Goal: Task Accomplishment & Management: Manage account settings

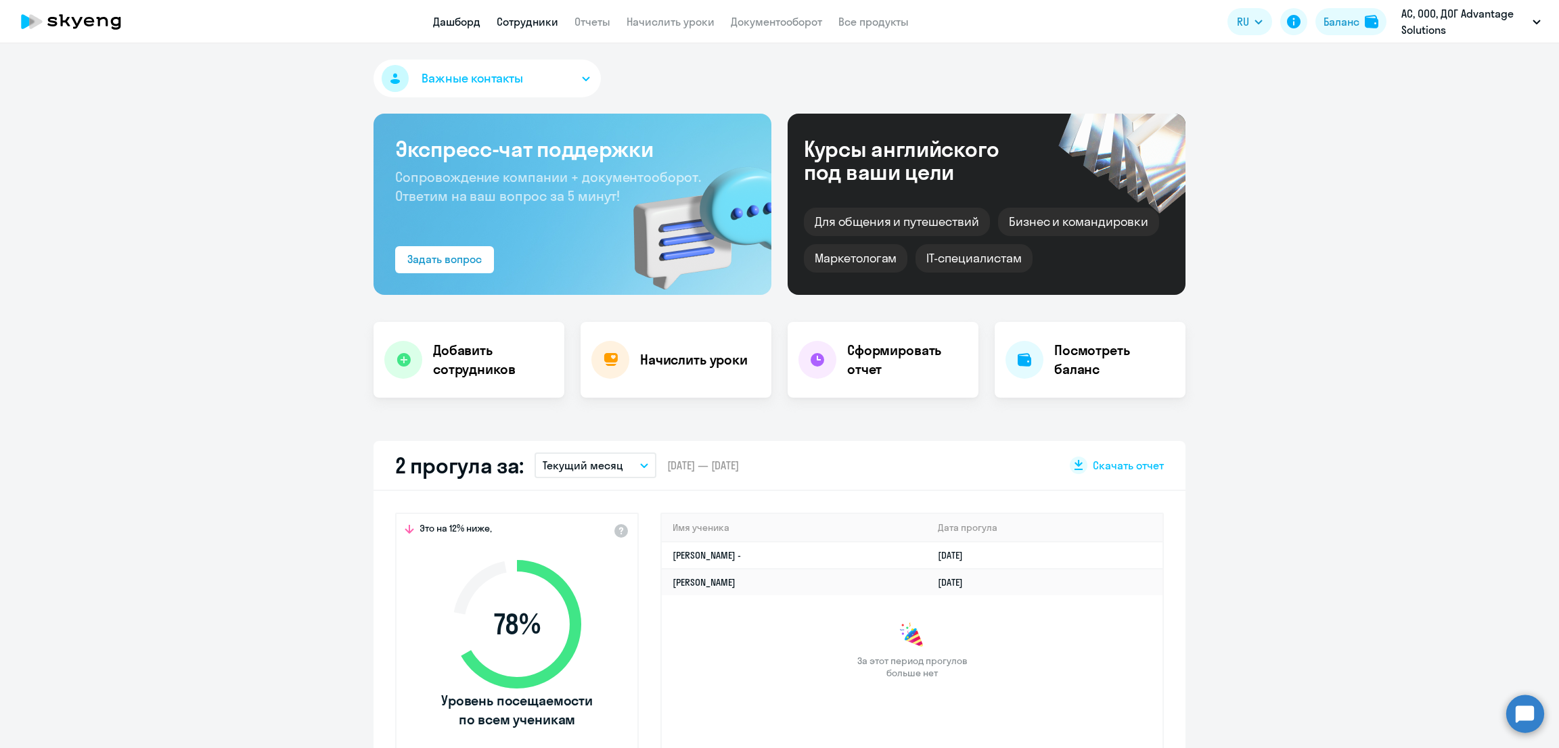
click at [526, 22] on link "Сотрудники" at bounding box center [528, 22] width 62 height 14
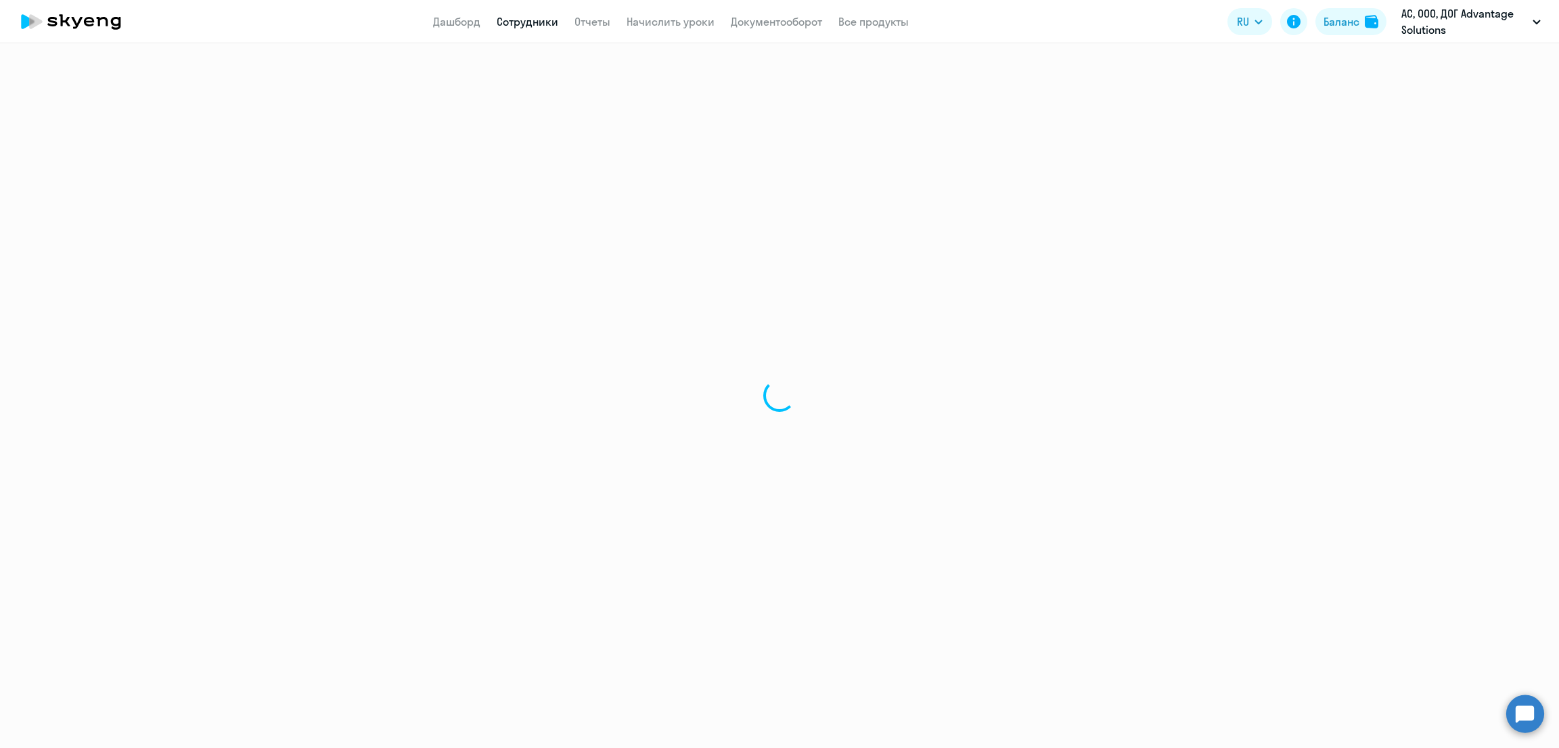
select select "30"
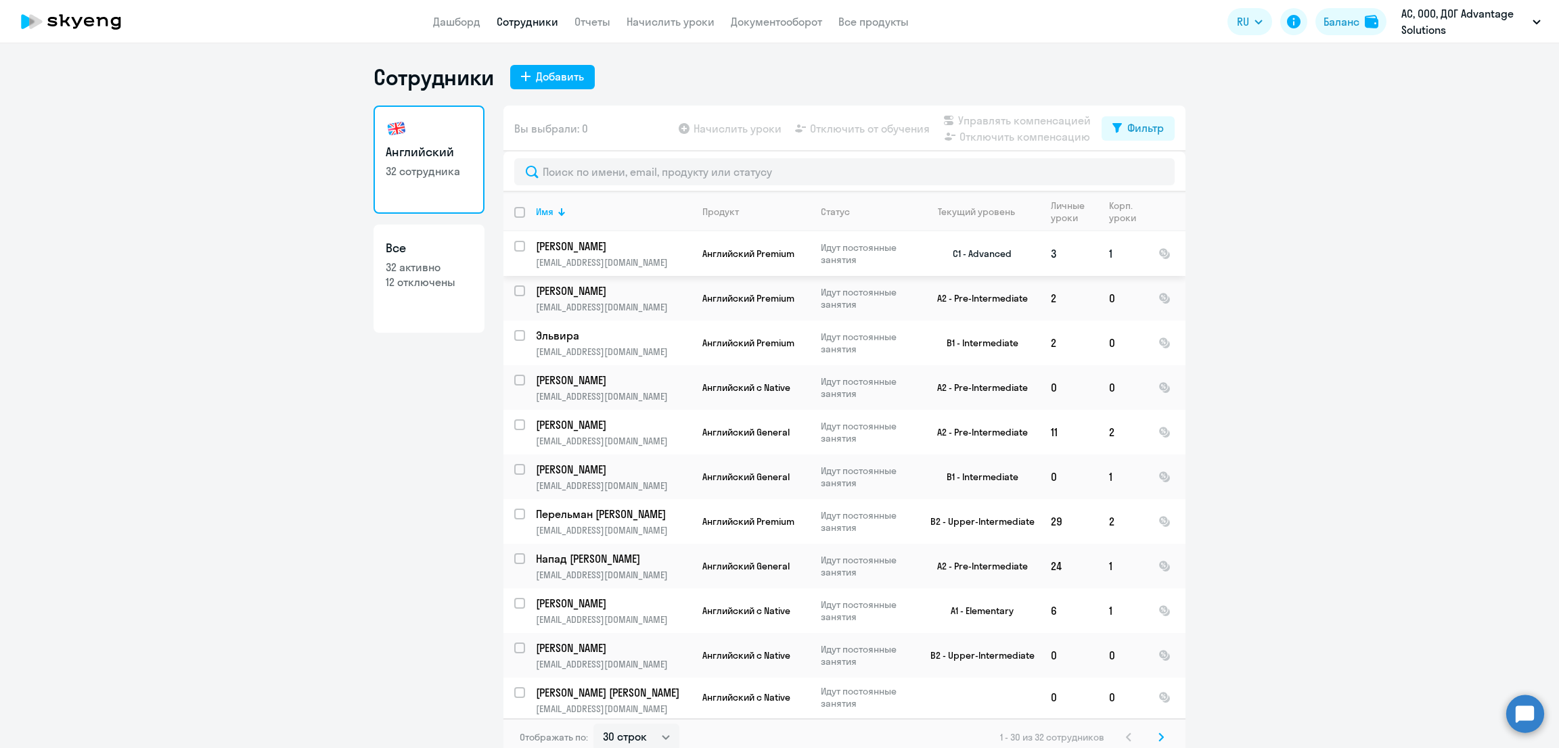
click at [514, 247] on input "select row 18119376" at bounding box center [527, 254] width 27 height 27
checkbox input "true"
click at [1010, 118] on span "Управлять компенсацией" at bounding box center [1024, 120] width 133 height 16
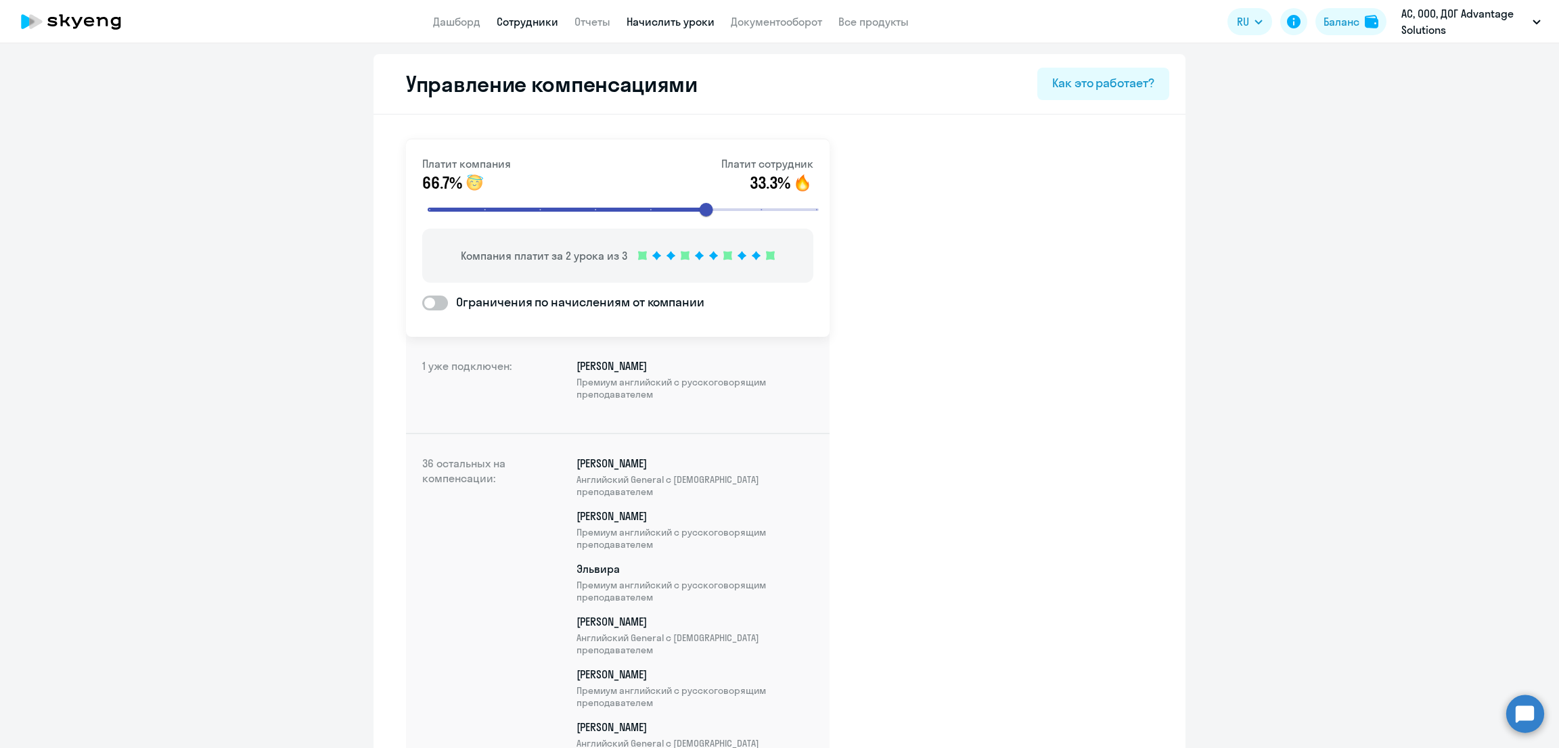
click at [673, 24] on link "Начислить уроки" at bounding box center [671, 22] width 88 height 14
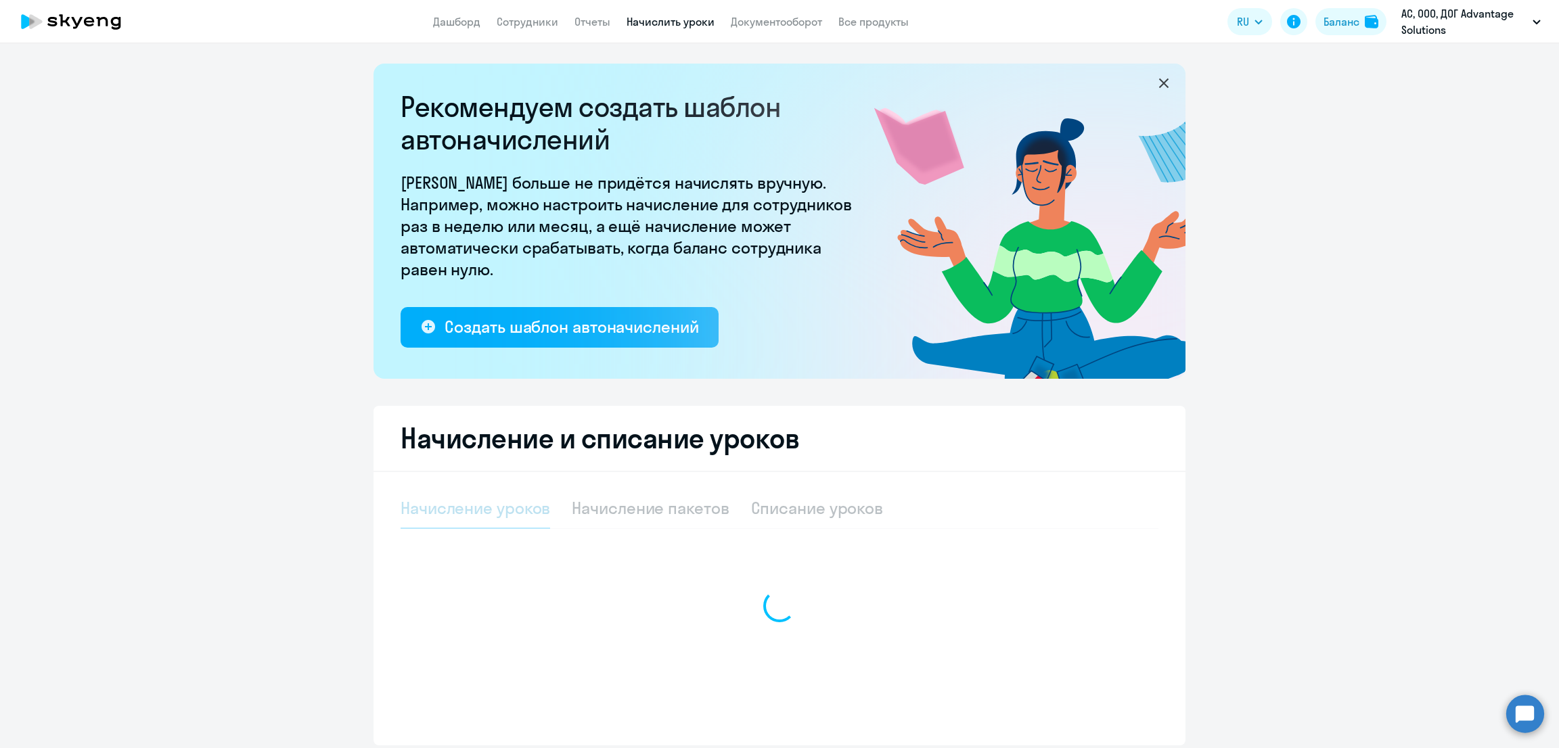
select select "10"
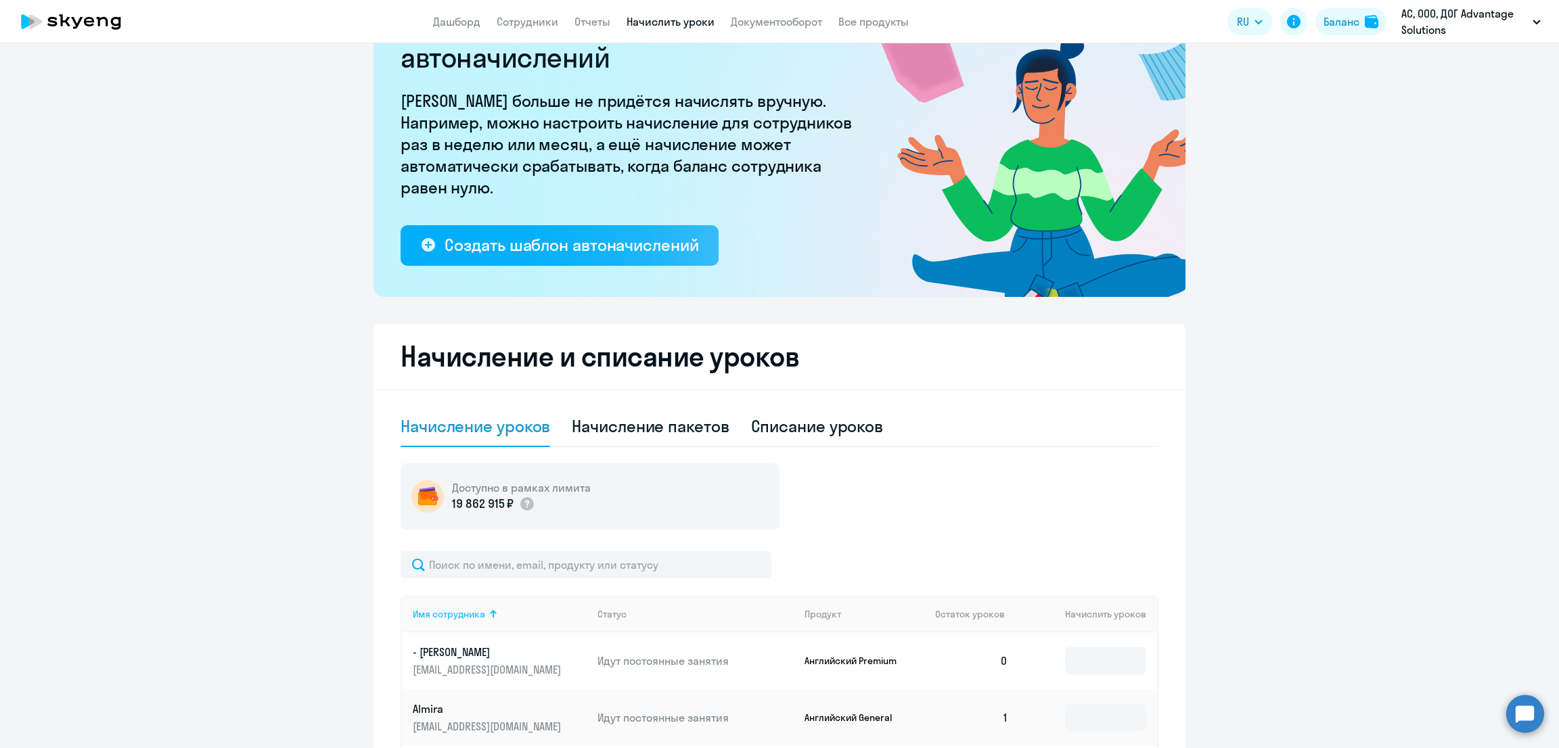
scroll to position [169, 0]
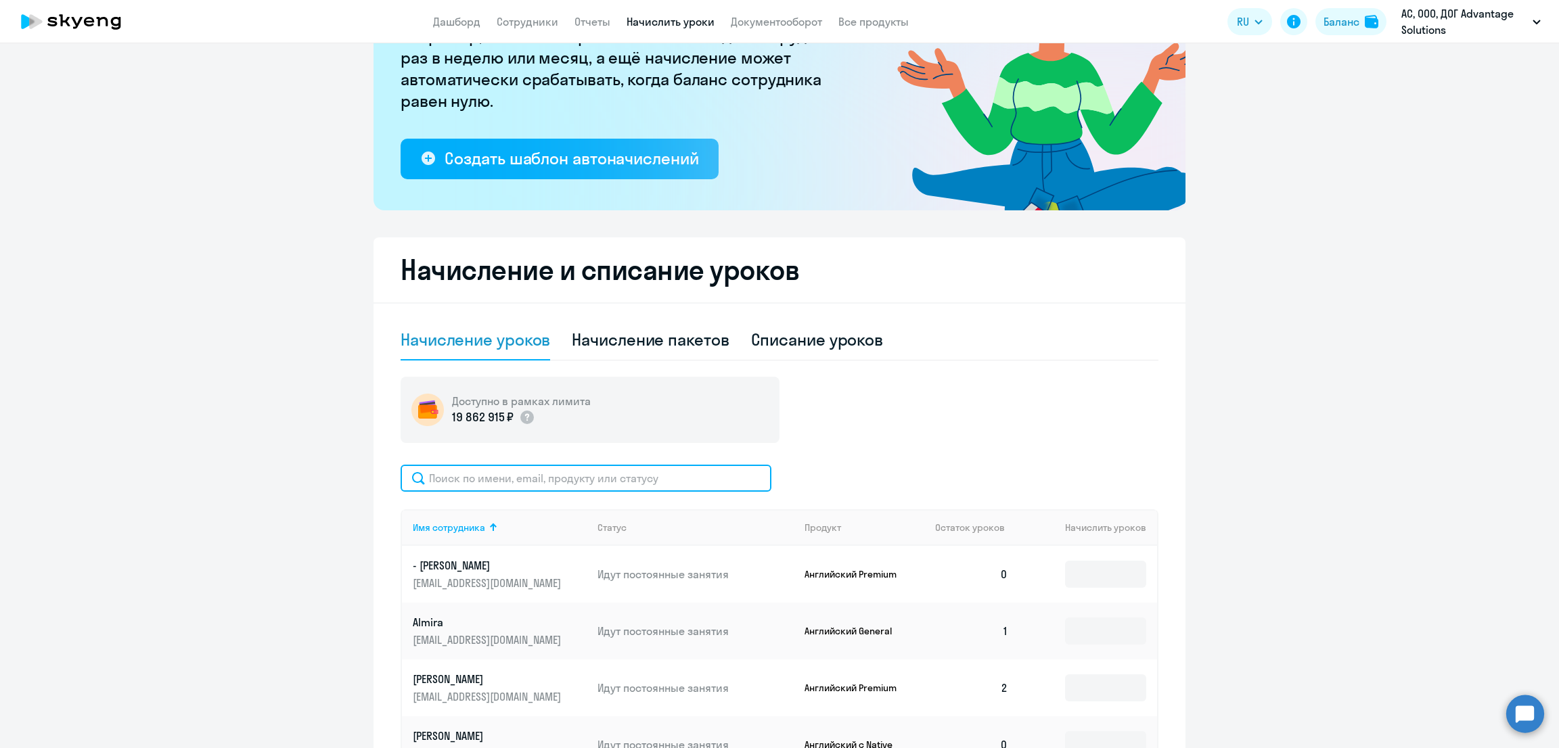
click at [579, 481] on input "text" at bounding box center [586, 478] width 371 height 27
paste input "Semen"
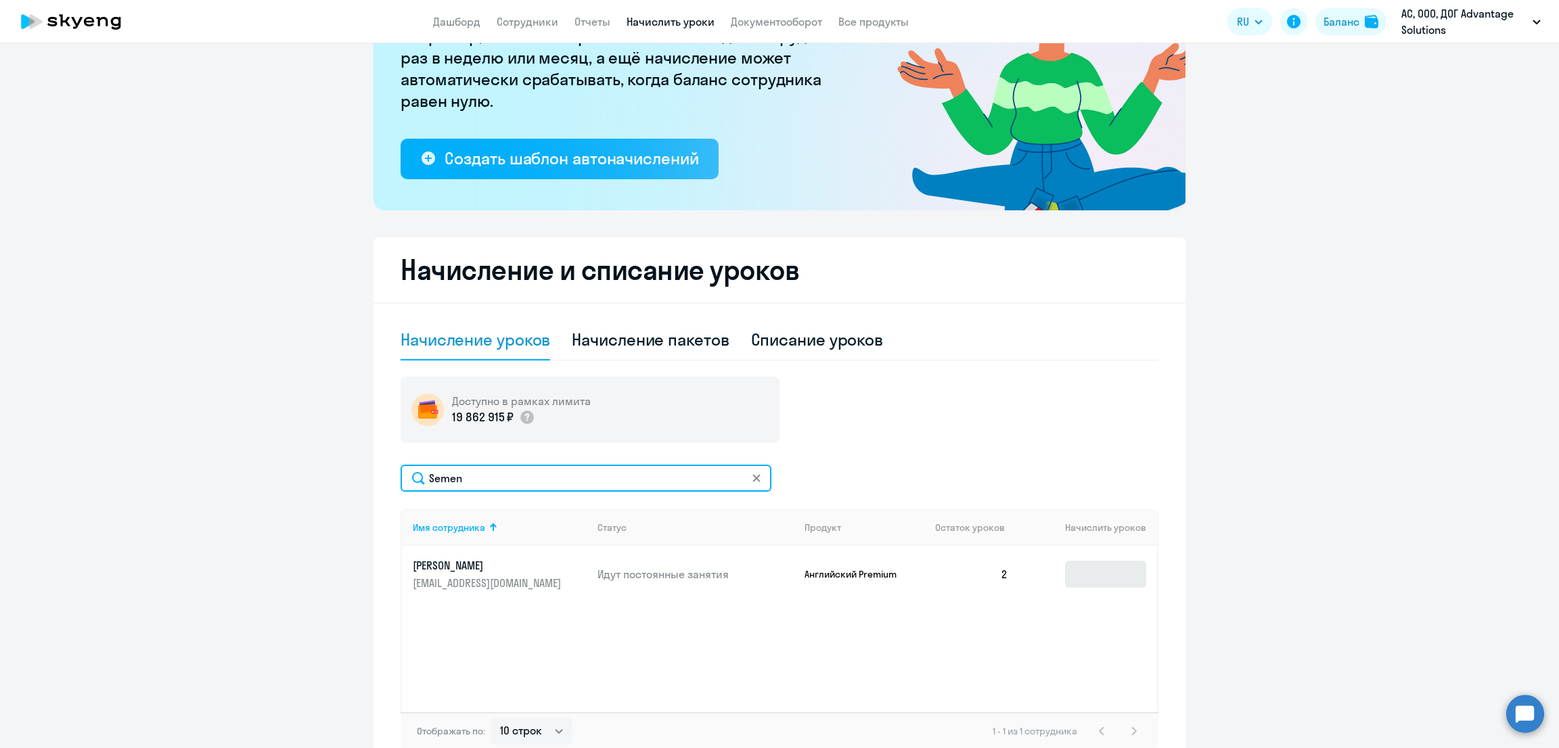
type input "Semen"
click at [1075, 575] on input at bounding box center [1105, 574] width 81 height 27
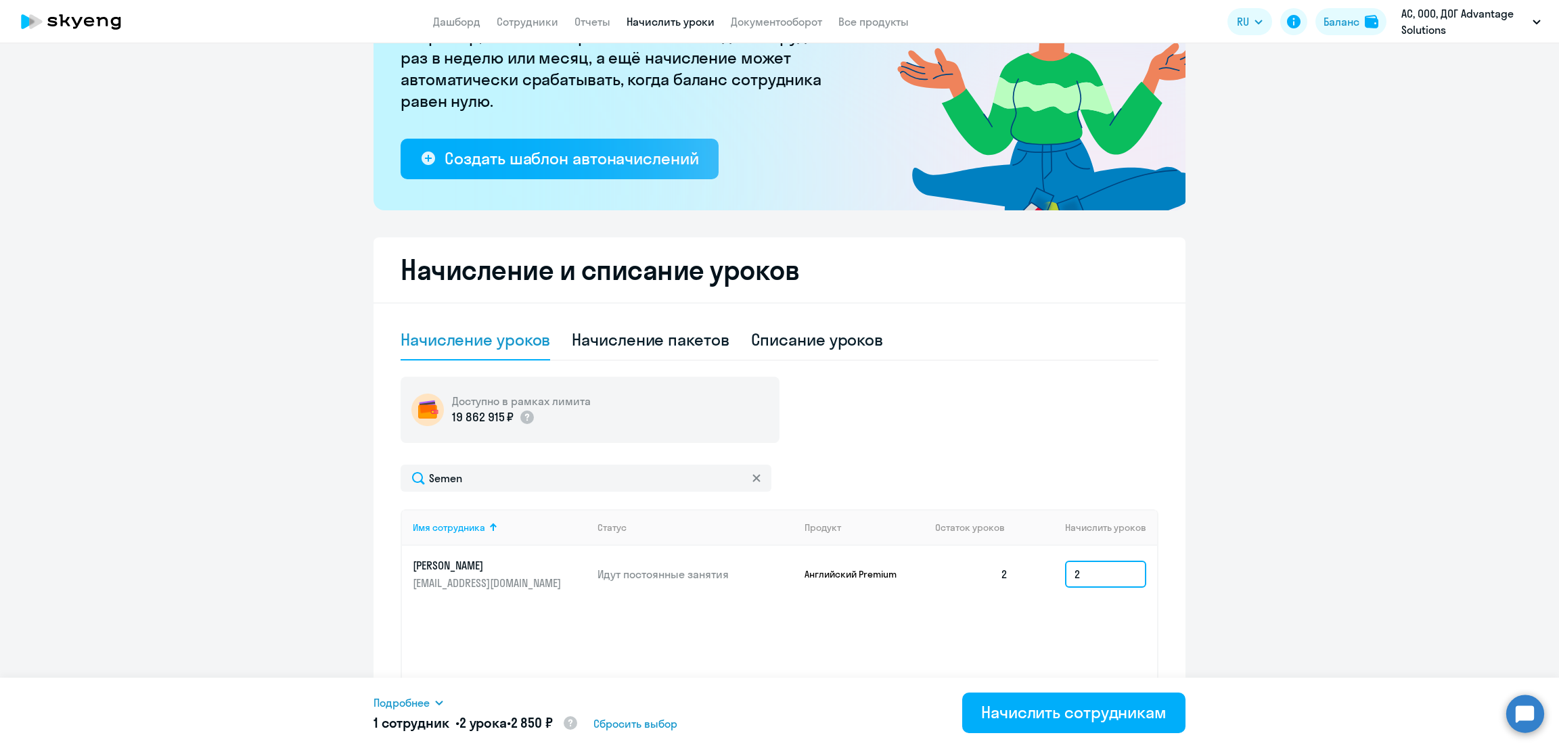
type input "2"
click at [430, 700] on div "Подробнее" at bounding box center [653, 703] width 558 height 16
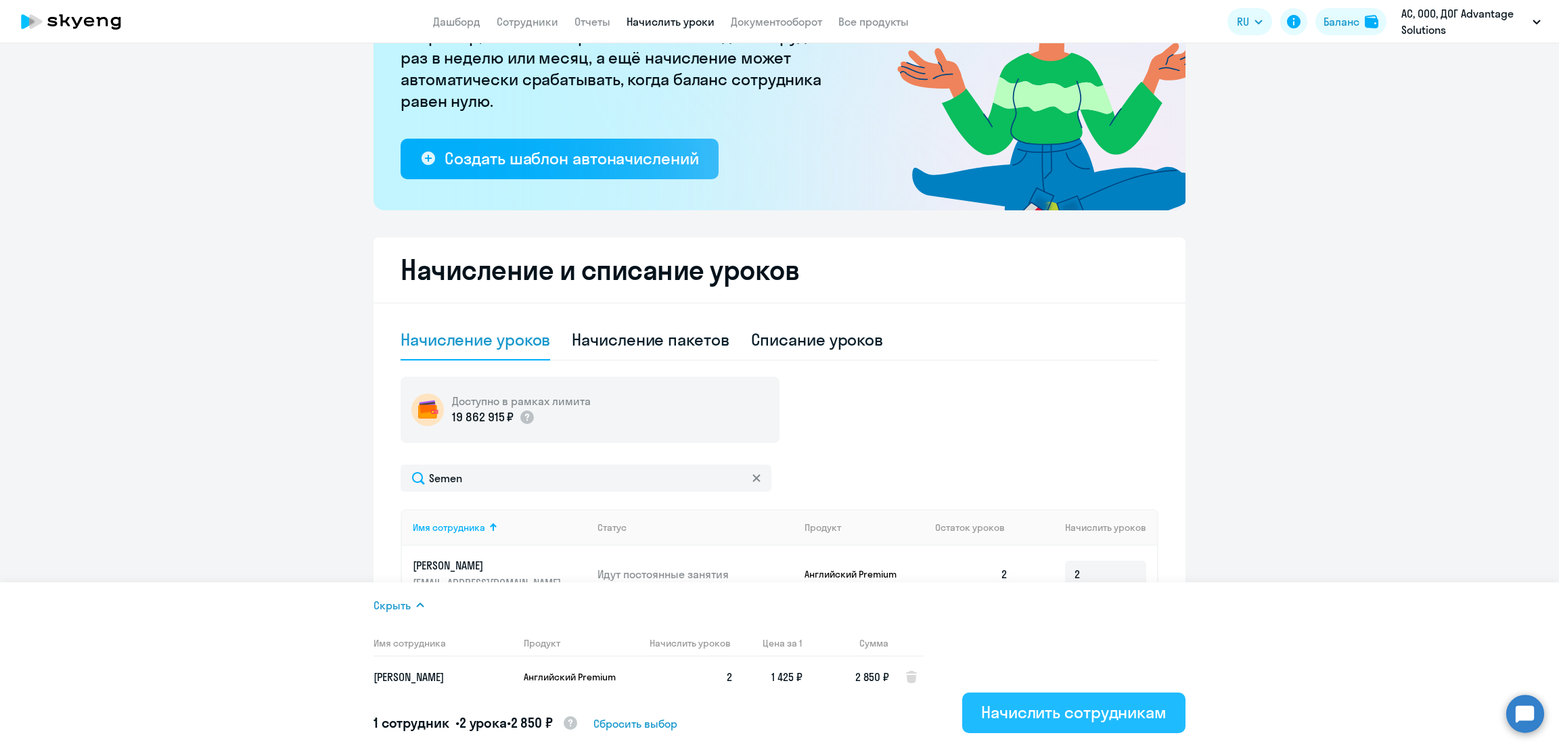
click at [1077, 708] on div "Начислить сотрудникам" at bounding box center [1073, 713] width 185 height 22
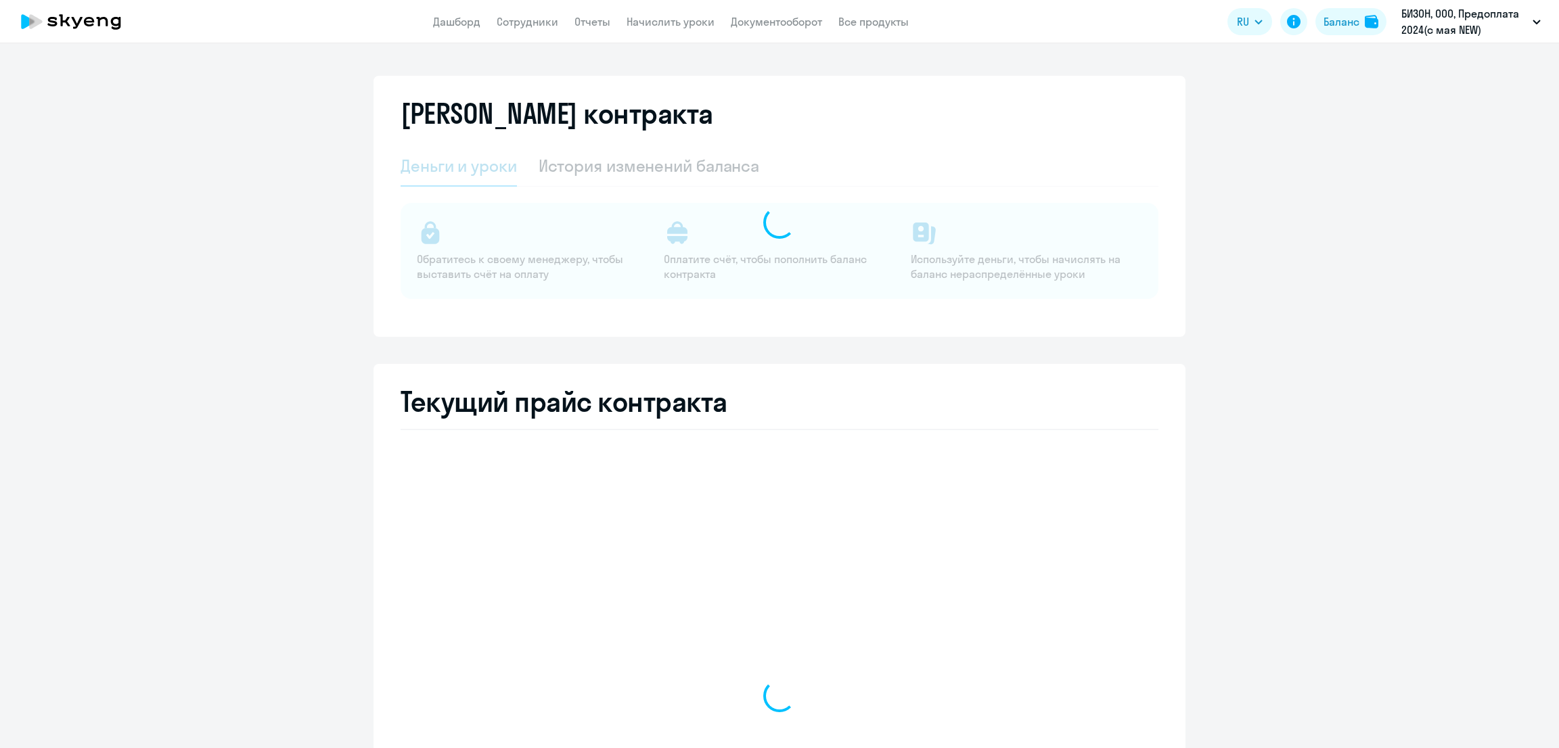
select select "english_adult_not_native_speaker"
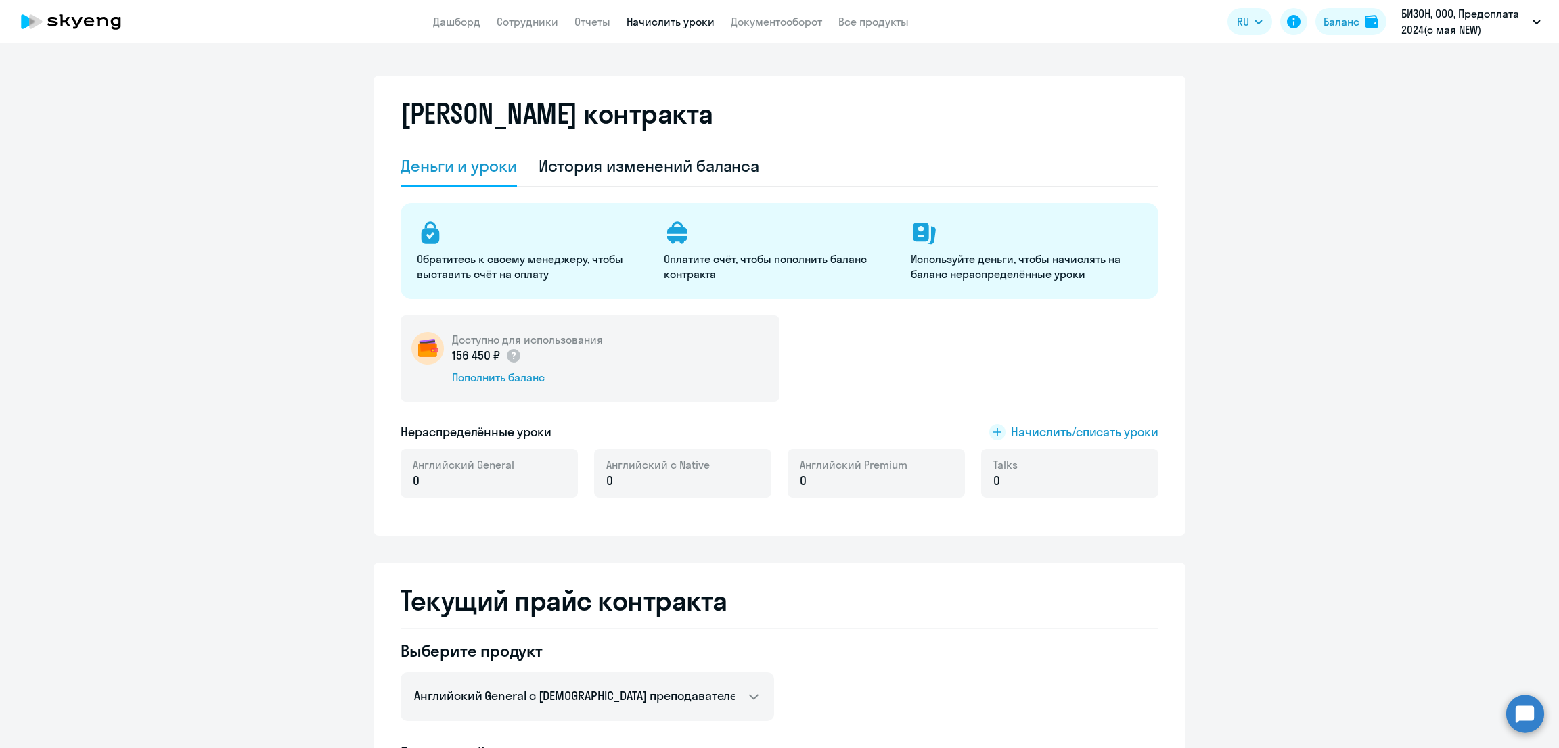
click at [661, 22] on link "Начислить уроки" at bounding box center [671, 22] width 88 height 14
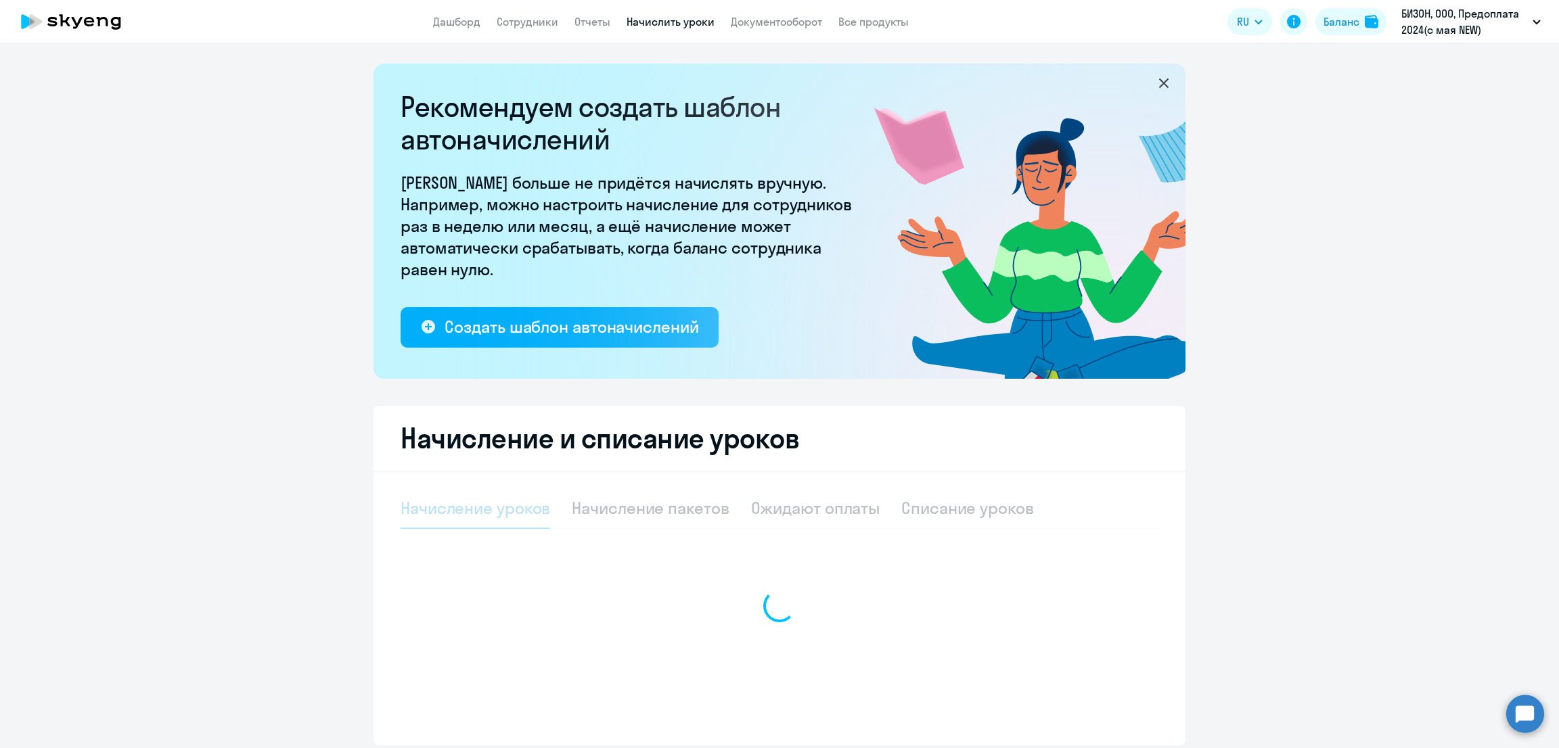
select select "10"
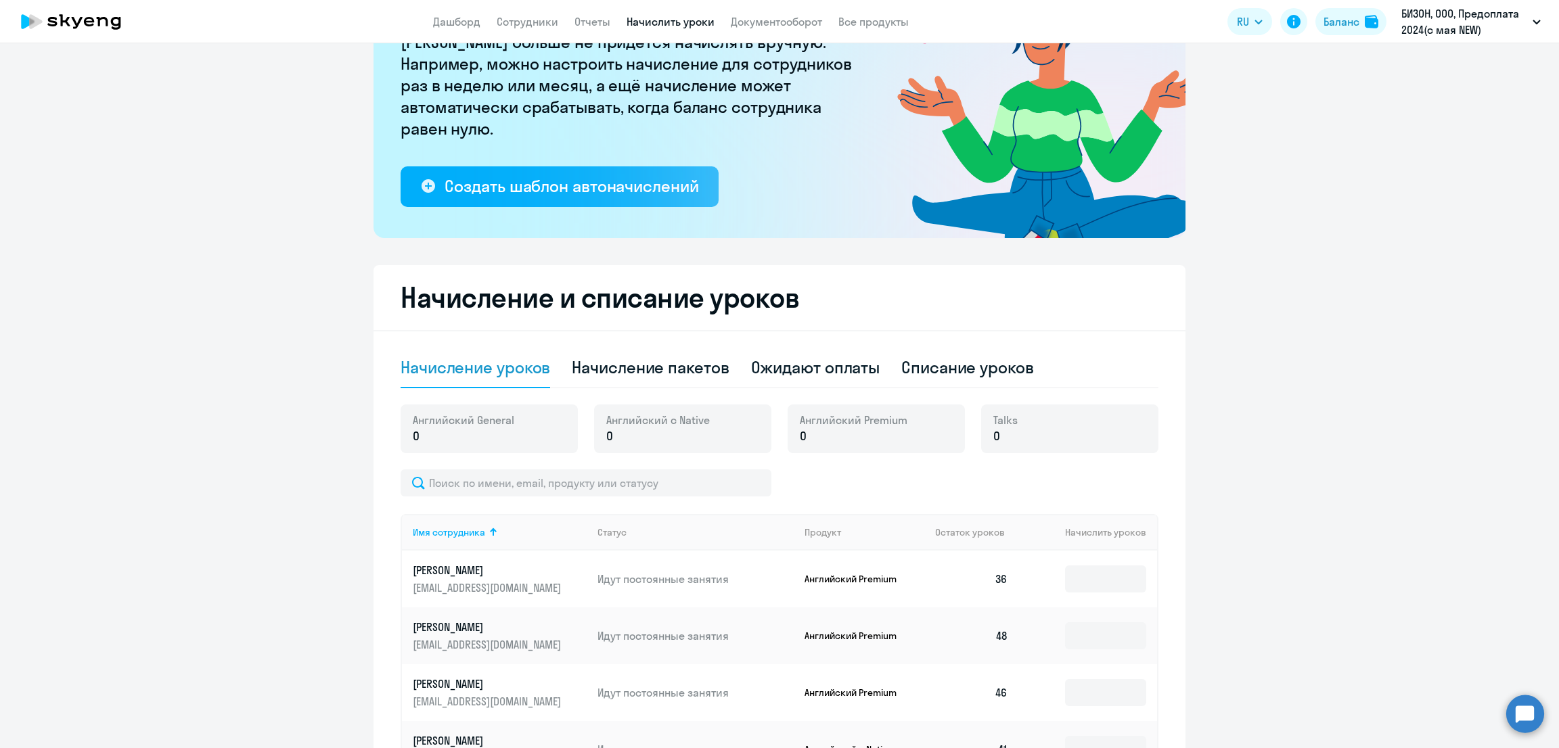
scroll to position [338, 0]
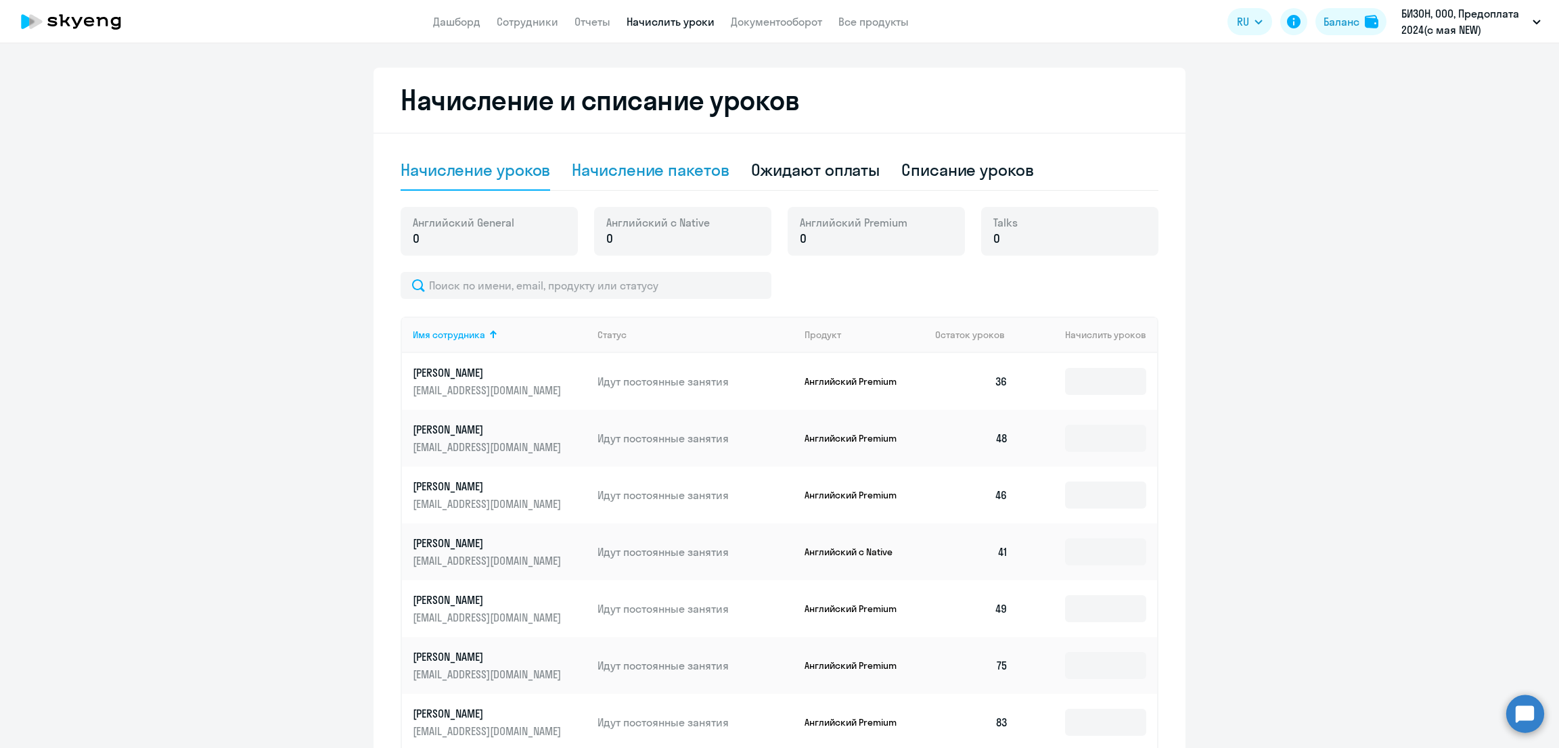
click at [627, 173] on div "Начисление пакетов" at bounding box center [650, 170] width 157 height 22
select select "10"
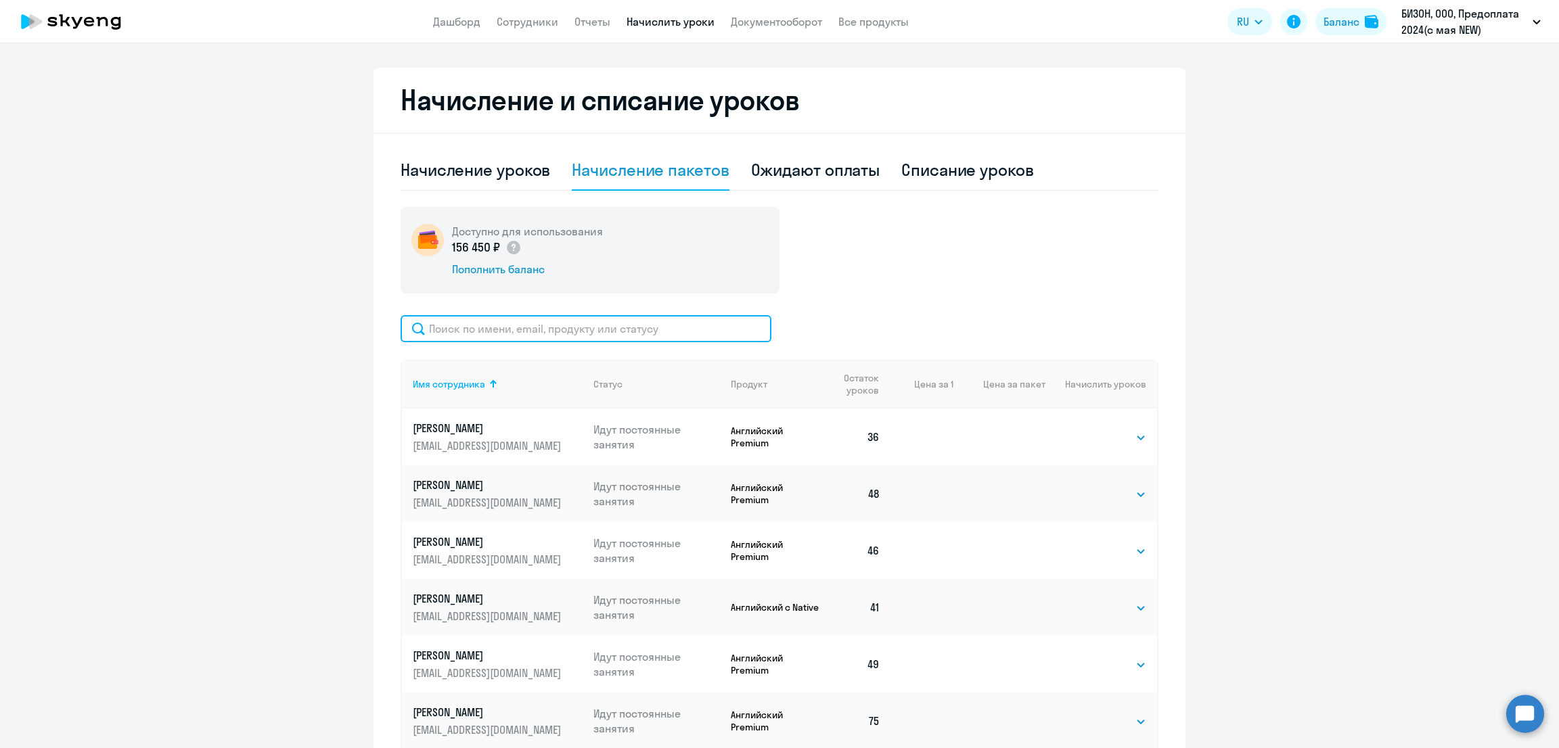
click at [587, 336] on input "text" at bounding box center [586, 328] width 371 height 27
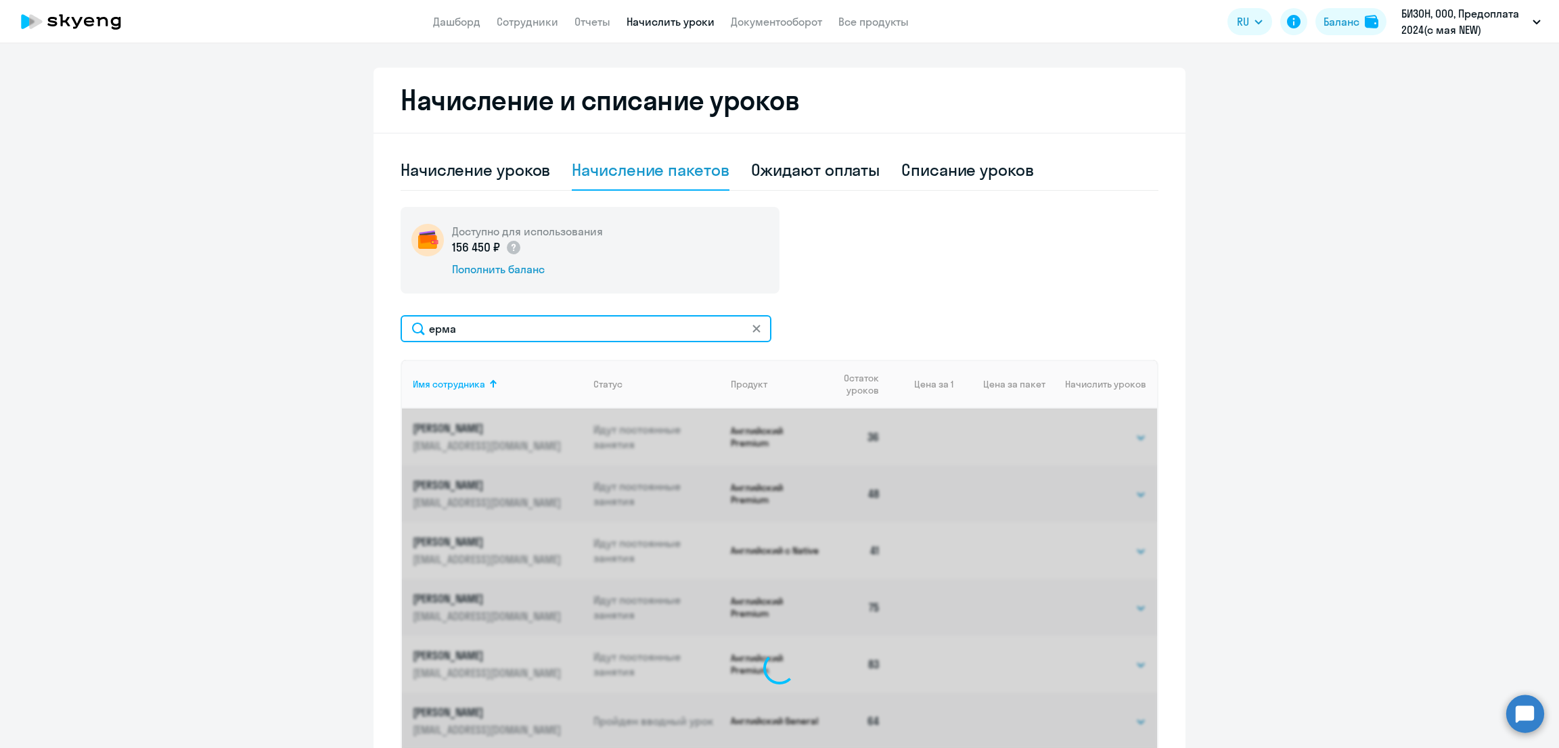
scroll to position [266, 0]
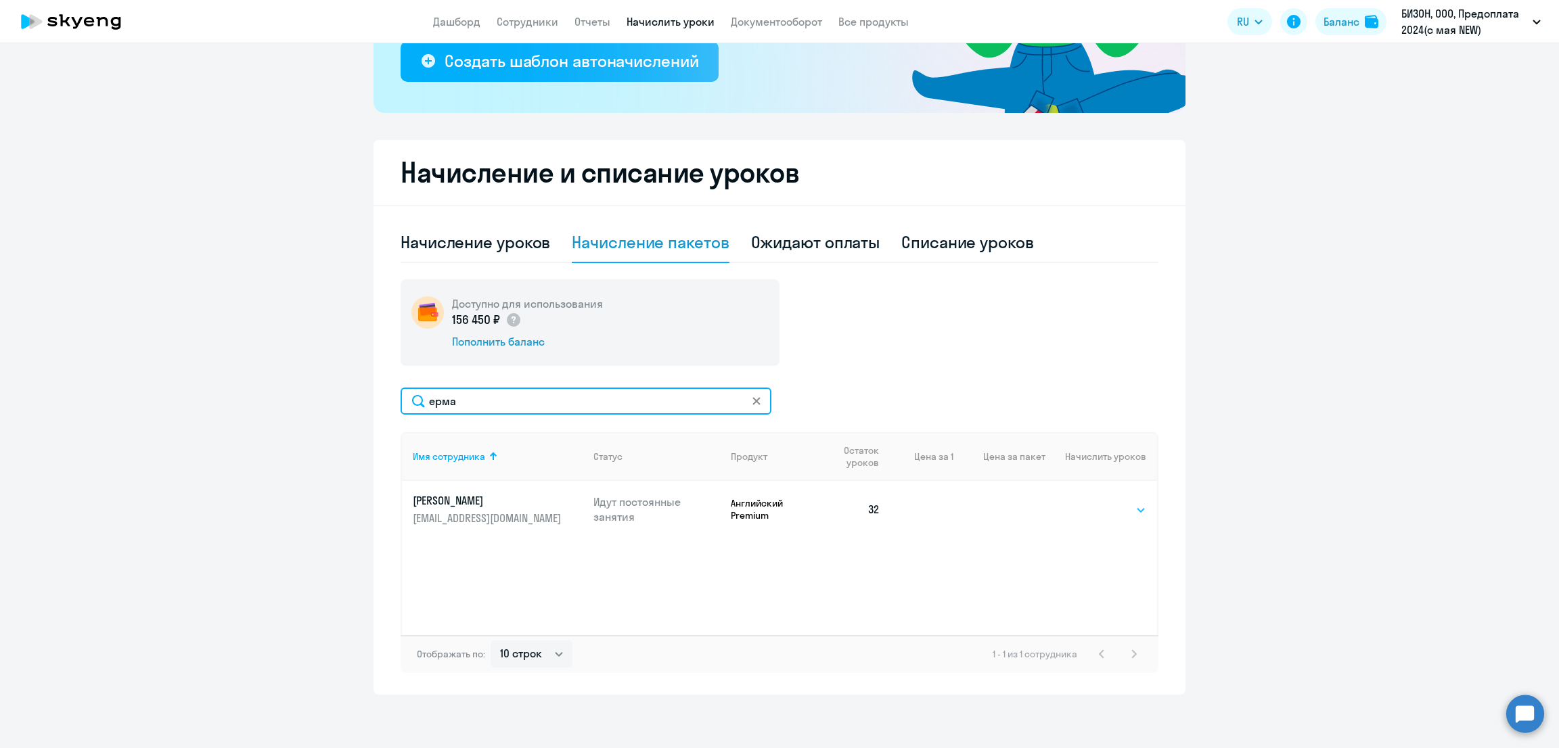
type input "ерма"
click at [1111, 511] on select "Выбрать 4 8 16 32 64 96 128" at bounding box center [1118, 510] width 55 height 16
select select "32"
click at [1091, 502] on select "Выбрать 4 8 16 32 64 96 128" at bounding box center [1118, 510] width 55 height 16
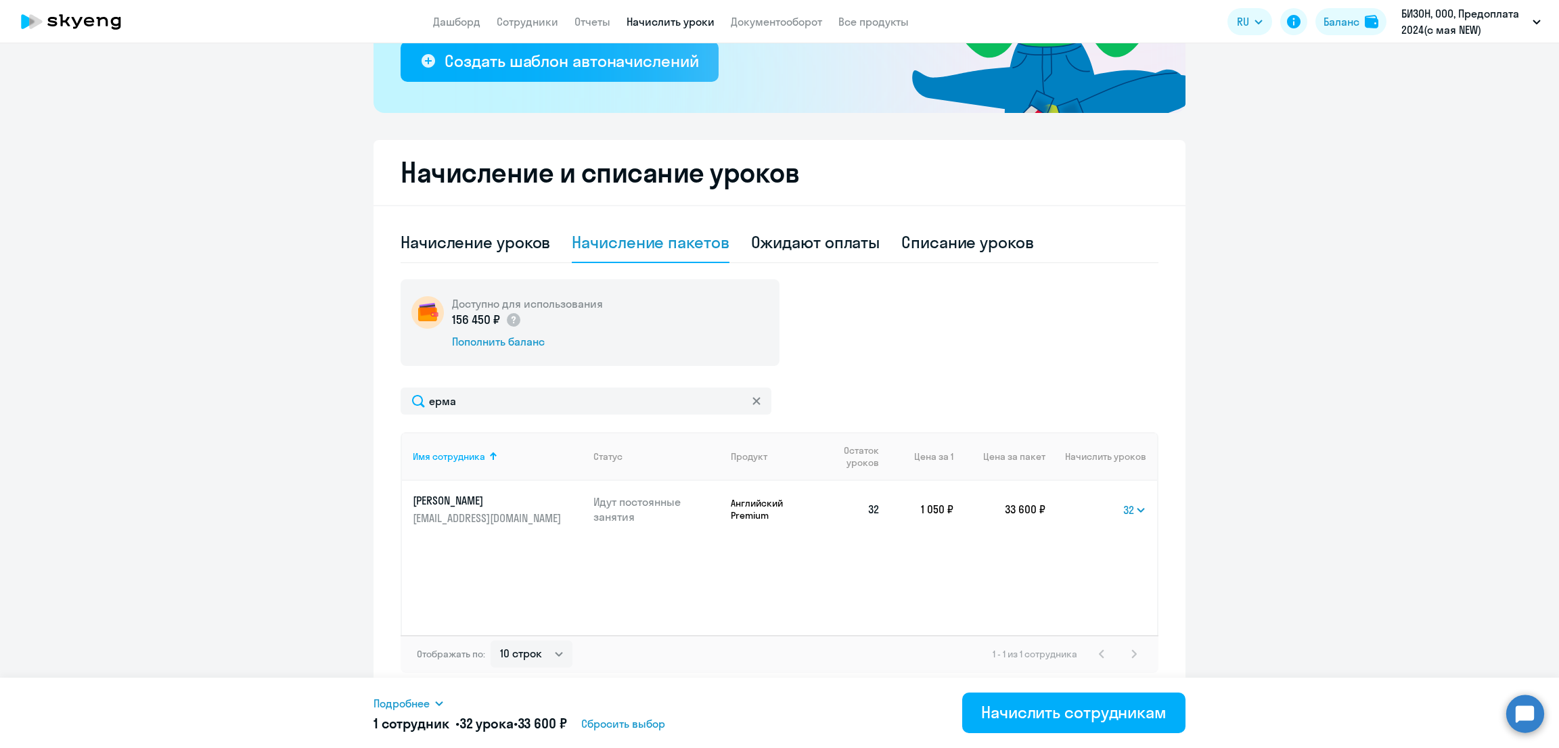
click at [427, 698] on span "Подробнее" at bounding box center [402, 704] width 56 height 16
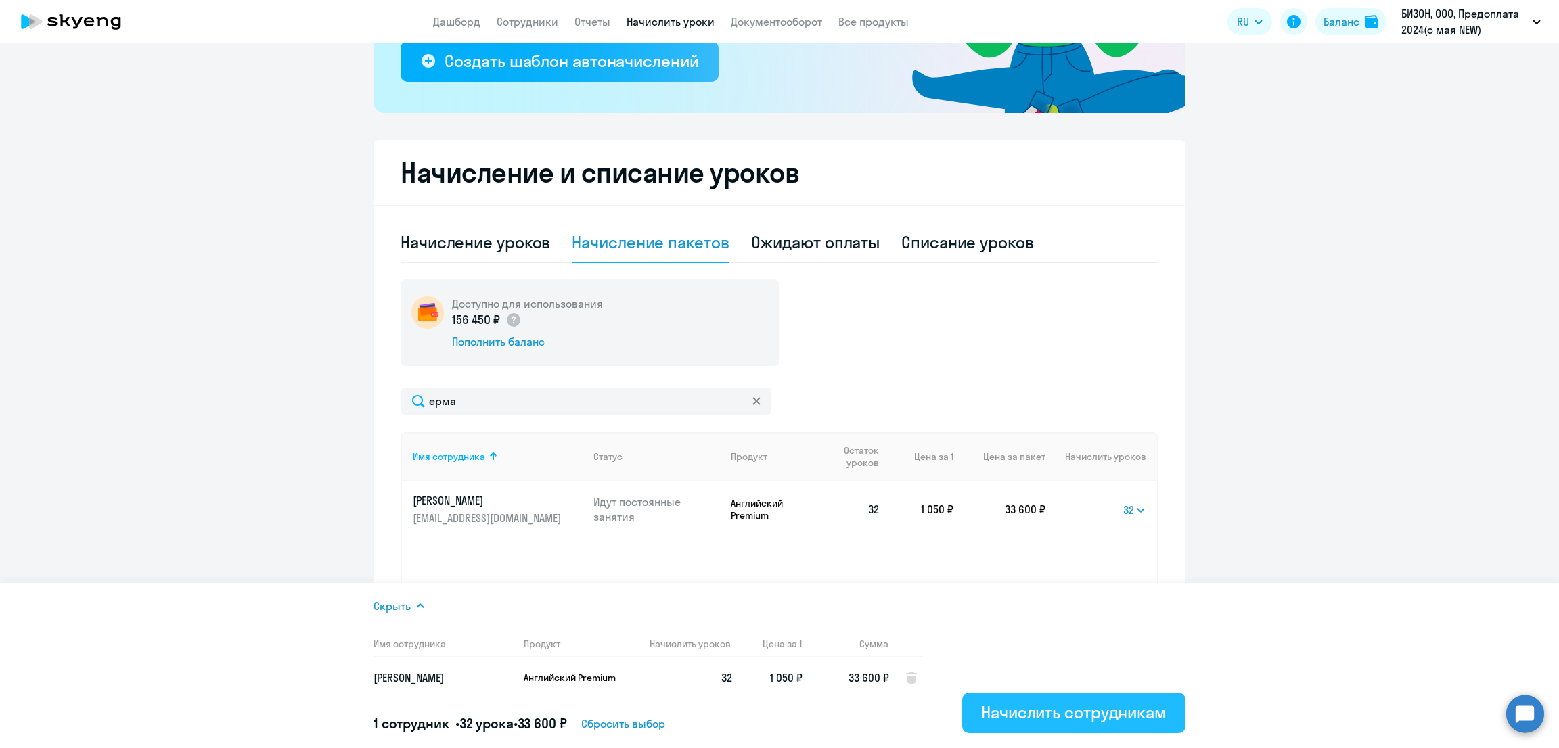
click at [1066, 716] on div "Начислить сотрудникам" at bounding box center [1073, 713] width 185 height 22
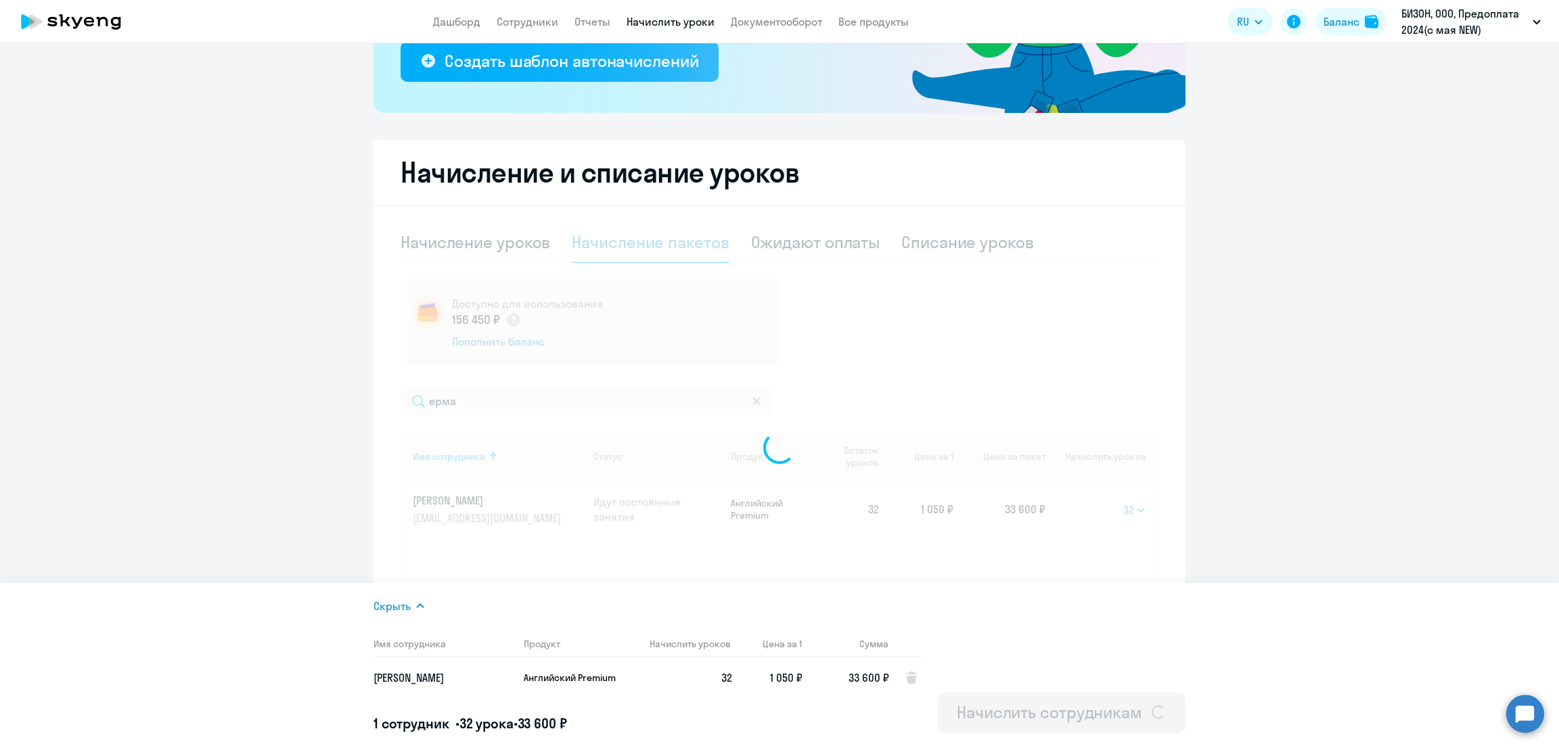
select select
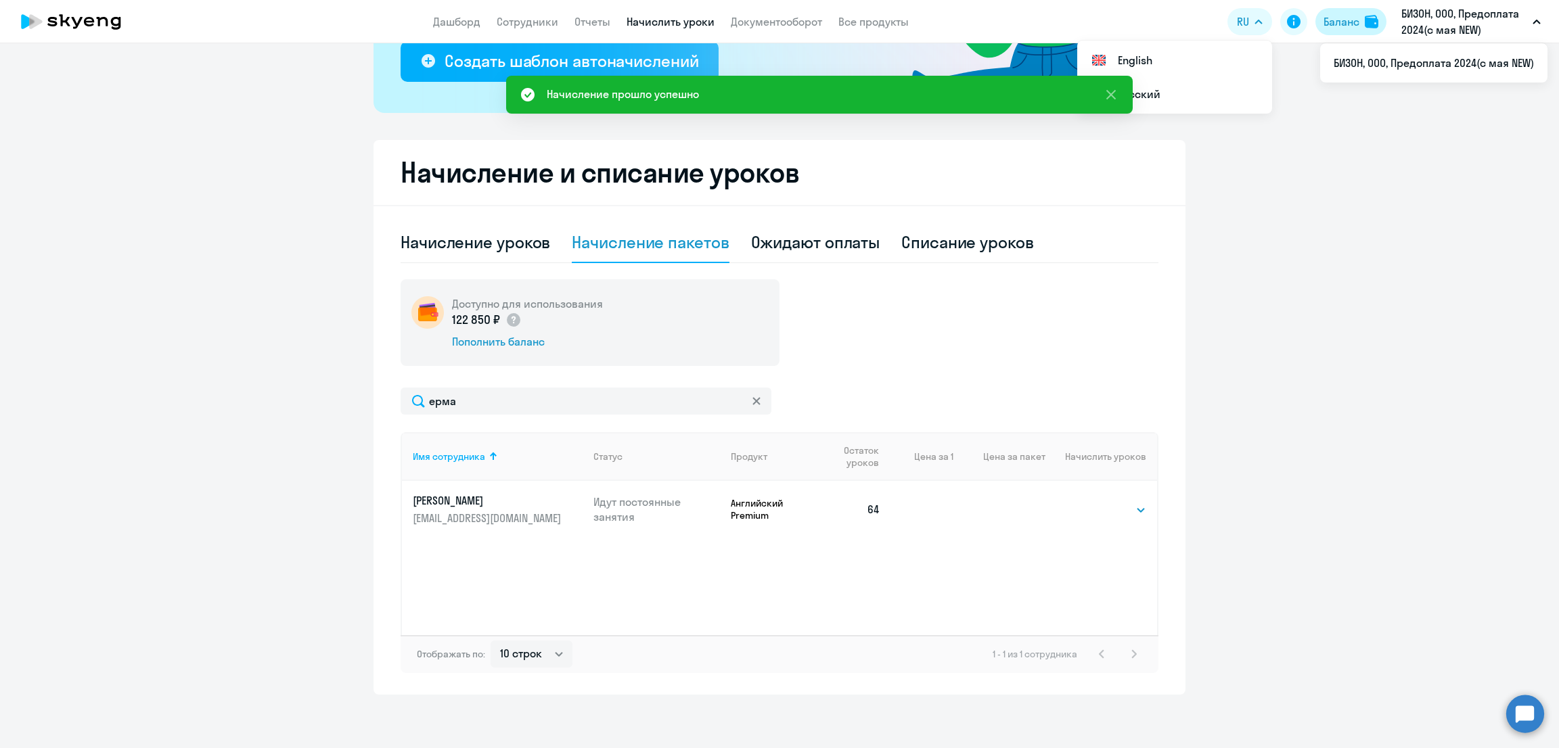
click at [1359, 20] on button "Баланс" at bounding box center [1351, 21] width 71 height 27
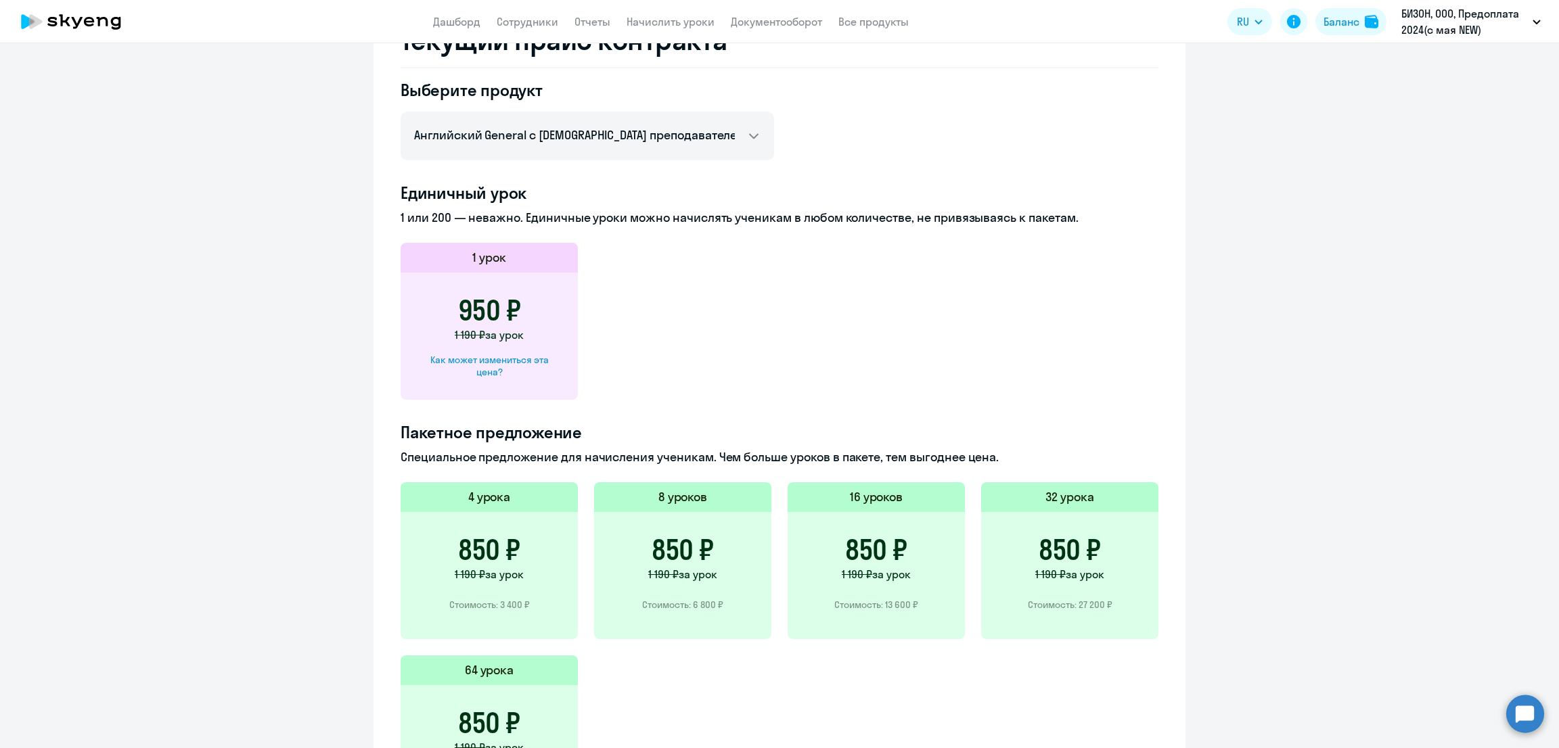
scroll to position [392, 0]
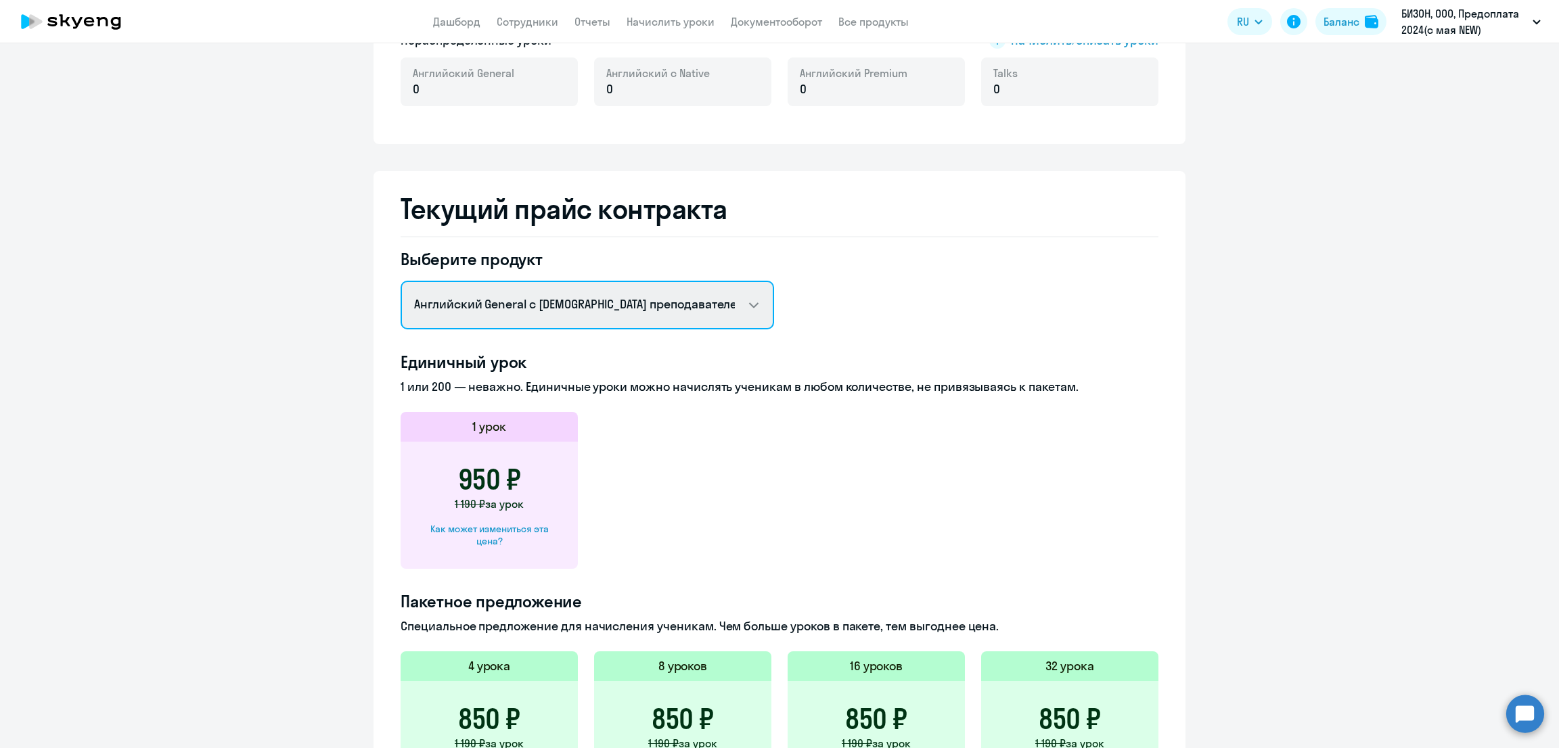
click at [527, 292] on select "Английский General с русскоговорящим преподавателем Английский General с англог…" at bounding box center [588, 305] width 374 height 49
click at [401, 281] on select "Английский General с русскоговорящим преподавателем Английский General с англог…" at bounding box center [588, 305] width 374 height 49
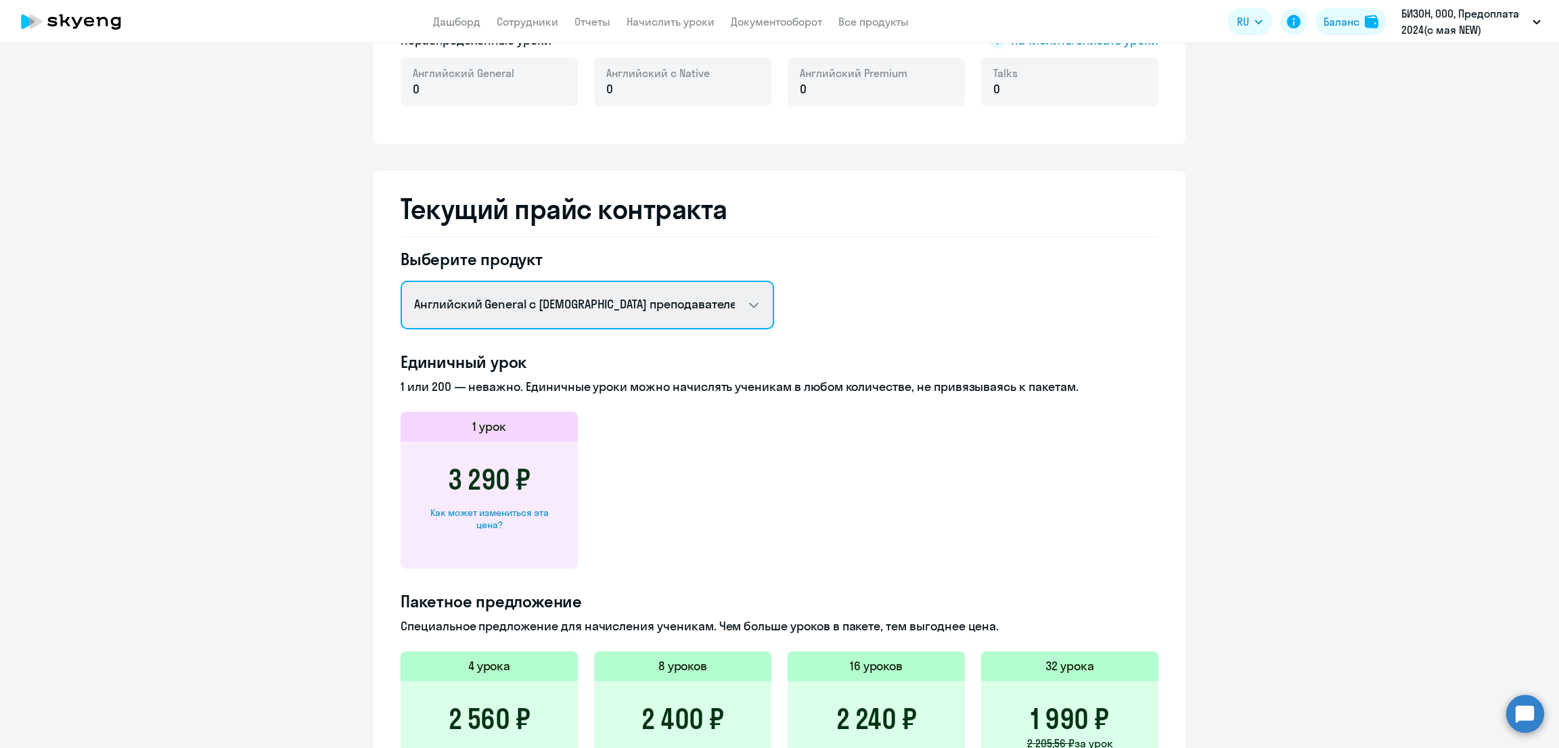
click at [543, 294] on select "Английский General с русскоговорящим преподавателем Английский General с англог…" at bounding box center [588, 305] width 374 height 49
select select "english_adult_not_native_speaker_premium"
click at [401, 281] on select "Английский General с русскоговорящим преподавателем Английский General с англог…" at bounding box center [588, 305] width 374 height 49
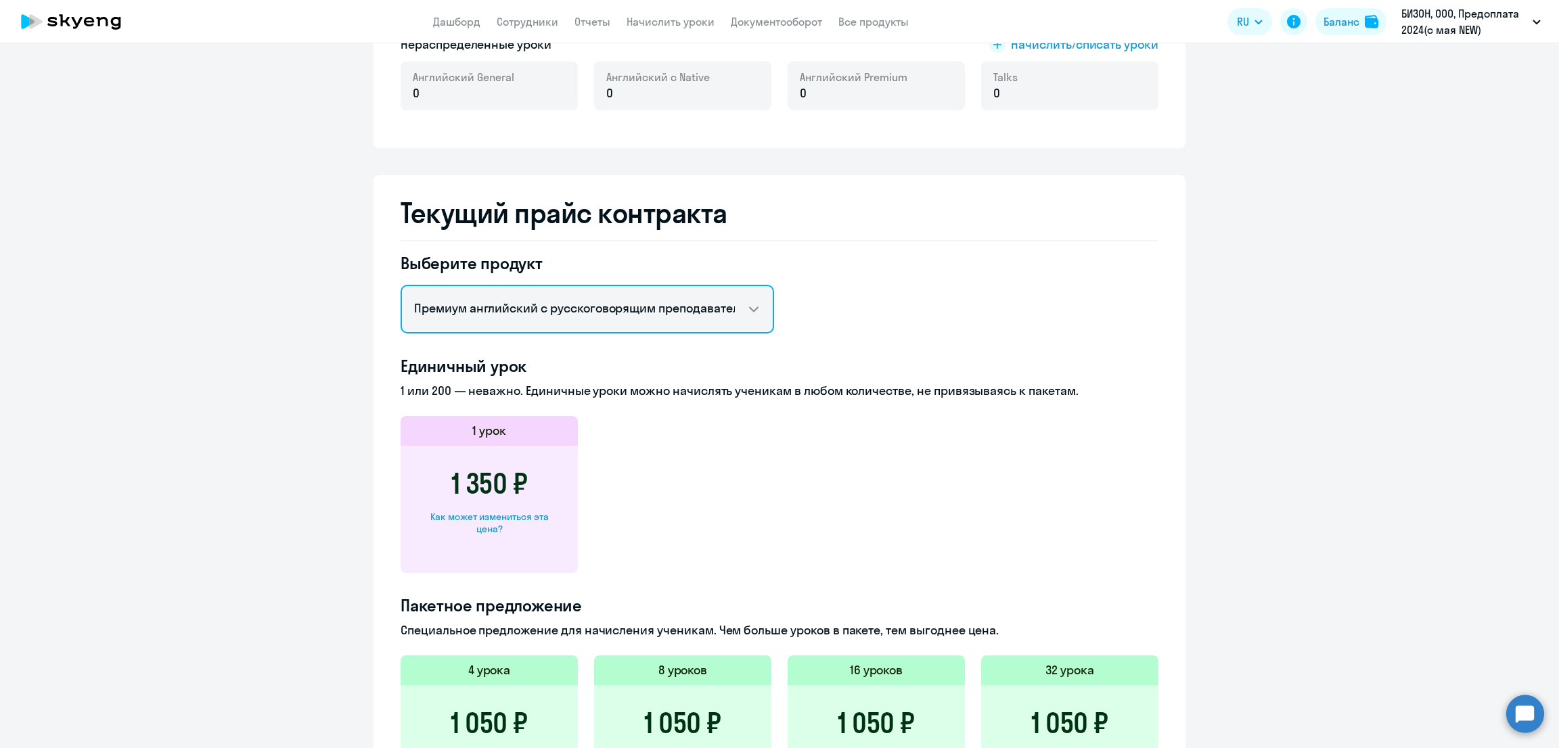
scroll to position [223, 0]
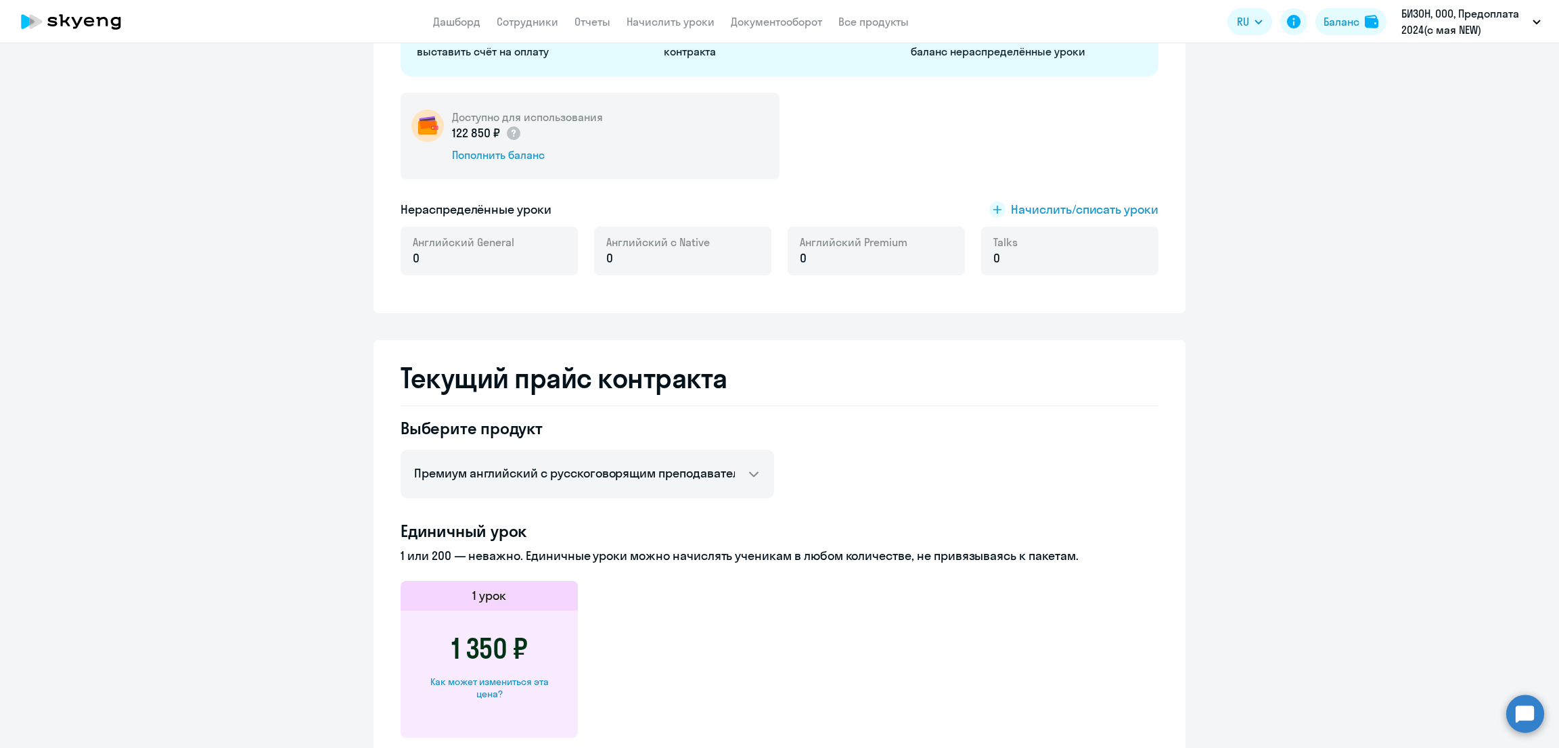
click at [663, 28] on app-menu-item-link "Начислить уроки" at bounding box center [671, 22] width 88 height 17
click at [664, 21] on link "Начислить уроки" at bounding box center [671, 22] width 88 height 14
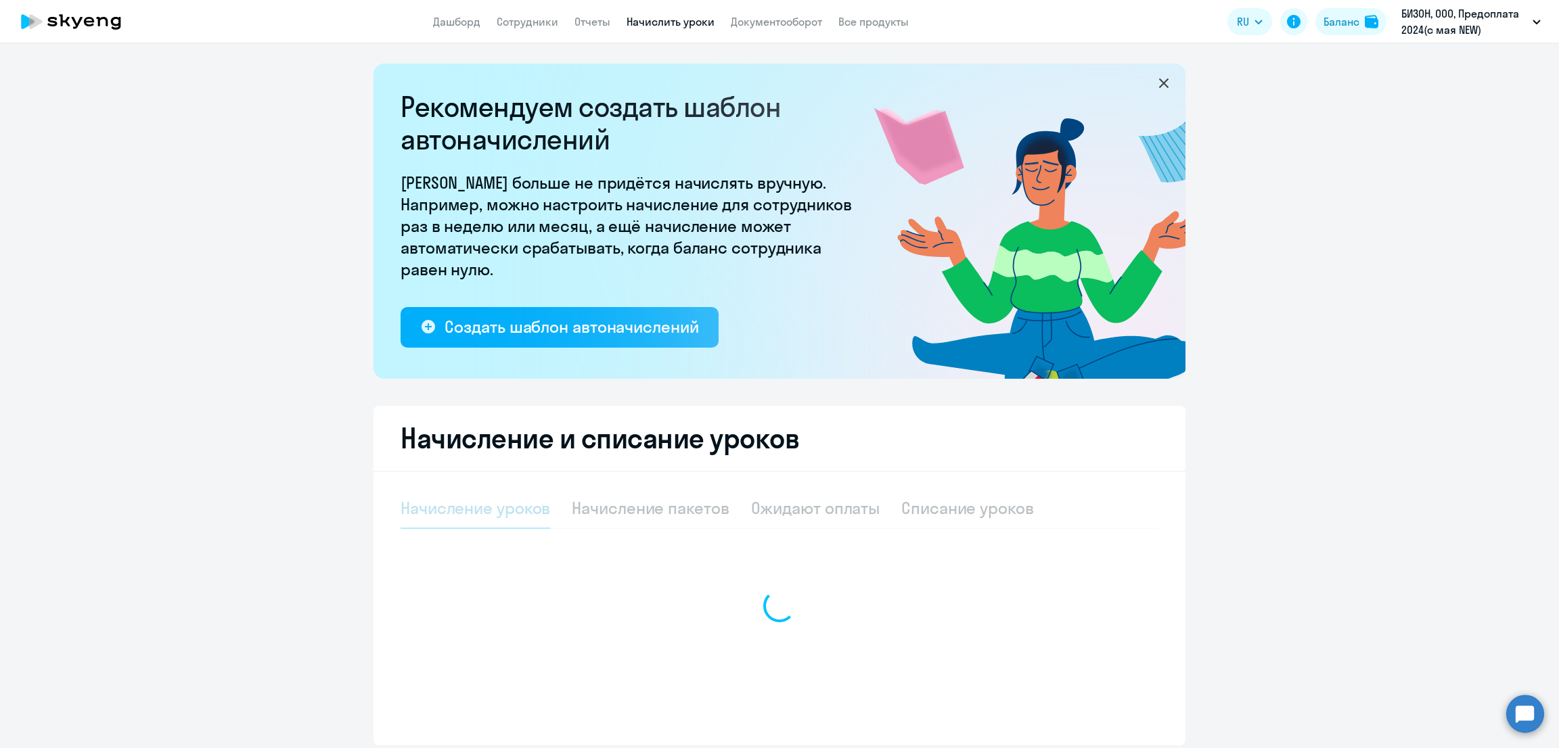
select select "10"
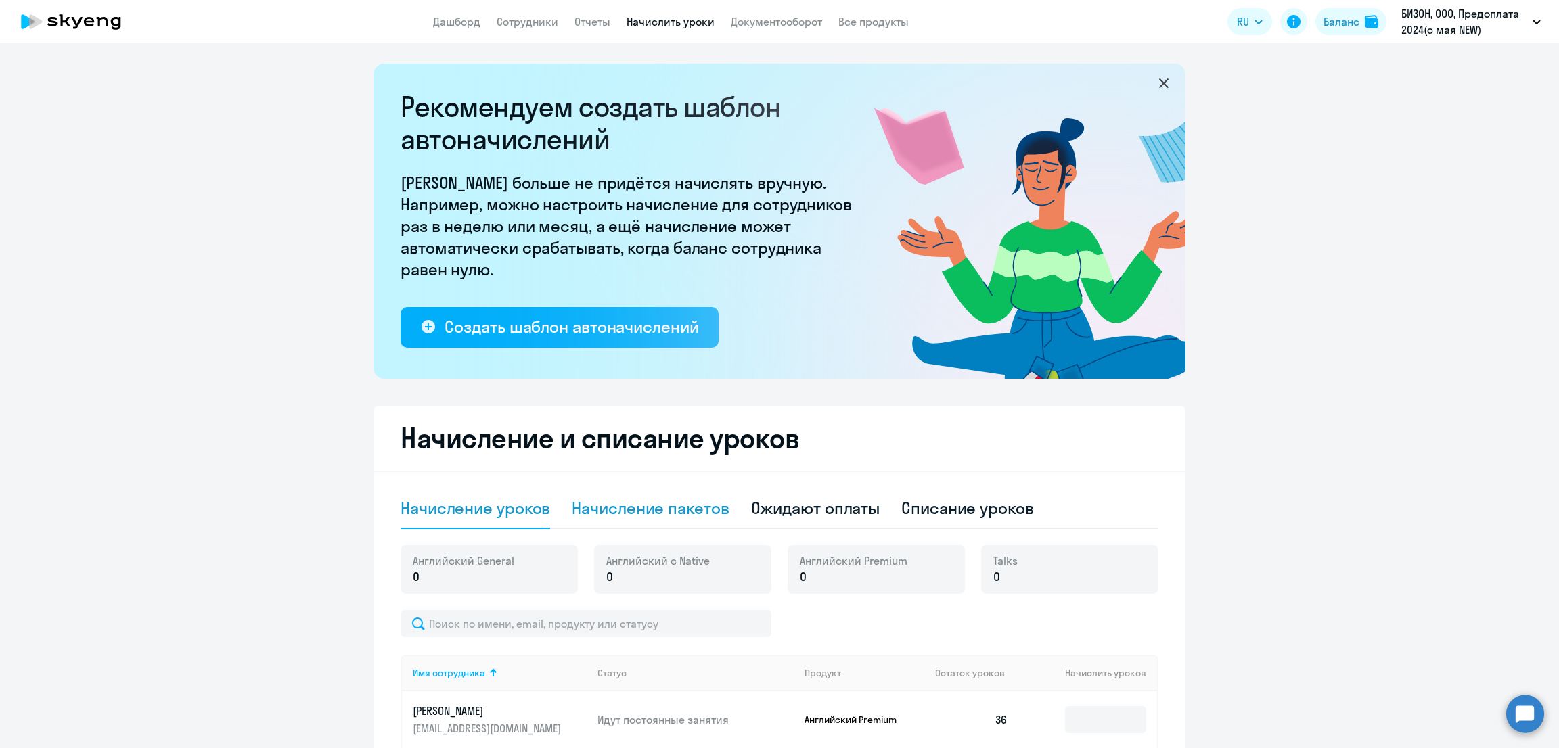
click at [643, 508] on div "Начисление пакетов" at bounding box center [650, 508] width 157 height 22
select select "10"
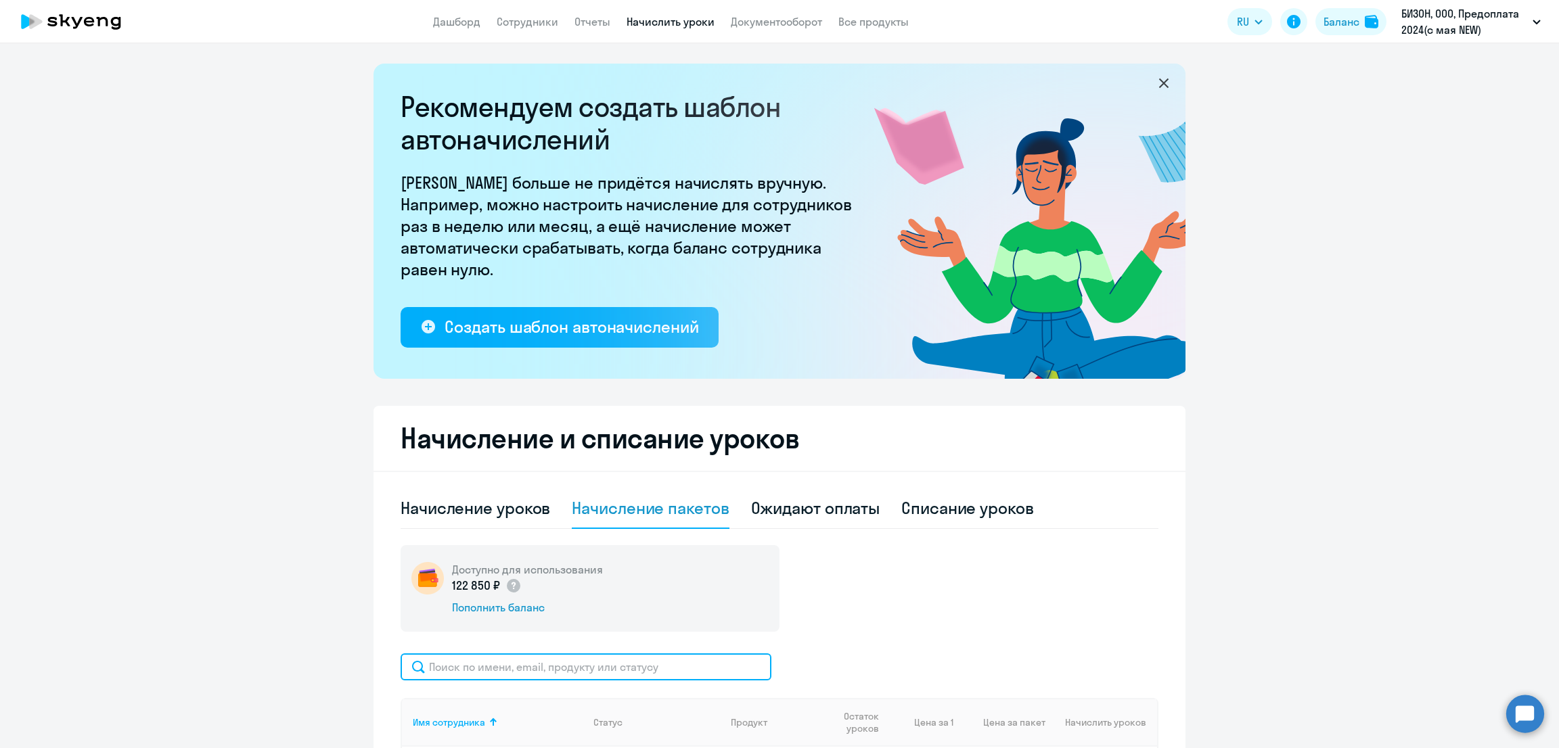
click at [591, 660] on input "text" at bounding box center [586, 667] width 371 height 27
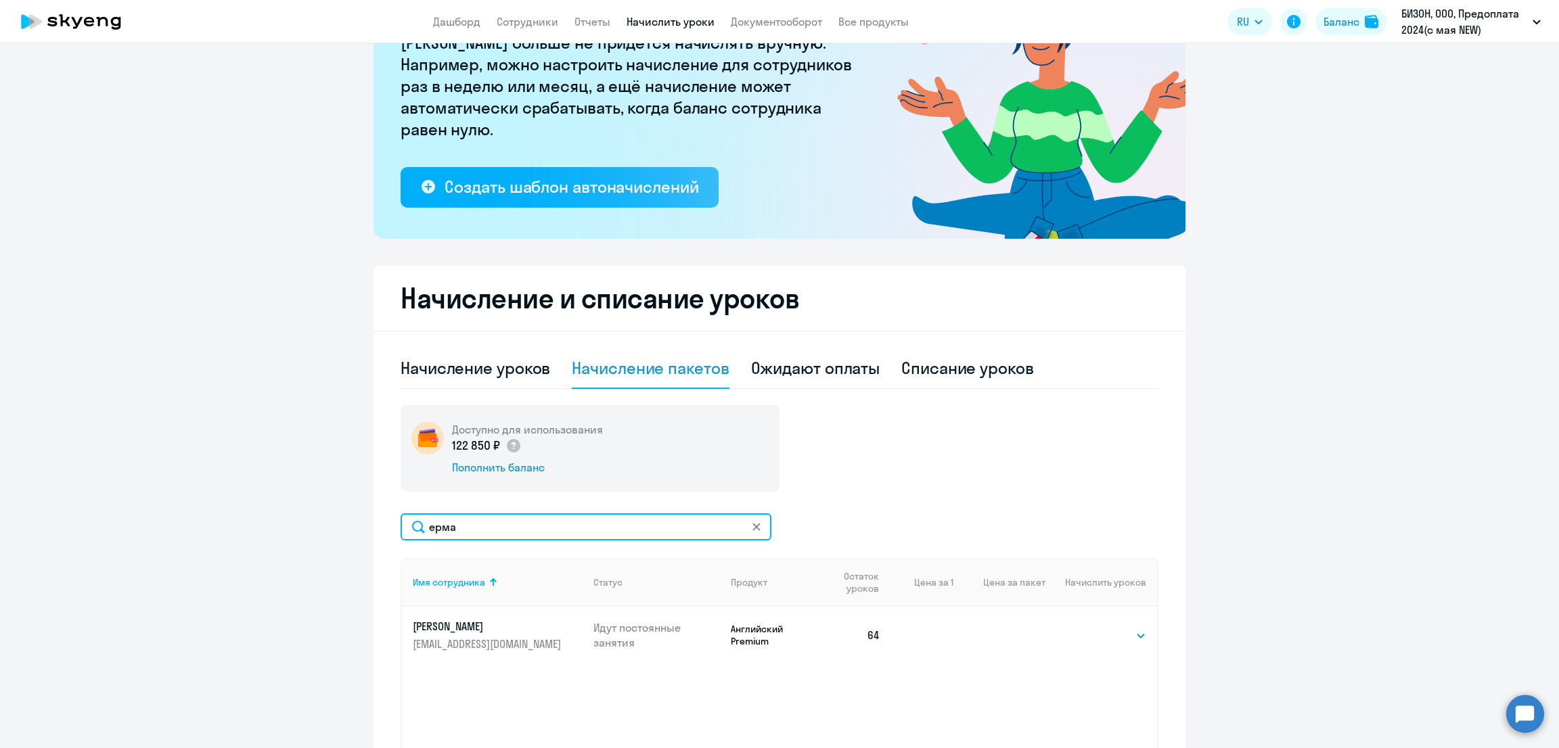
scroll to position [169, 0]
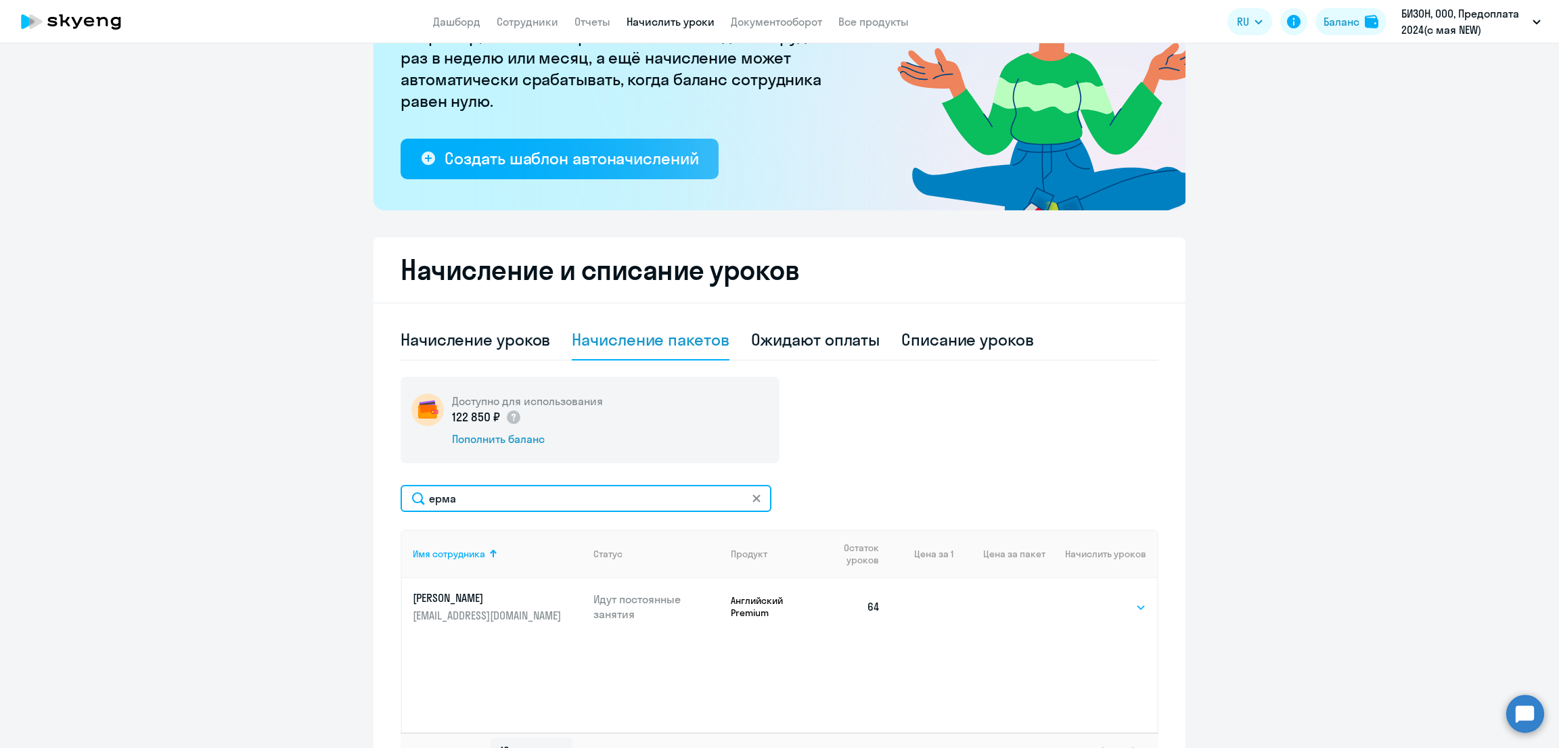
type input "ерма"
click at [1091, 606] on select "Выбрать 4 8 16 32 64 96 128" at bounding box center [1118, 608] width 55 height 16
select select "32"
click at [1091, 600] on select "Выбрать 4 8 16 32 64 96 128" at bounding box center [1118, 608] width 55 height 16
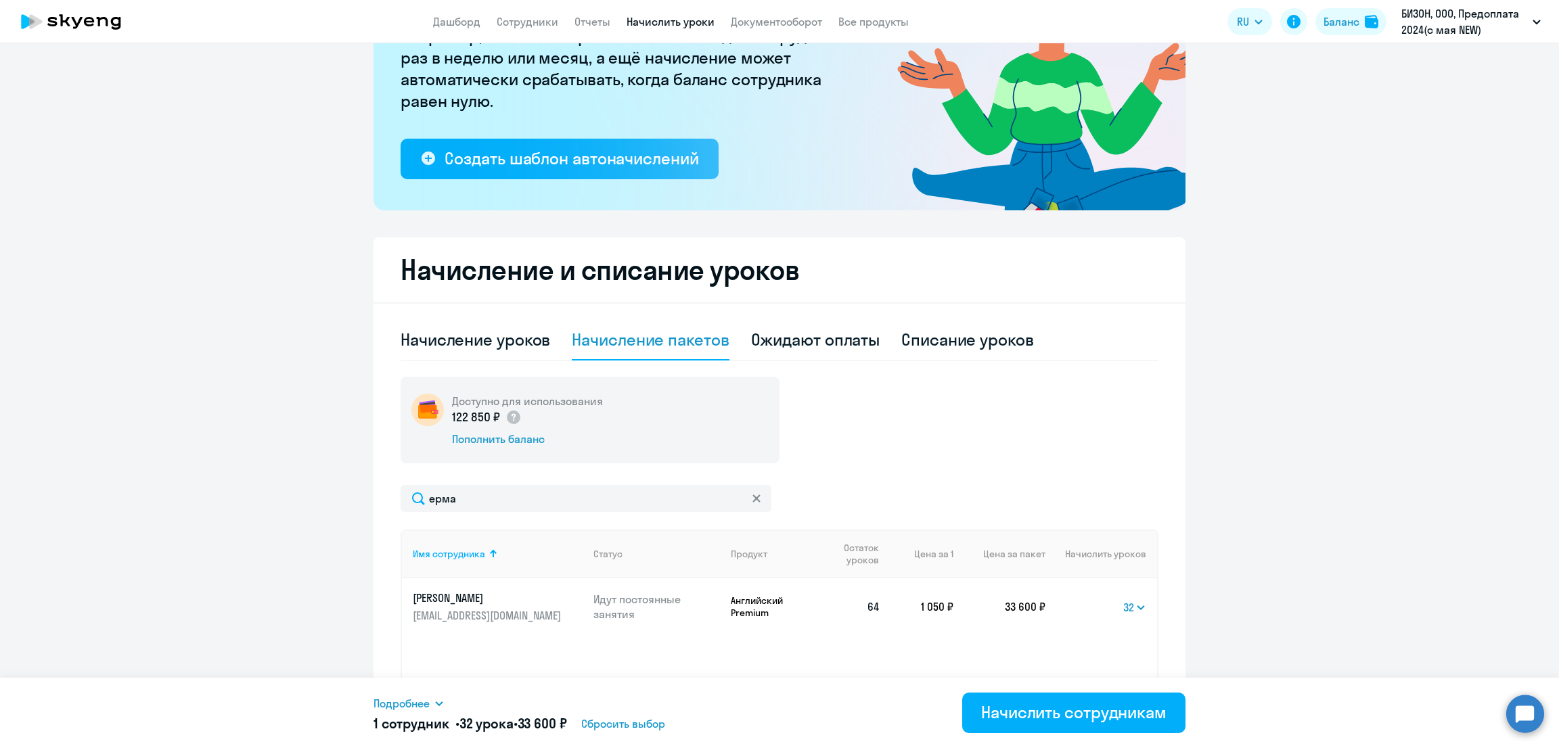
click at [385, 706] on span "Подробнее" at bounding box center [402, 704] width 56 height 16
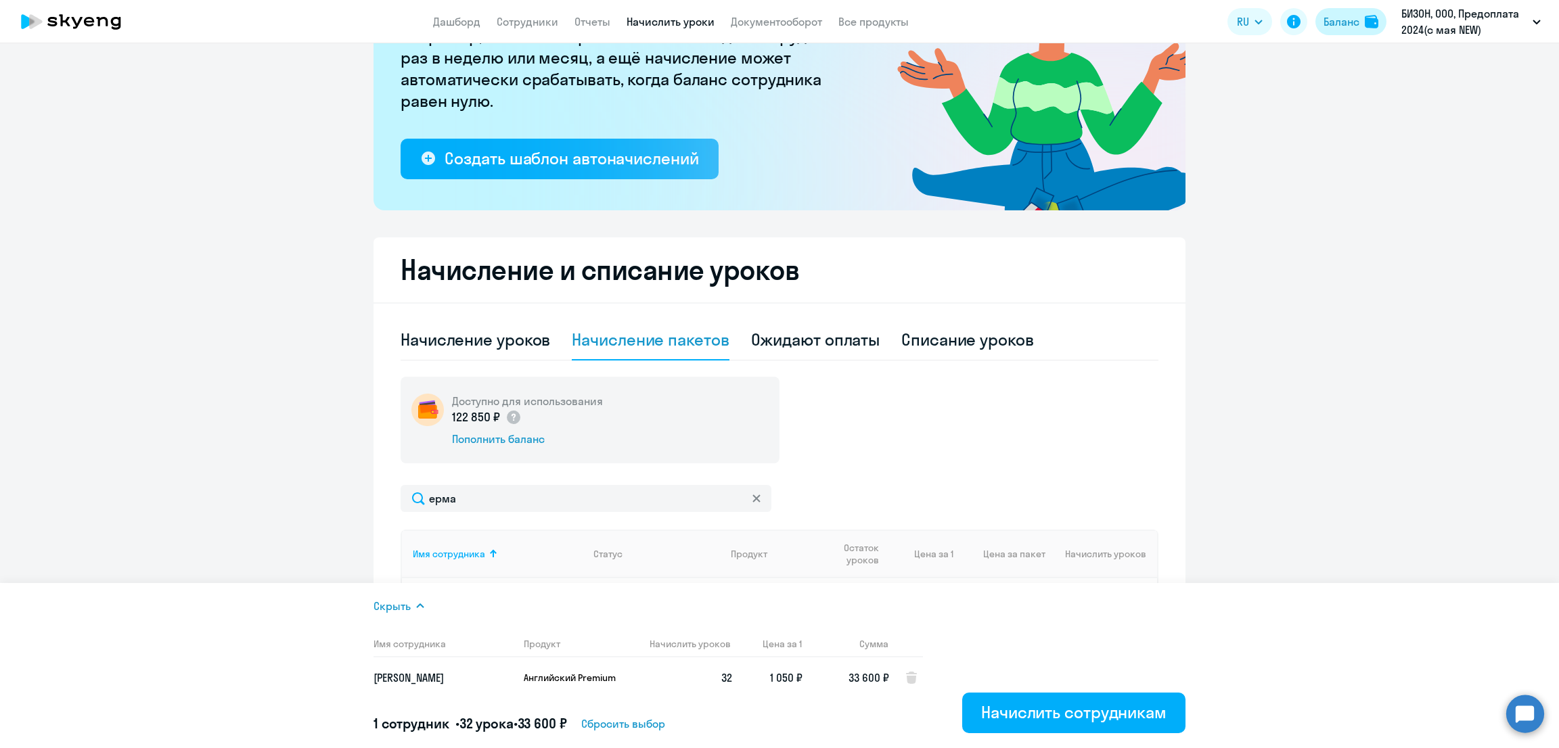
click at [1337, 28] on div "Баланс" at bounding box center [1342, 22] width 36 height 16
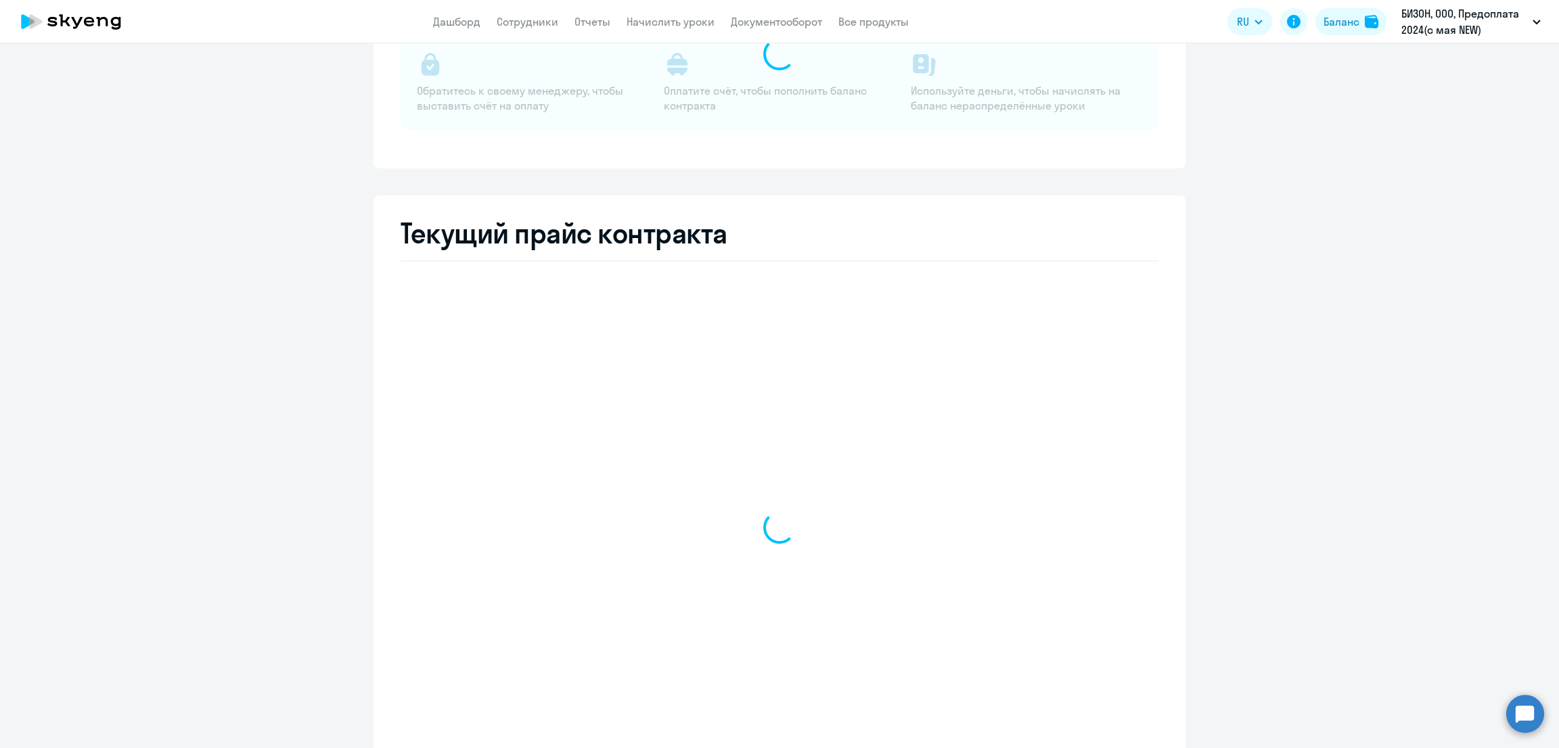
select select "english_adult_not_native_speaker"
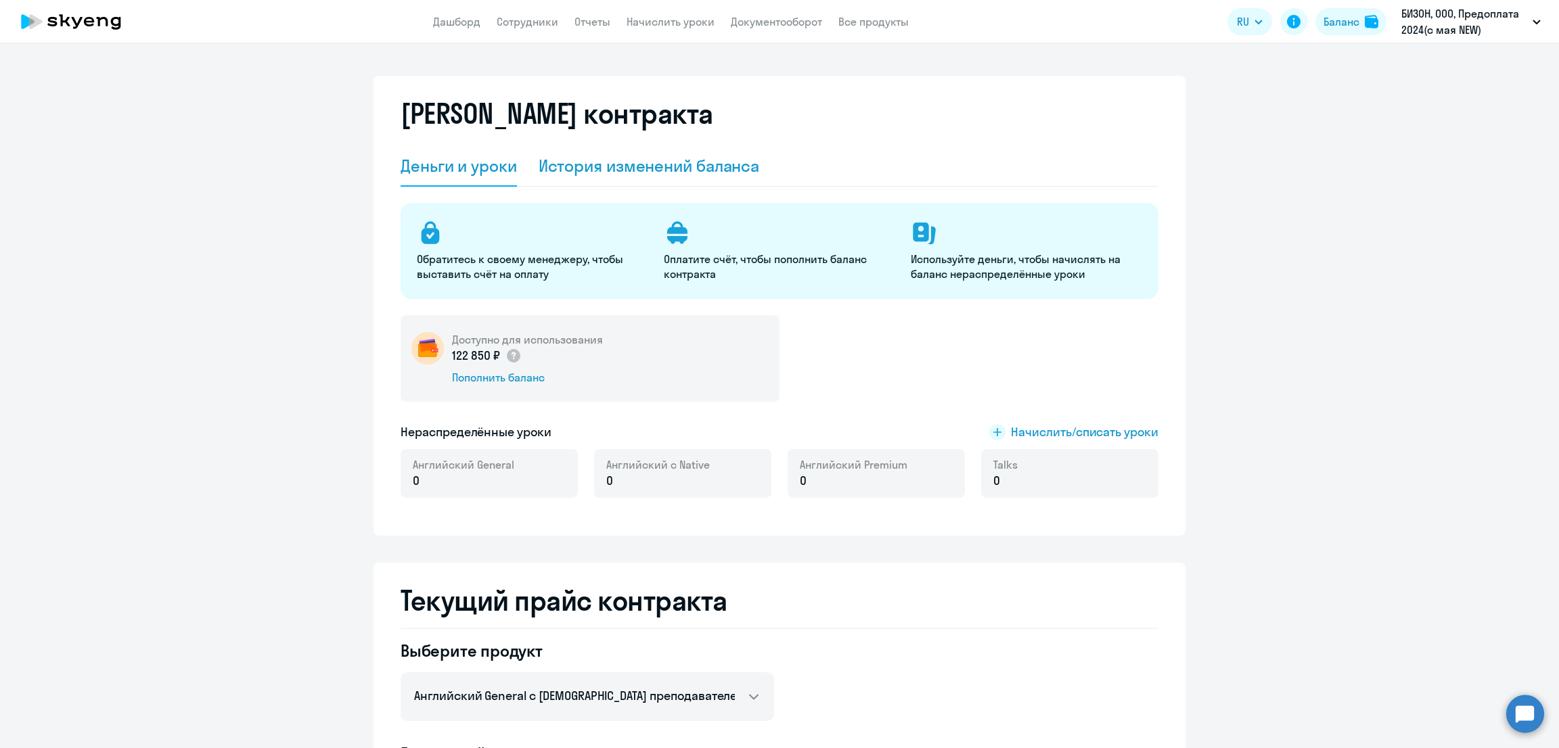
click at [621, 162] on div "История изменений баланса" at bounding box center [649, 166] width 221 height 22
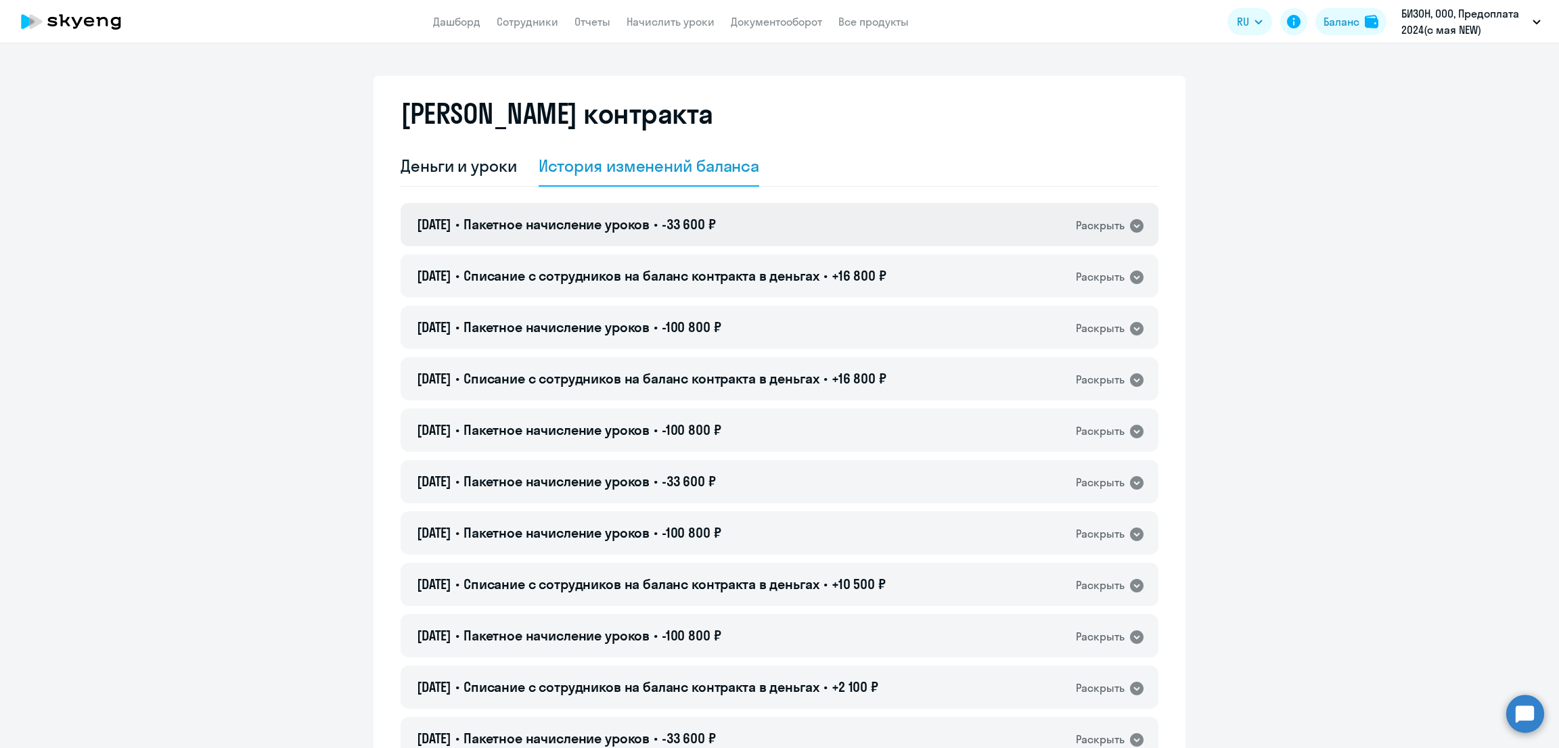
click at [639, 228] on span "Пакетное начисление уроков" at bounding box center [557, 224] width 186 height 17
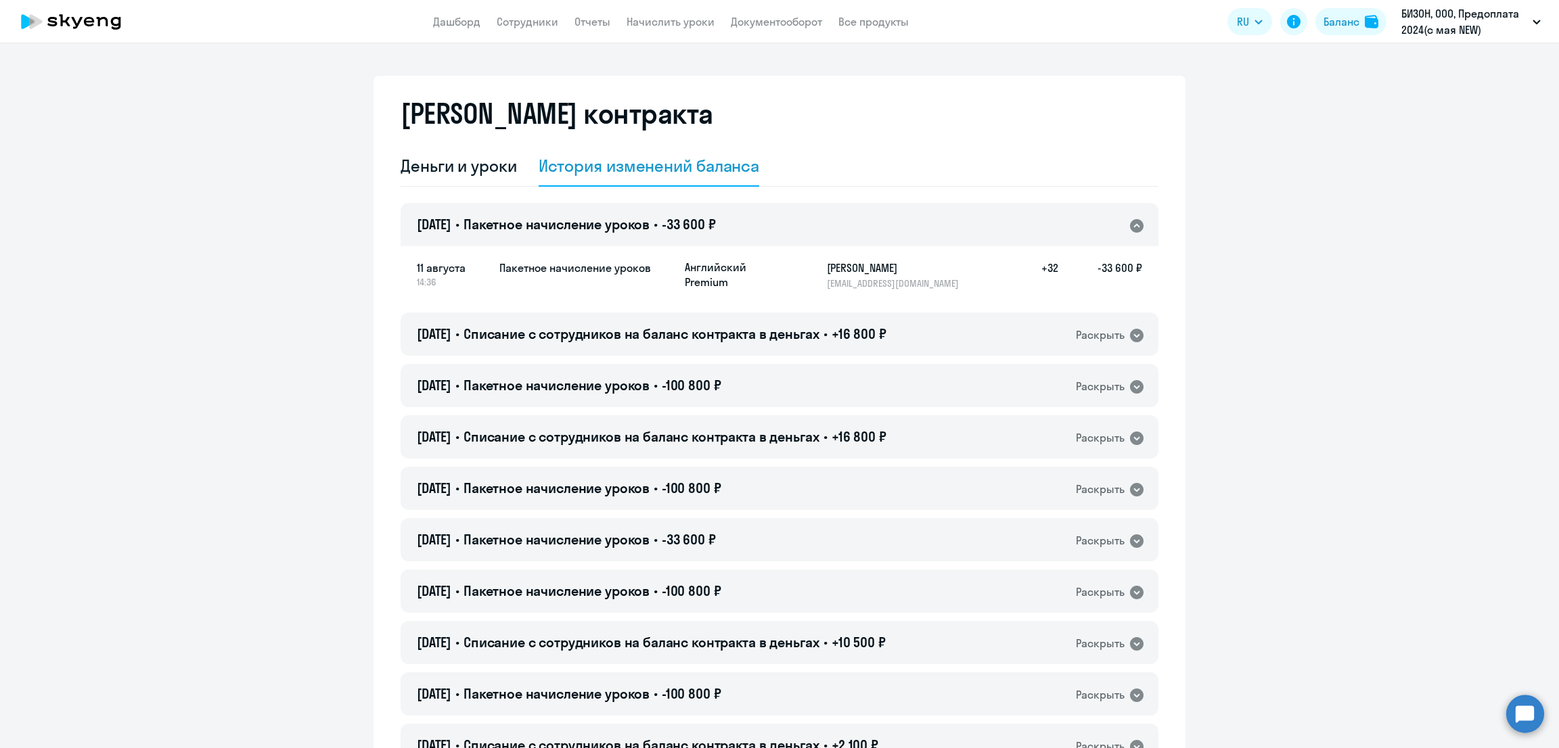
click at [904, 277] on p "a.ermakova@bi.zone" at bounding box center [896, 283] width 139 height 12
drag, startPoint x: 895, startPoint y: 282, endPoint x: 818, endPoint y: 284, distance: 77.9
click at [818, 284] on div "Английский Premium Ермакова Анастасия Романовна a.ermakova@bi.zone +32 -33 600 ₽" at bounding box center [913, 275] width 457 height 30
copy p "a.ermakova@bi.zone"
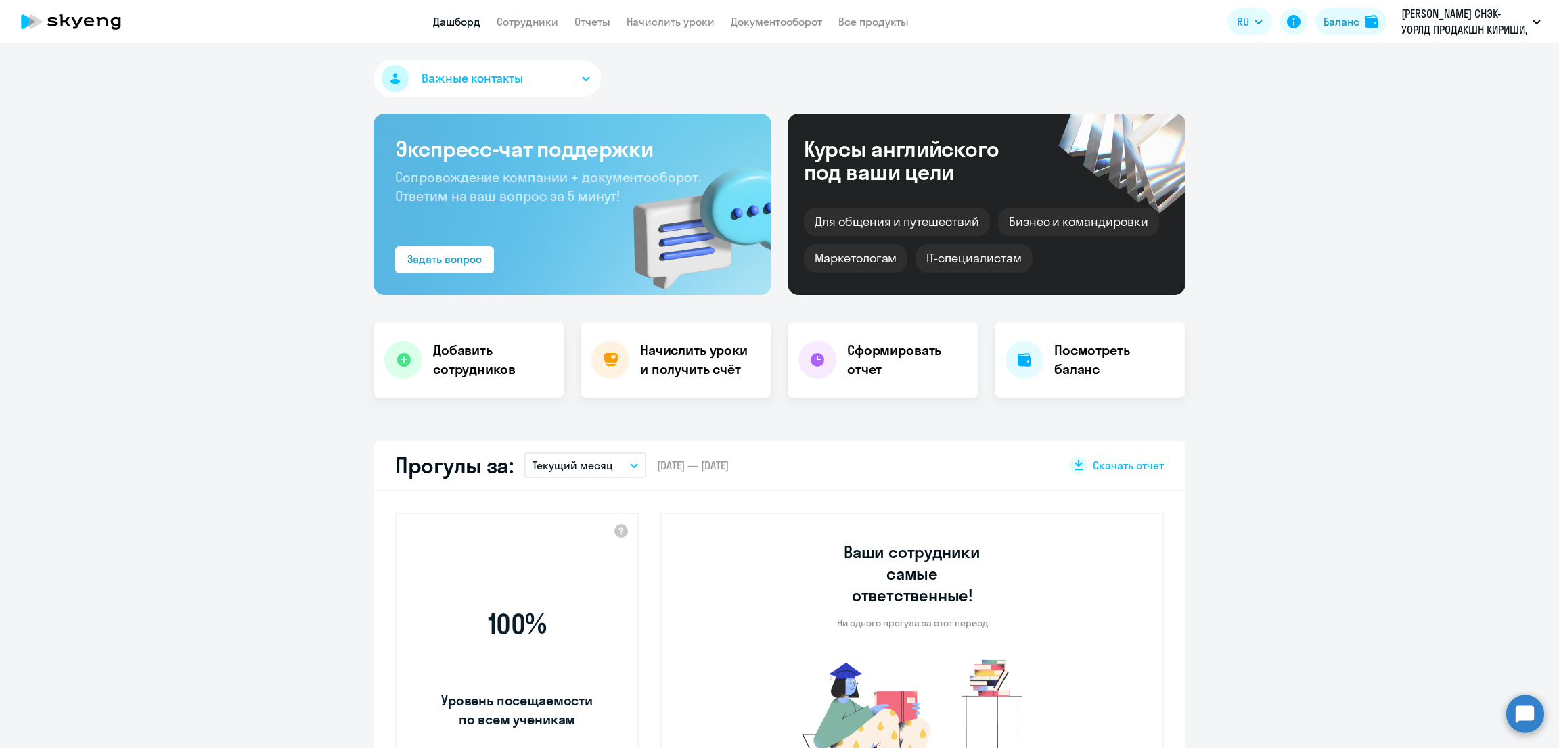
select select "30"
click at [535, 24] on link "Сотрудники" at bounding box center [528, 22] width 62 height 14
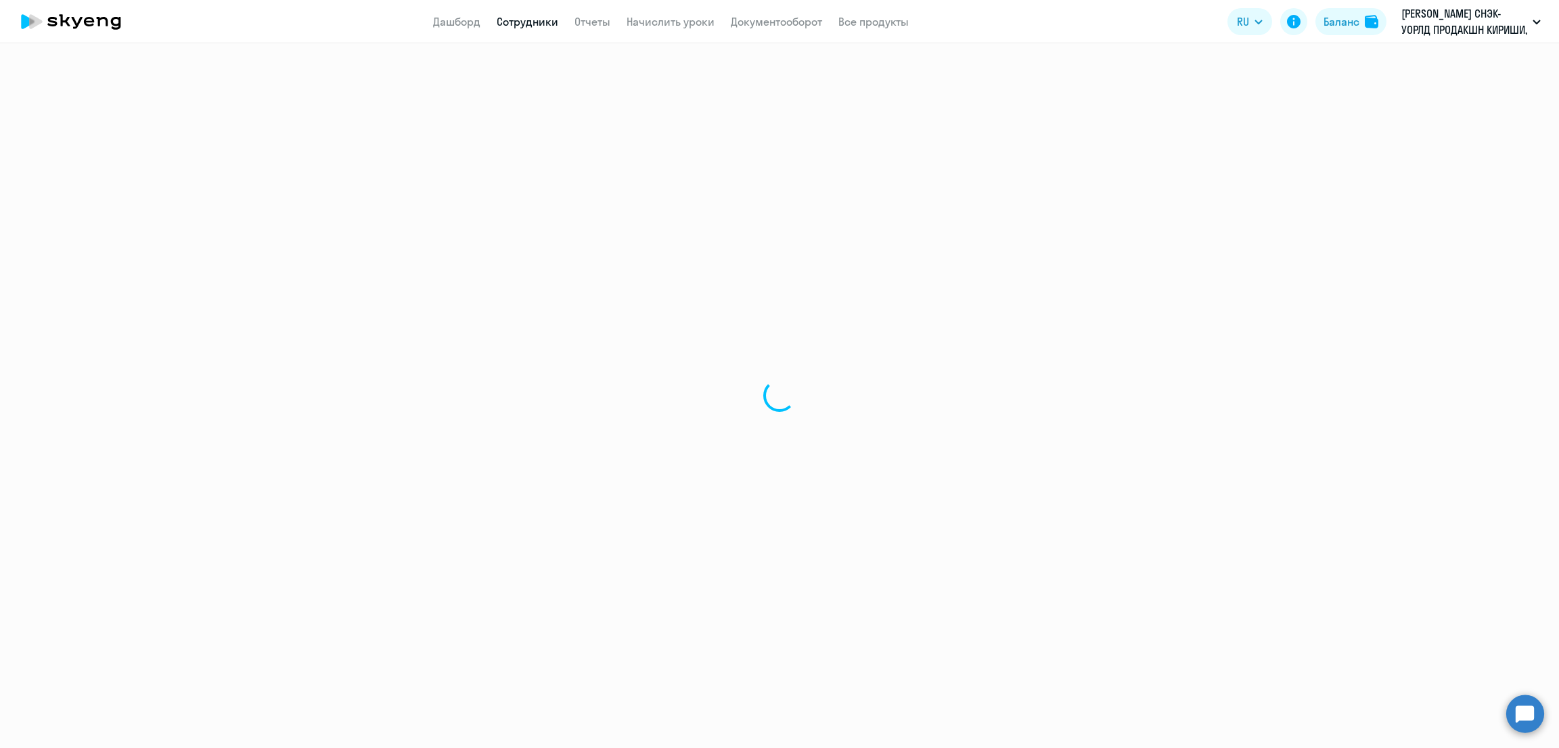
select select "30"
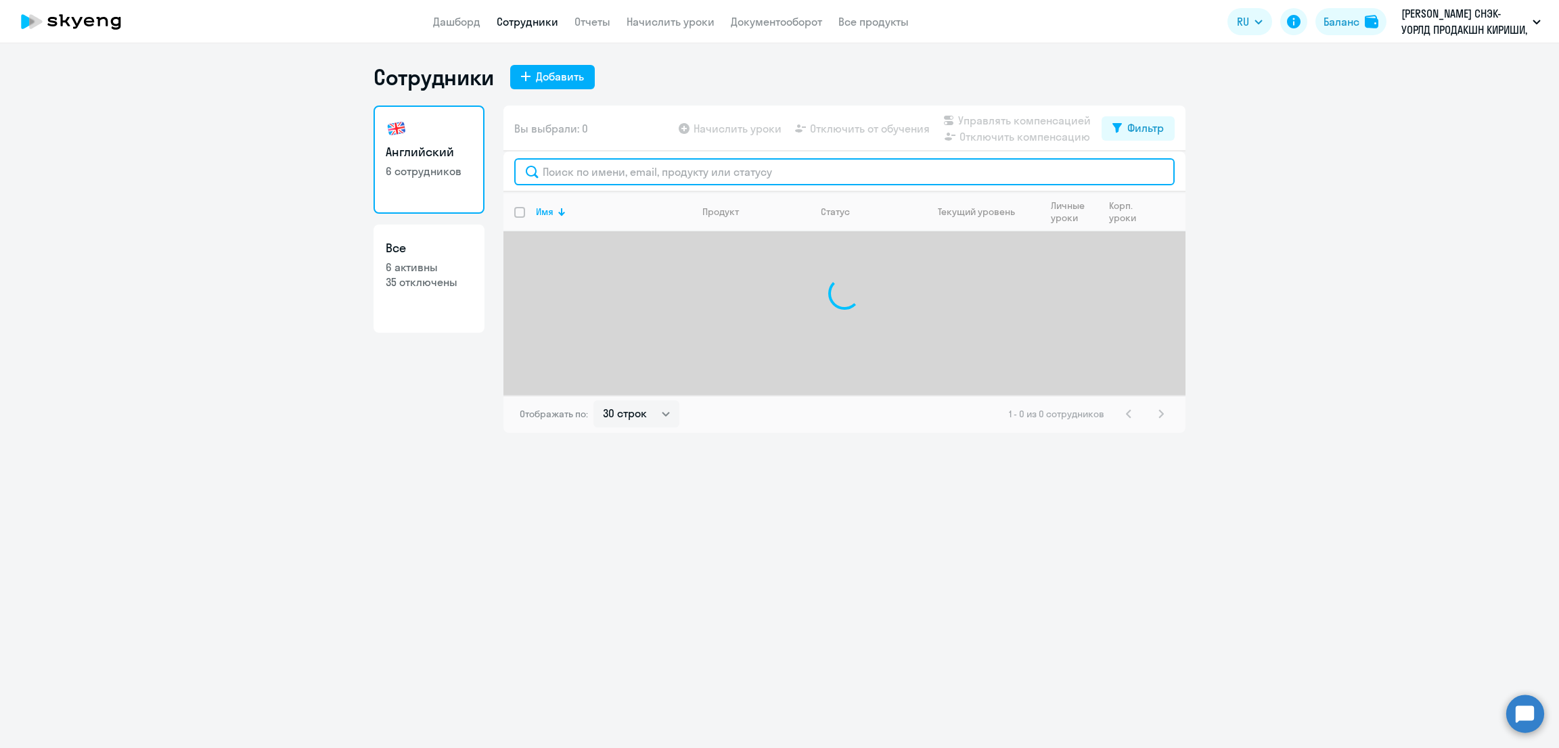
click at [600, 183] on input "text" at bounding box center [844, 171] width 661 height 27
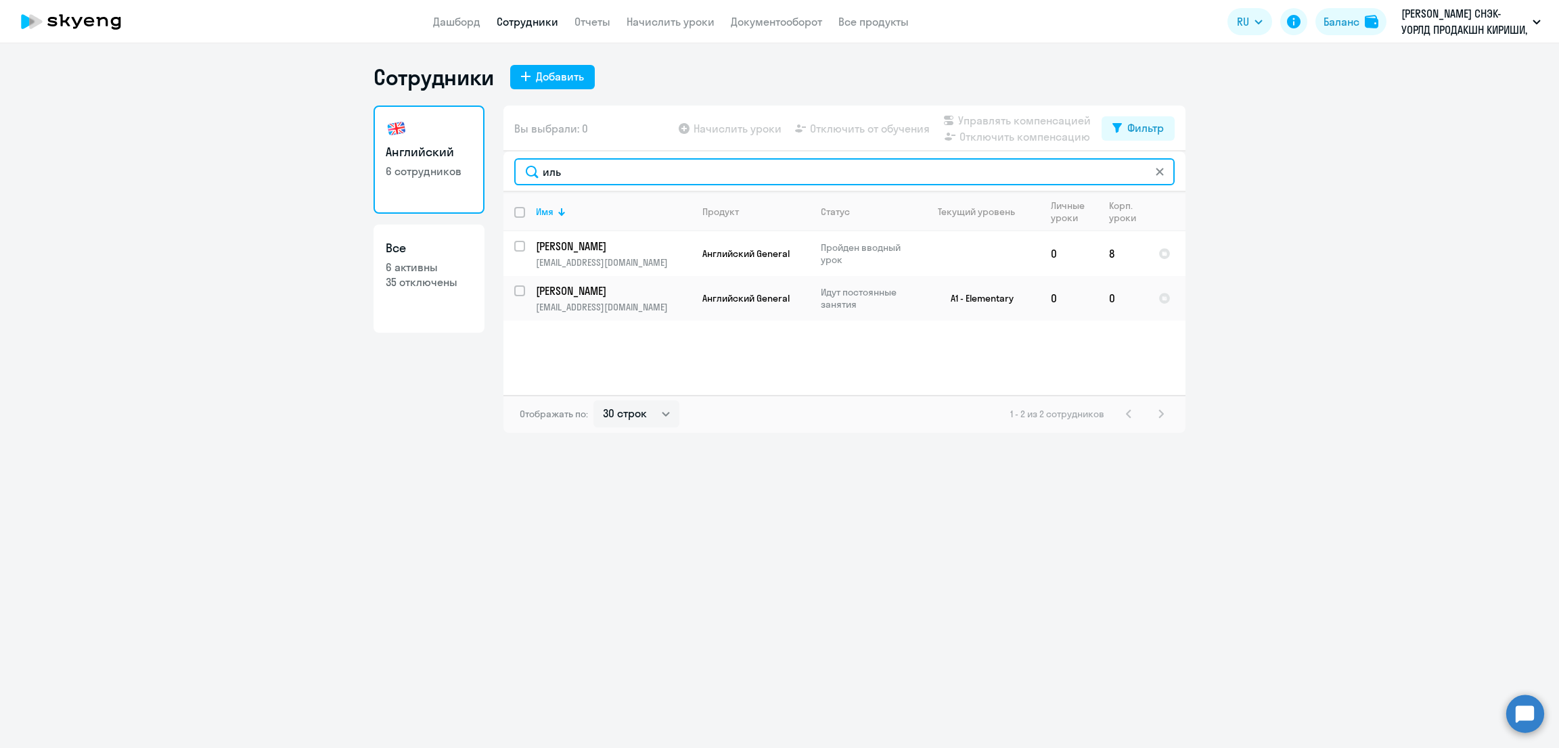
click at [585, 175] on input "иль" at bounding box center [844, 171] width 661 height 27
type input "илья"
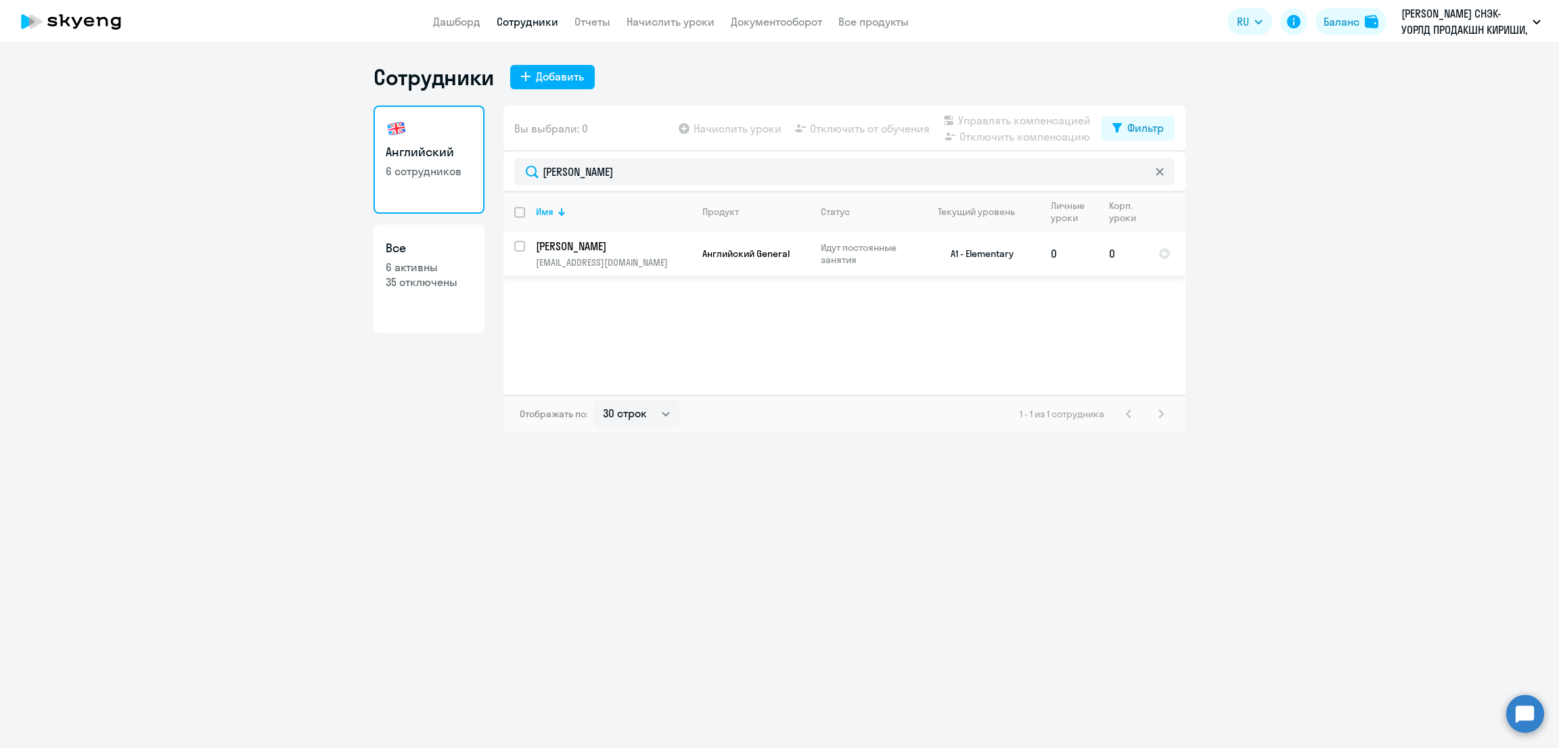
drag, startPoint x: 516, startPoint y: 243, endPoint x: 543, endPoint y: 256, distance: 30.3
click at [518, 243] on input "select row 23746713" at bounding box center [527, 254] width 27 height 27
checkbox input "true"
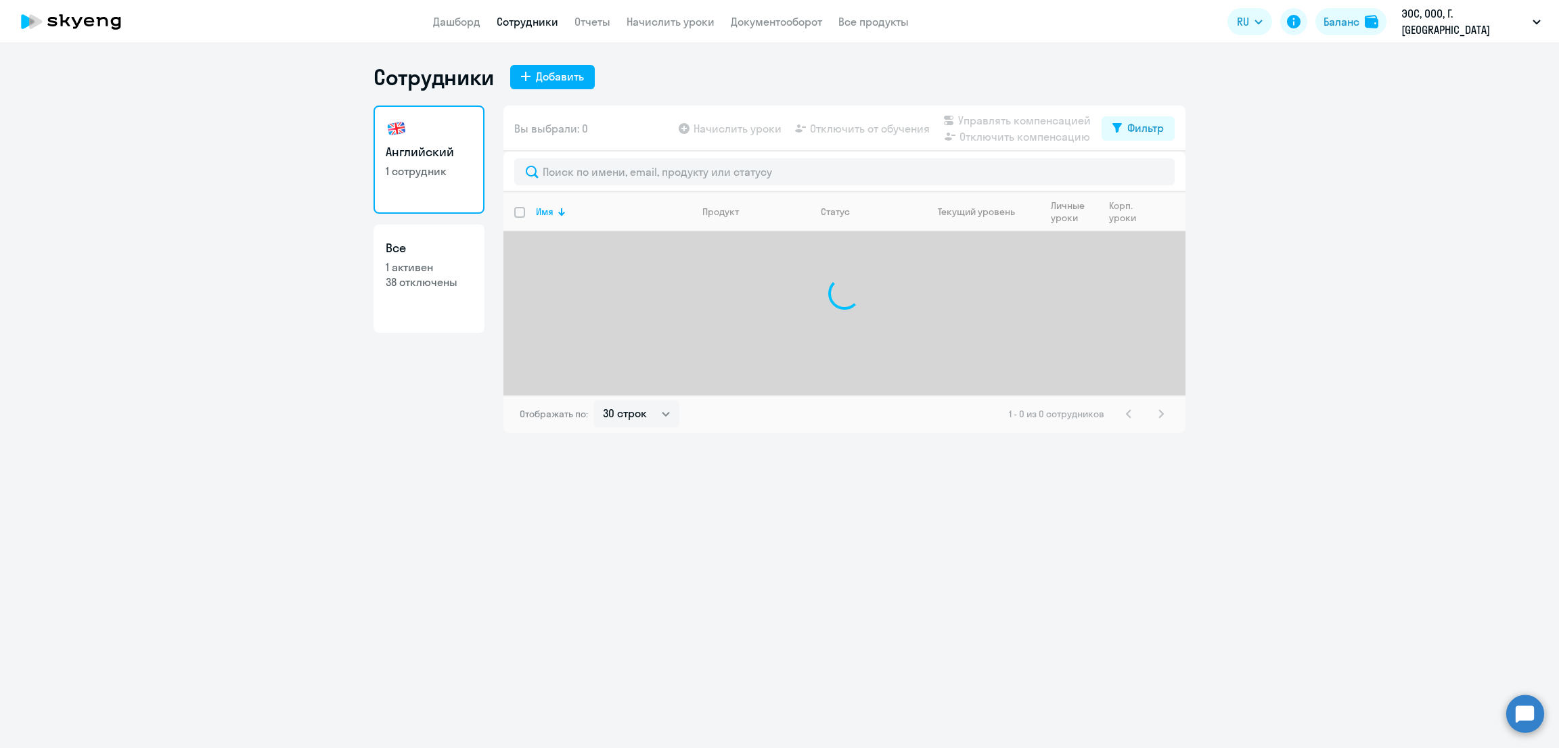
select select "30"
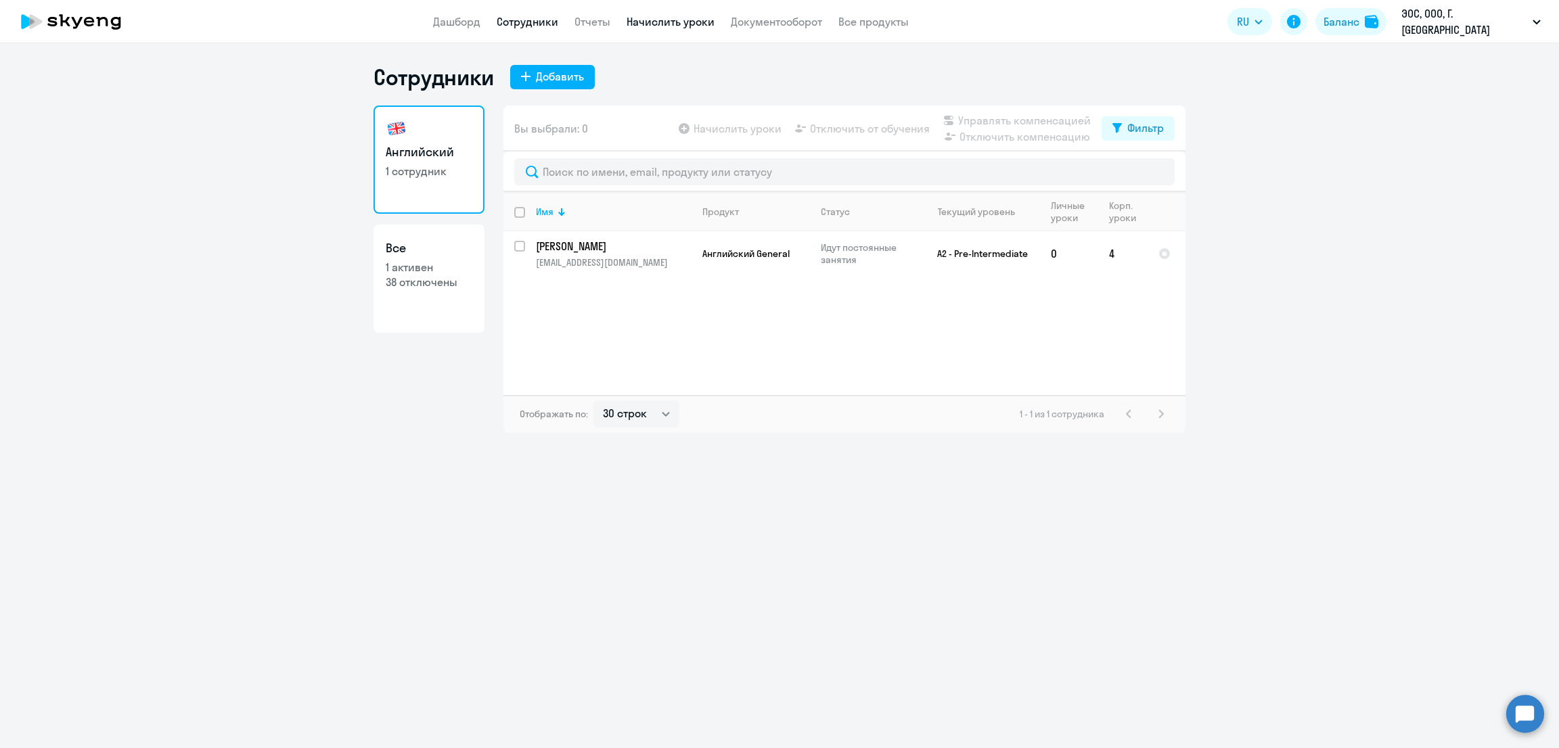
click at [695, 17] on link "Начислить уроки" at bounding box center [671, 22] width 88 height 14
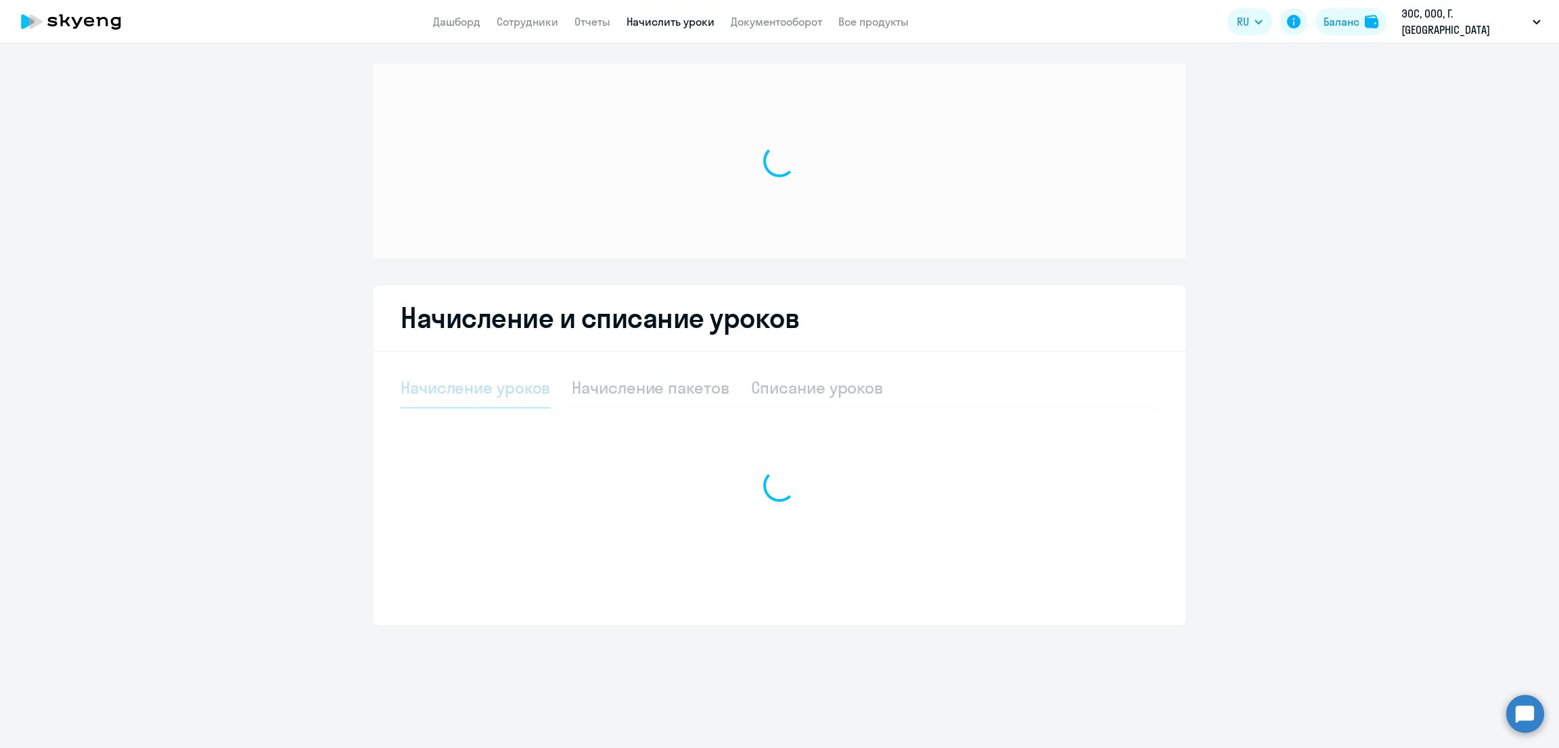
select select "10"
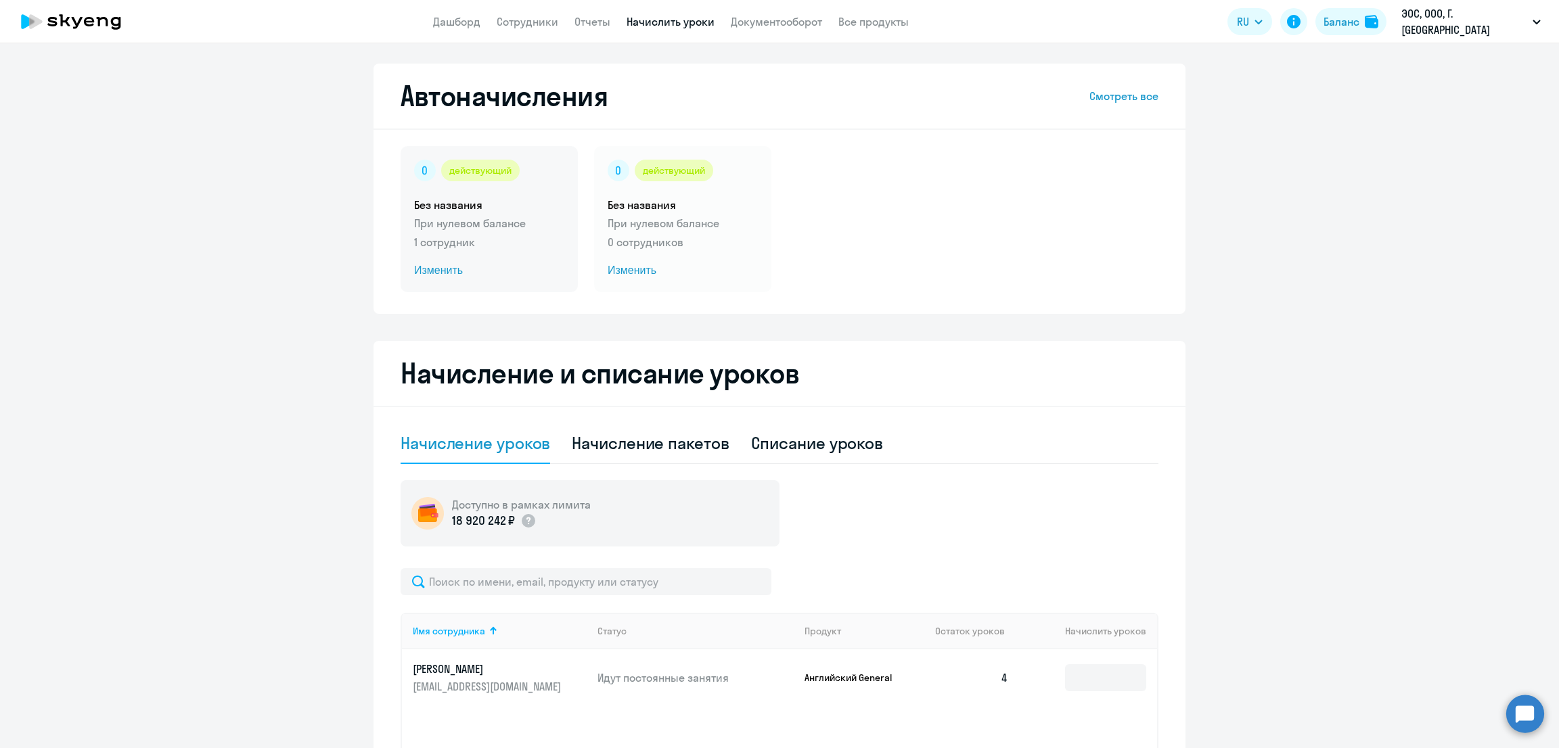
click at [492, 252] on div "действующий Без названия При нулевом балансе 1 сотрудник Изменить" at bounding box center [489, 219] width 177 height 146
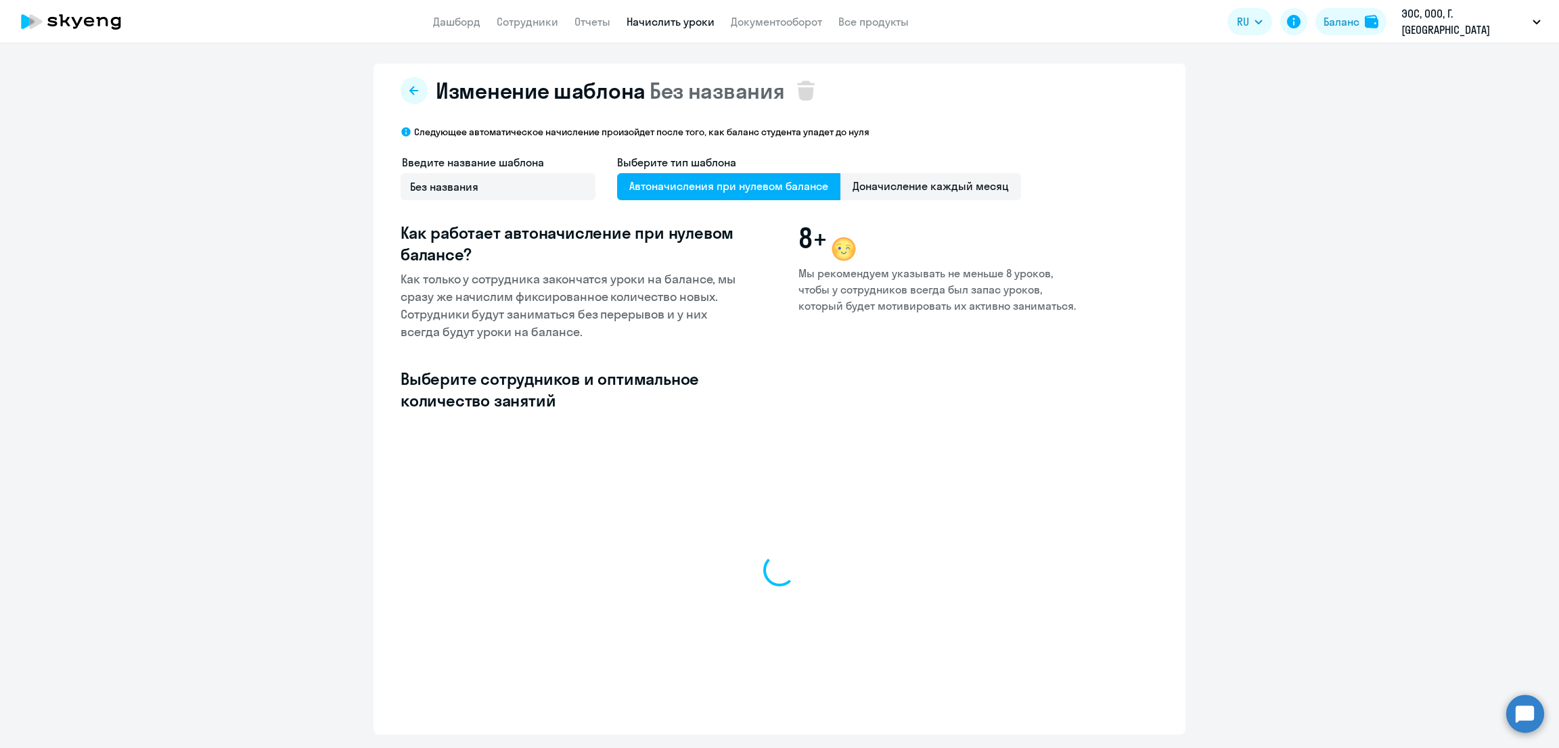
select select "10"
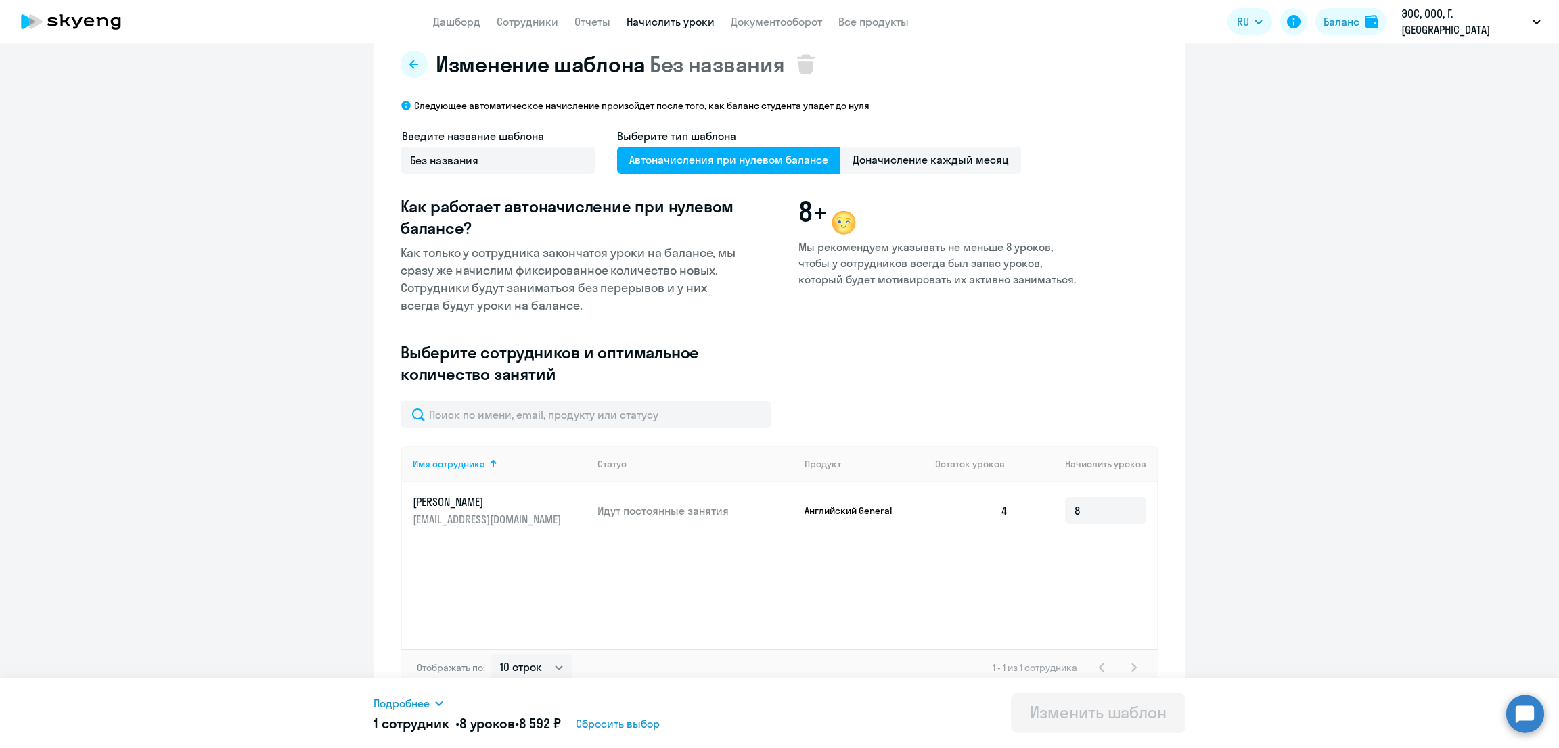
scroll to position [39, 0]
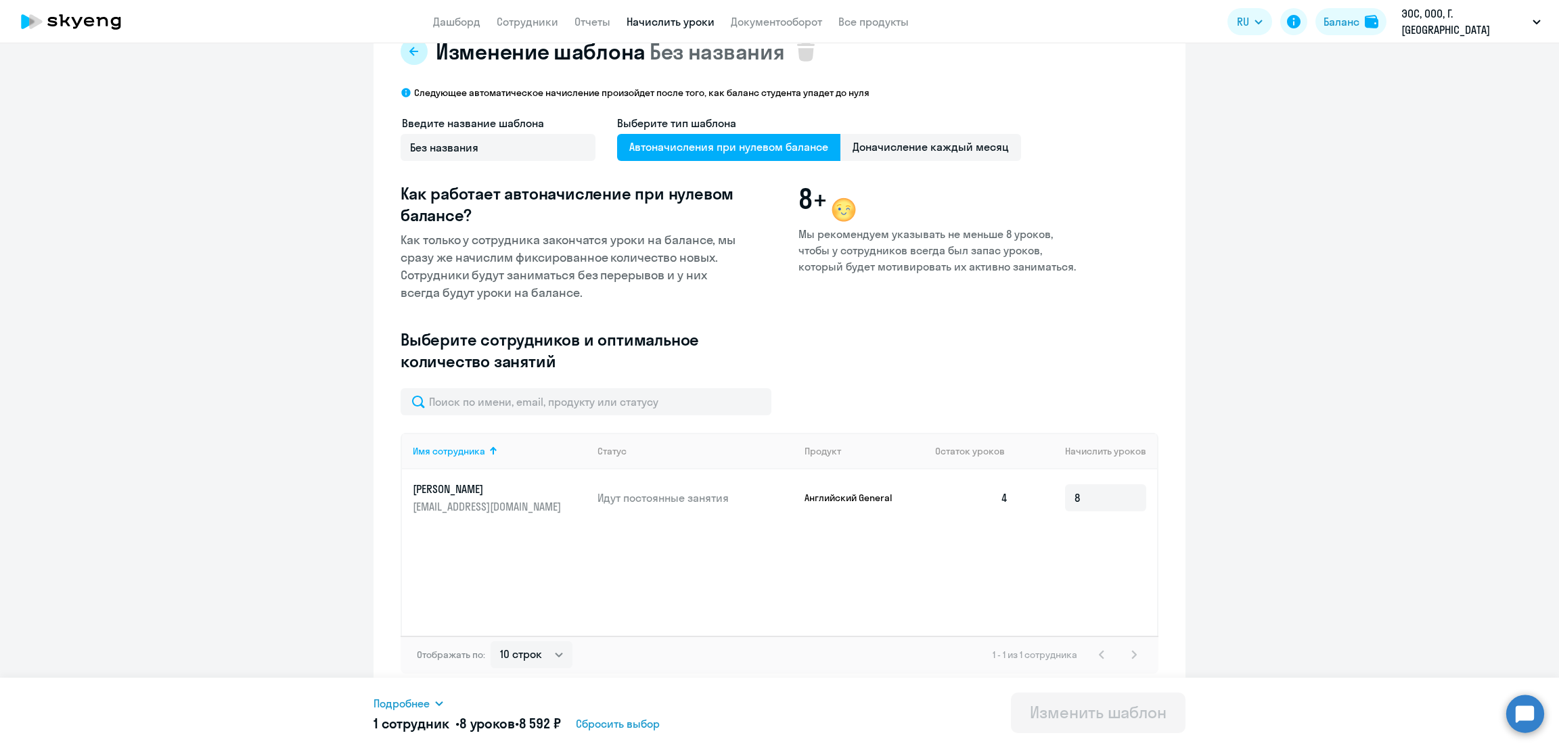
click at [409, 51] on icon at bounding box center [413, 51] width 9 height 9
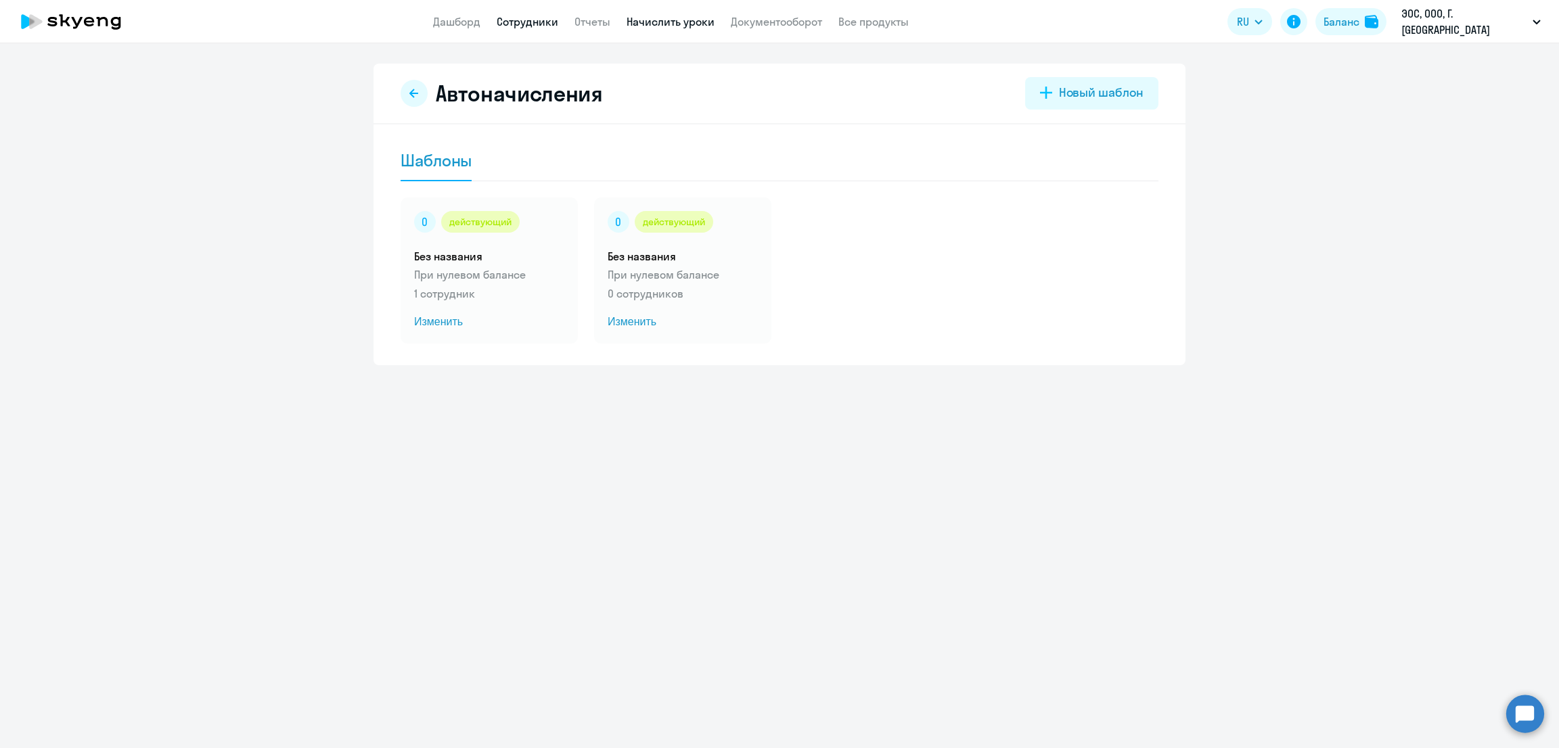
click at [529, 15] on link "Сотрудники" at bounding box center [528, 22] width 62 height 14
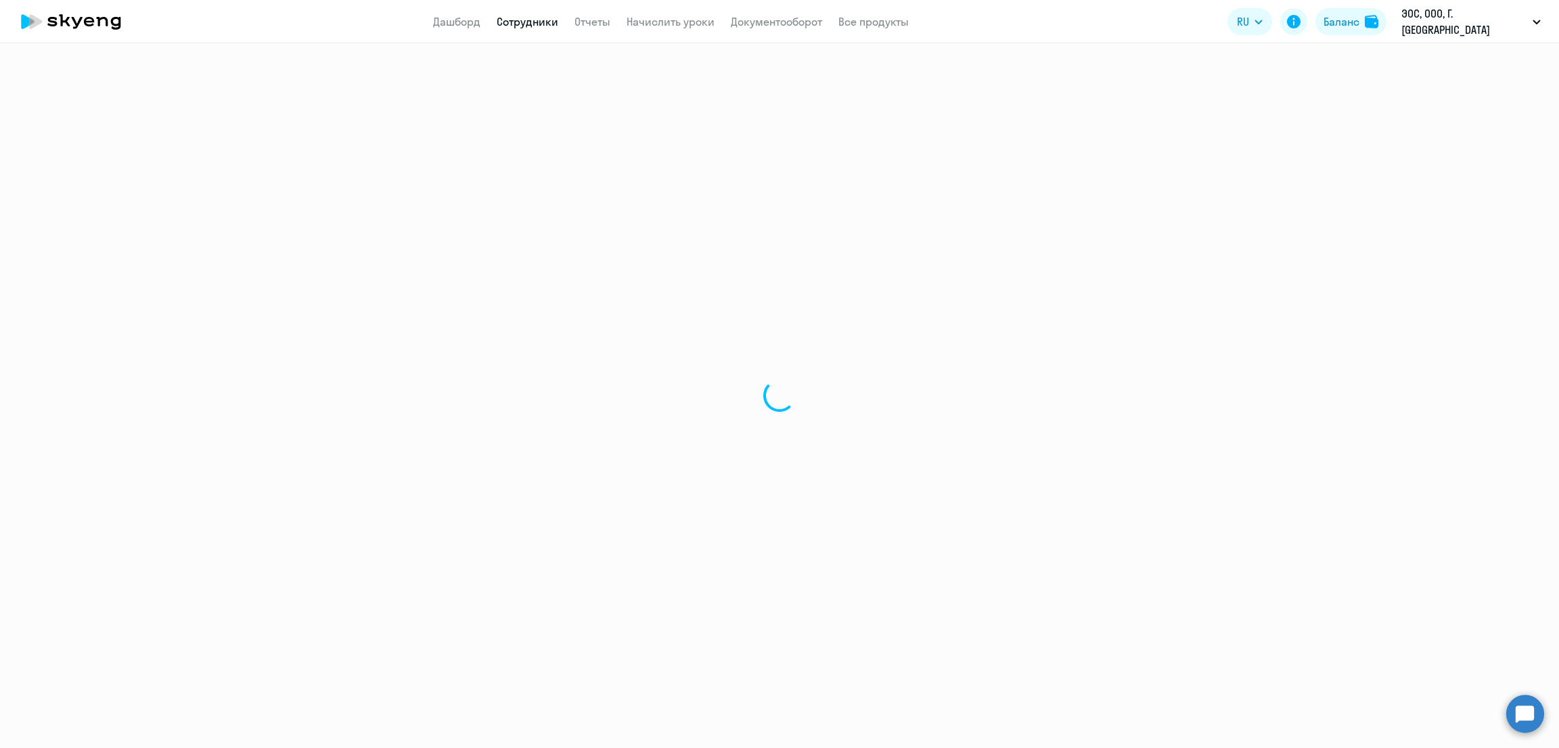
select select "30"
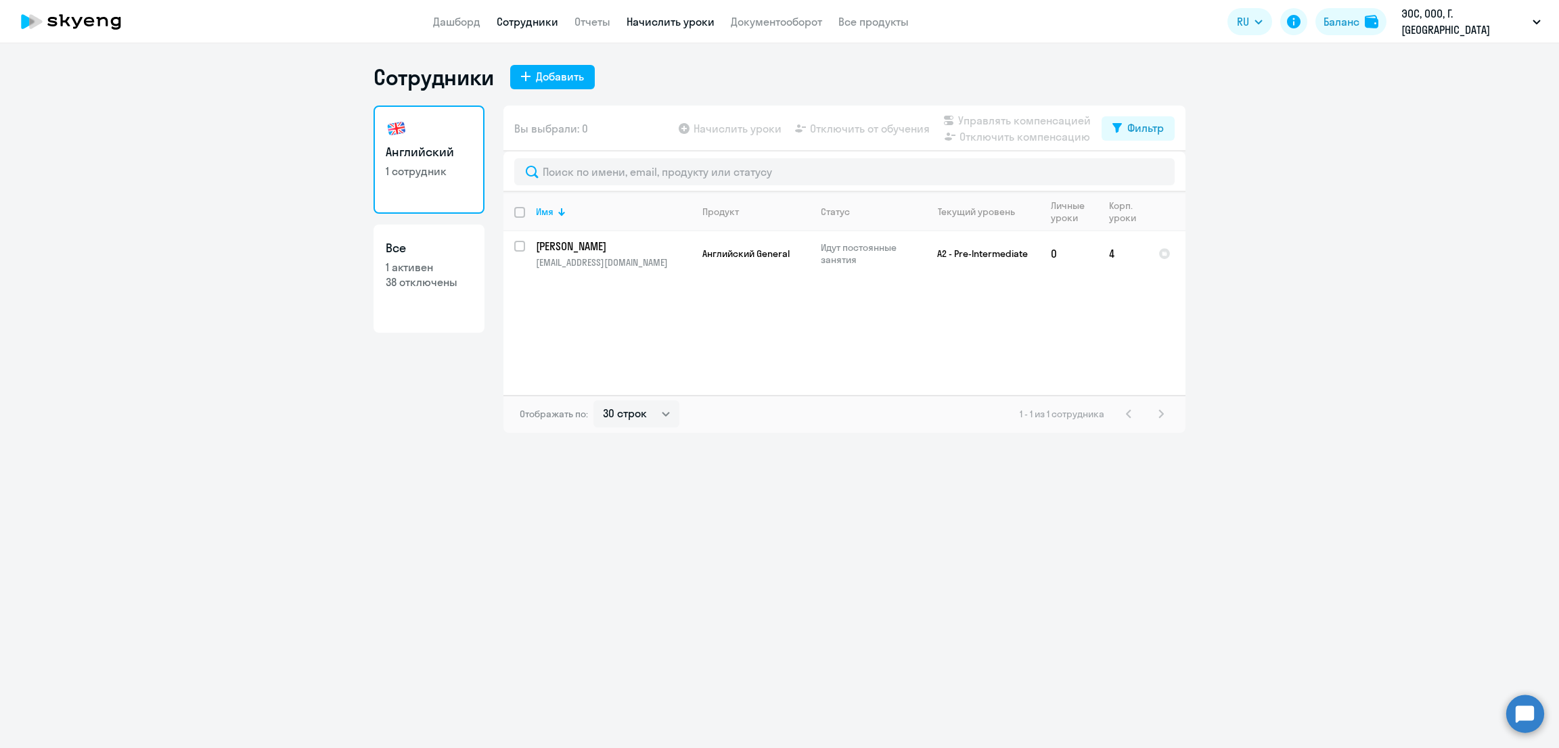
click at [658, 16] on link "Начислить уроки" at bounding box center [671, 22] width 88 height 14
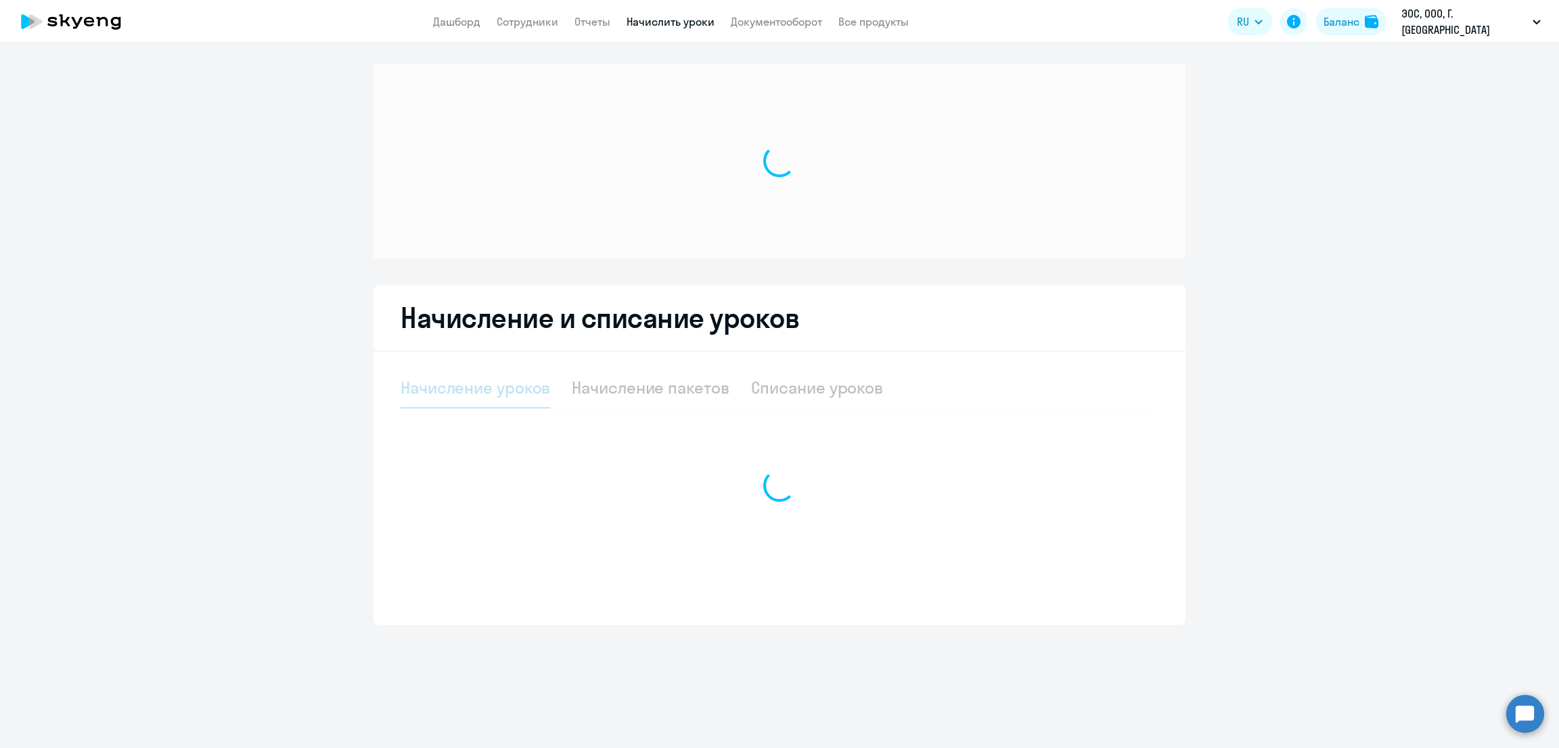
select select "10"
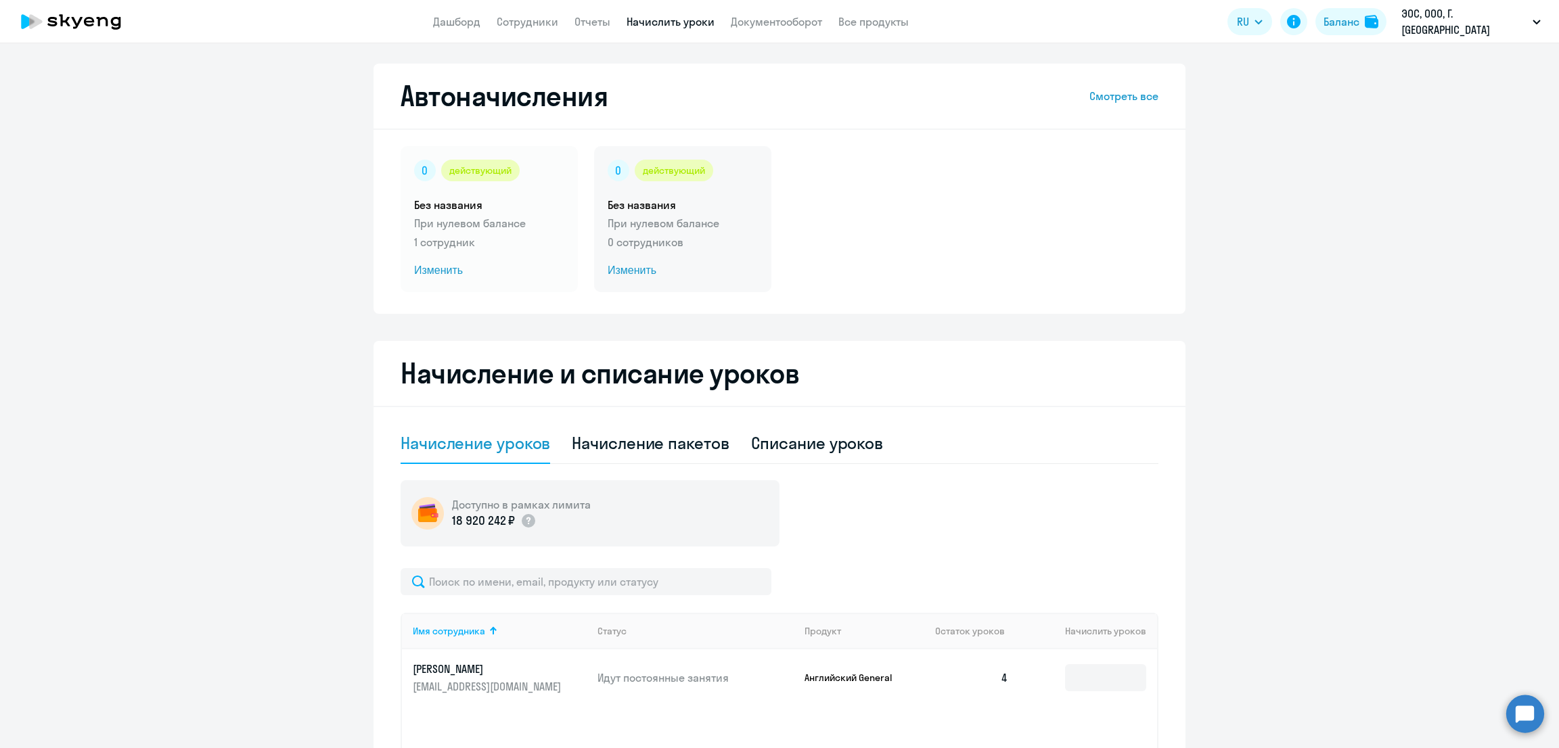
click at [696, 243] on p "0 сотрудников" at bounding box center [683, 242] width 150 height 16
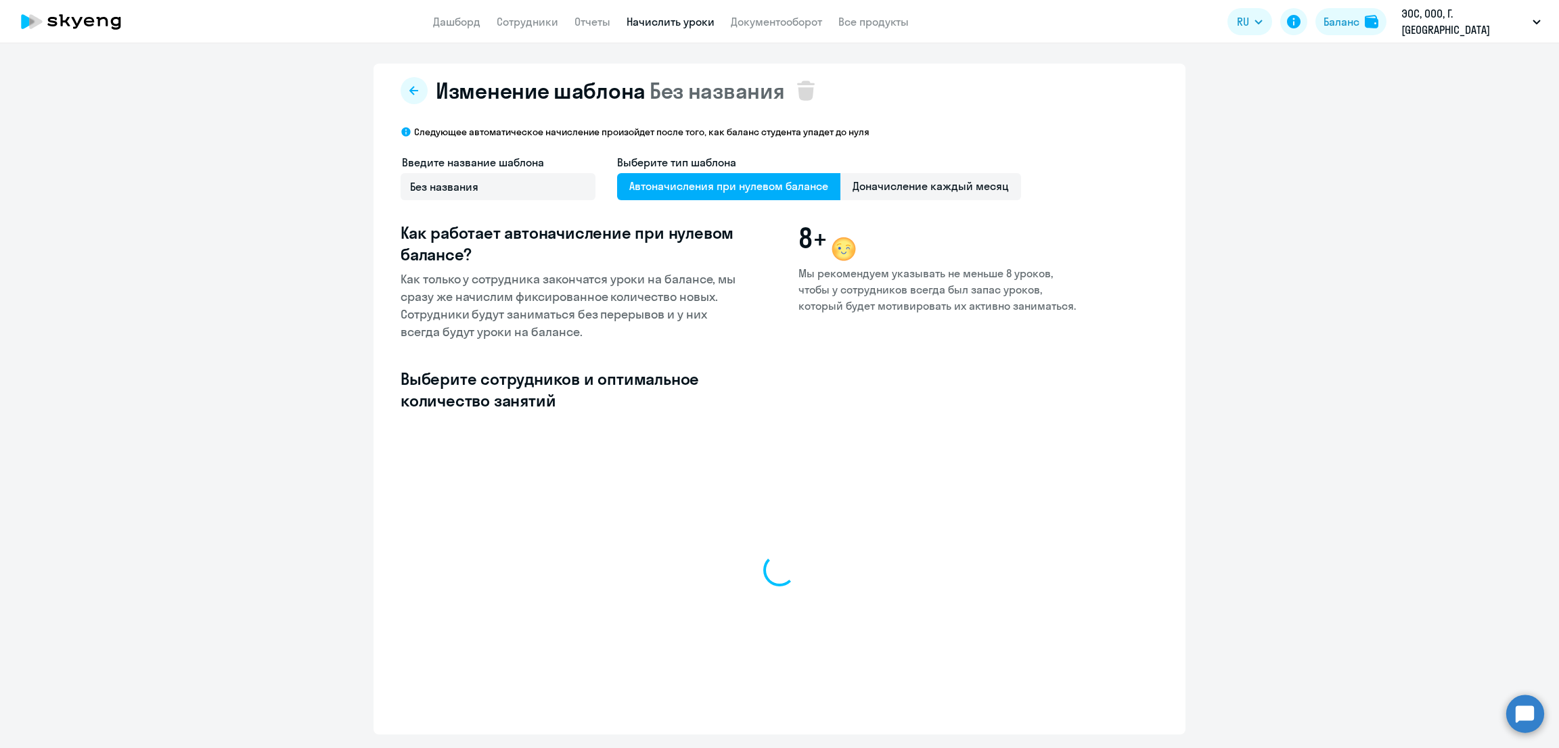
select select "10"
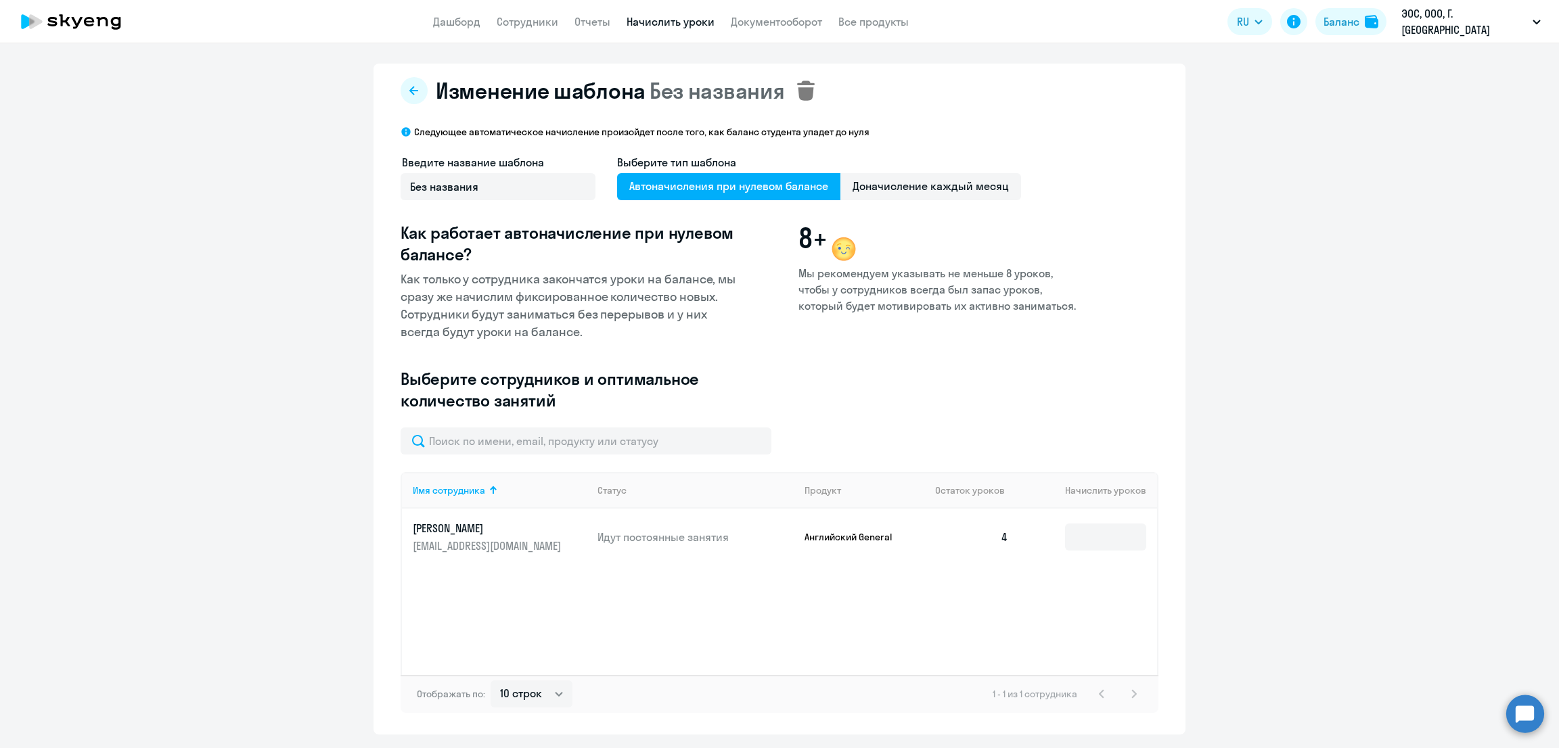
click at [797, 87] on icon at bounding box center [806, 91] width 18 height 20
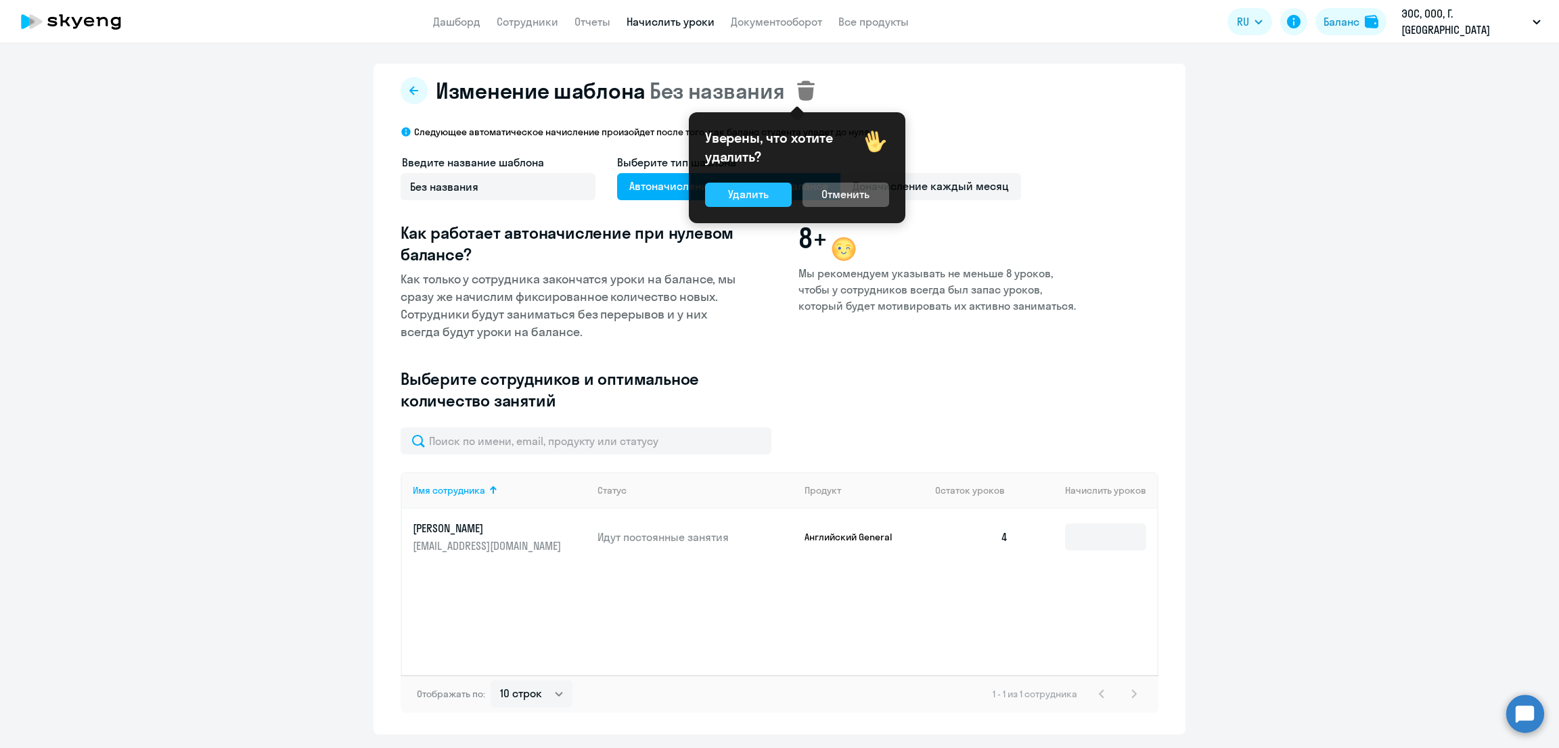
click at [741, 186] on div "Удалить" at bounding box center [748, 194] width 41 height 16
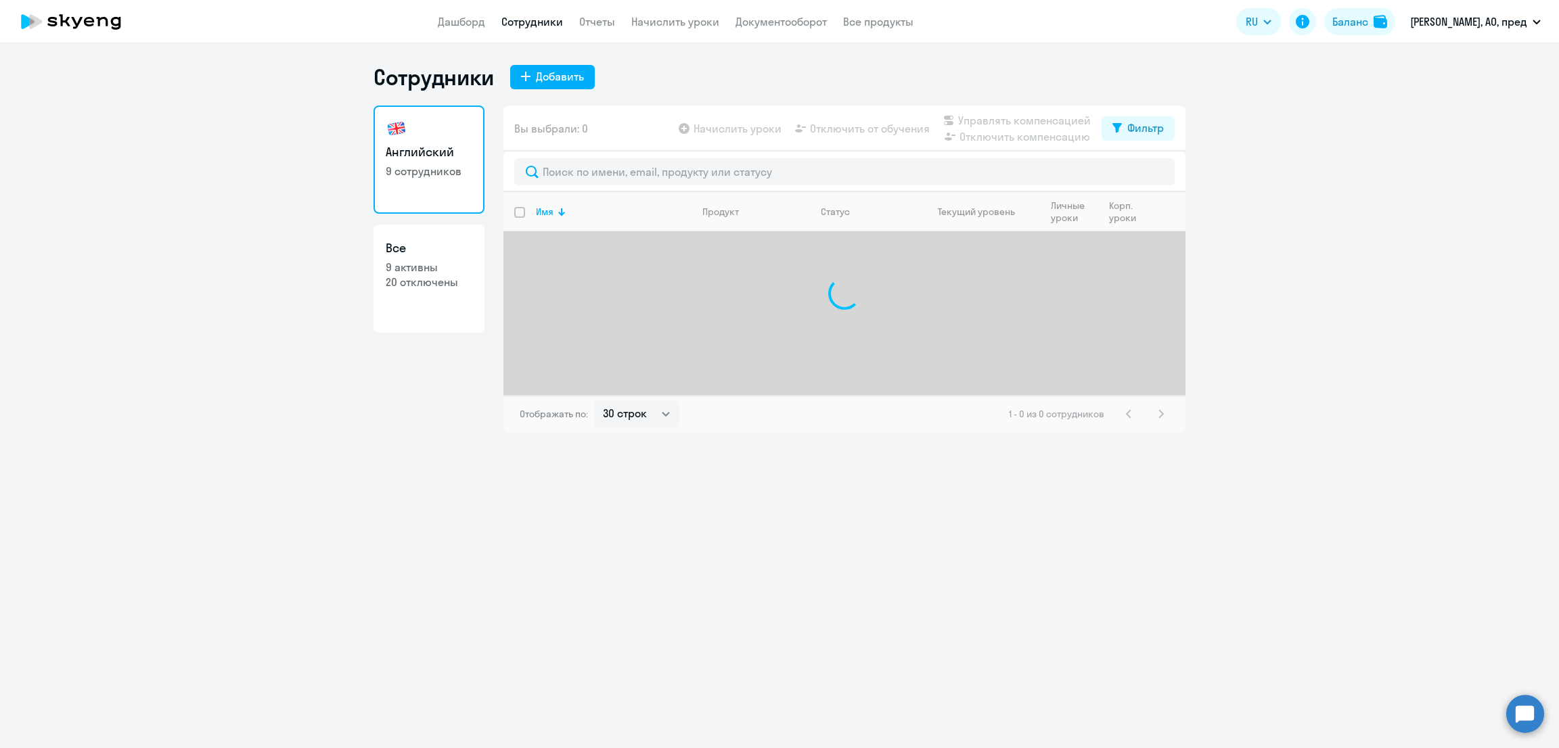
select select "30"
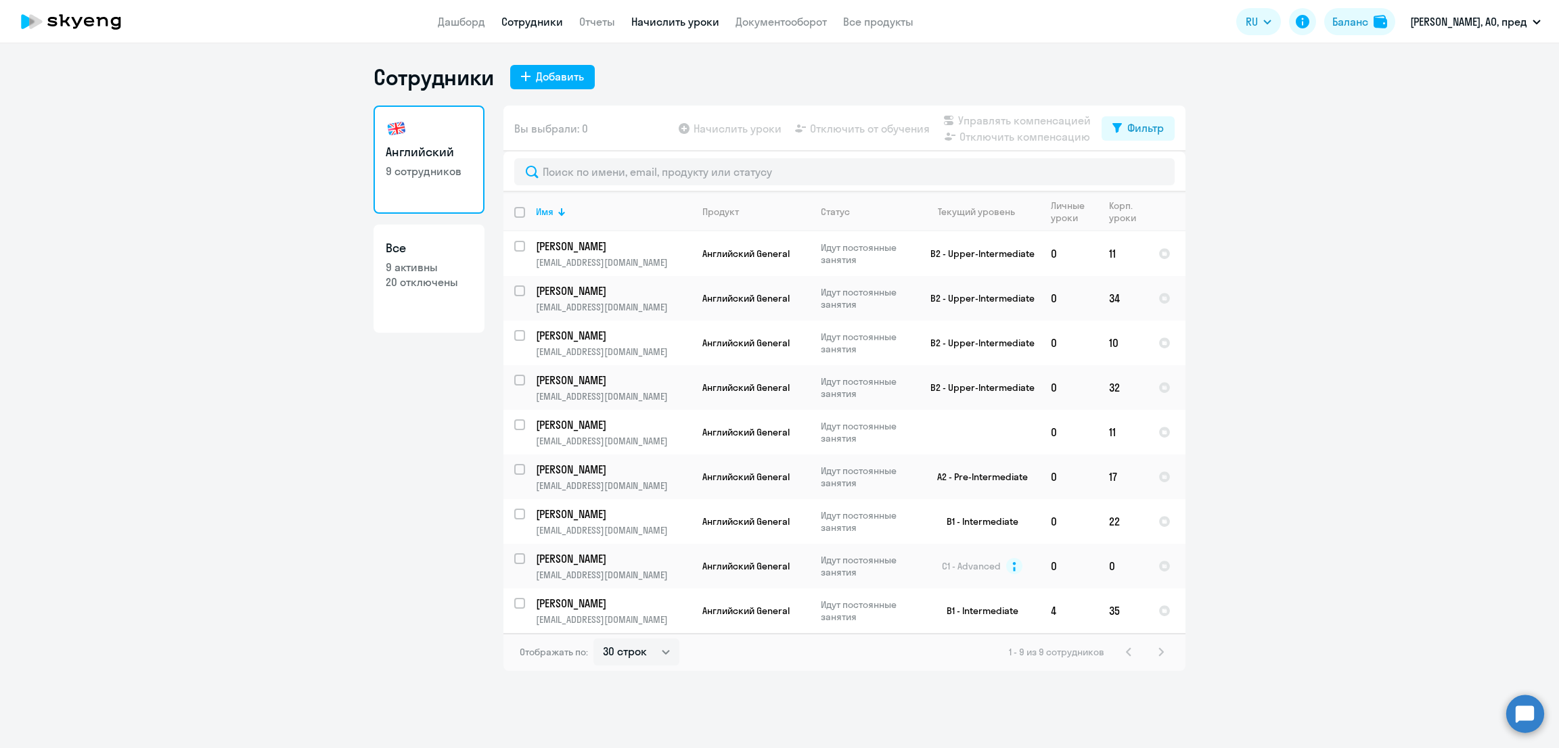
click at [688, 20] on link "Начислить уроки" at bounding box center [675, 22] width 88 height 14
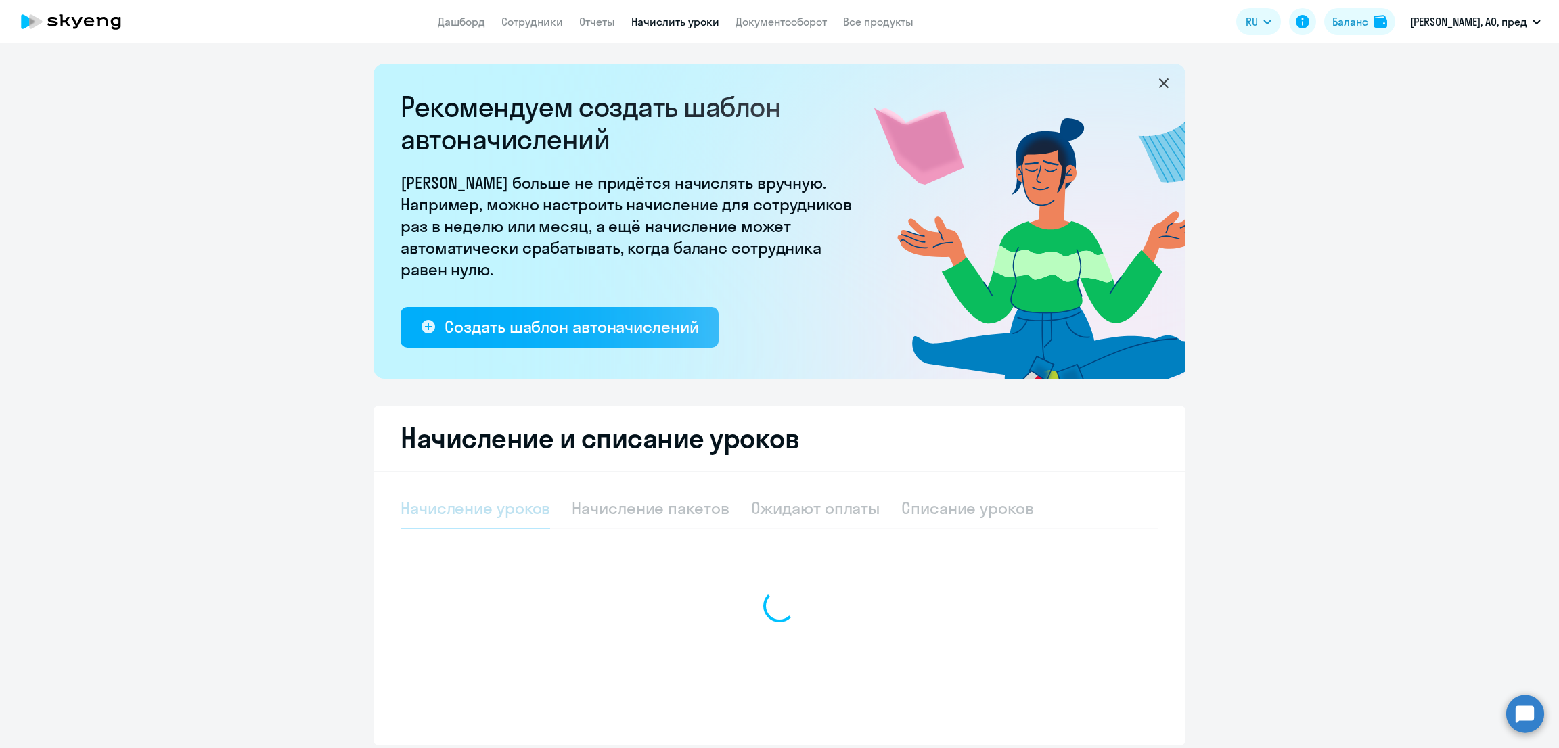
select select "10"
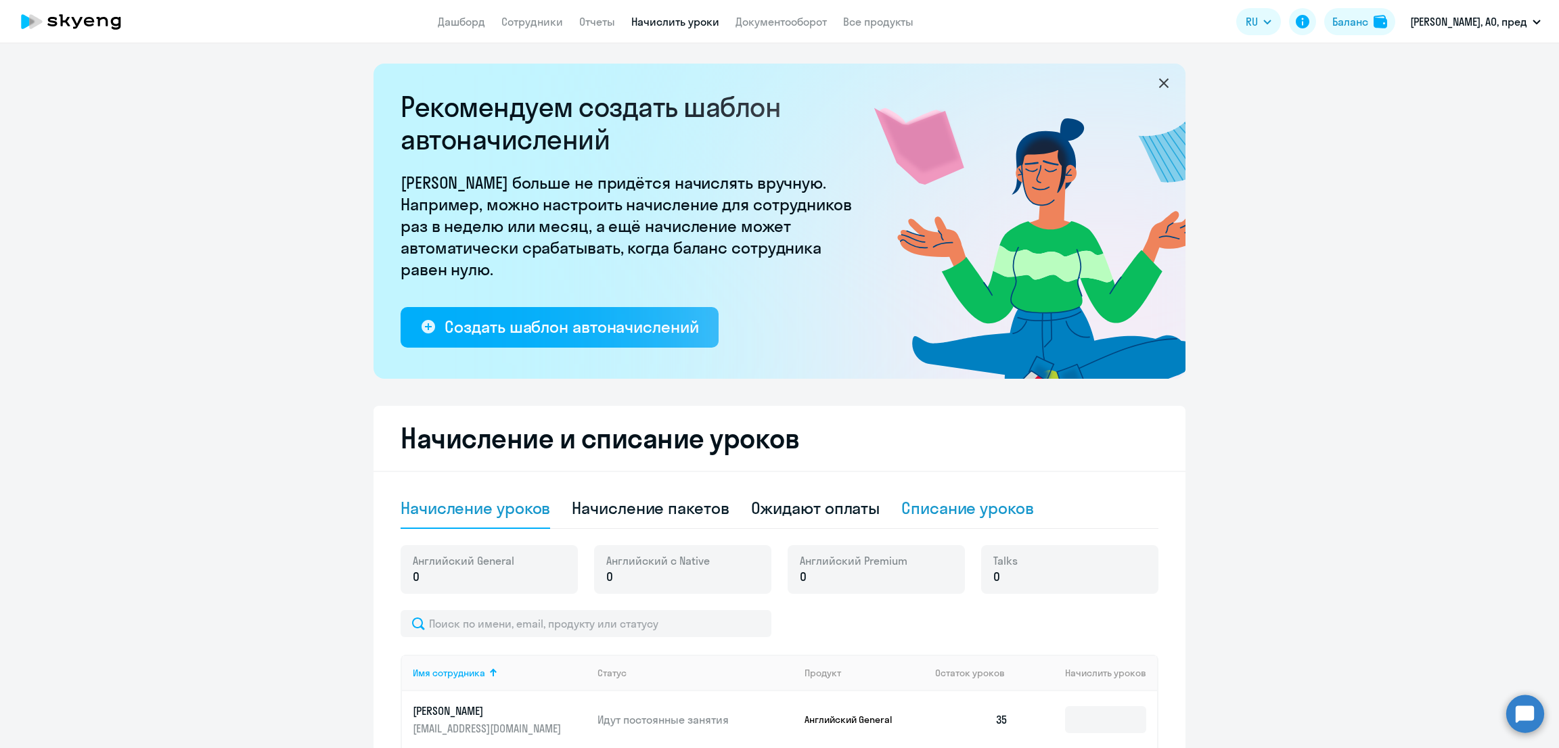
click at [960, 515] on div "Списание уроков" at bounding box center [967, 508] width 133 height 22
select select "10"
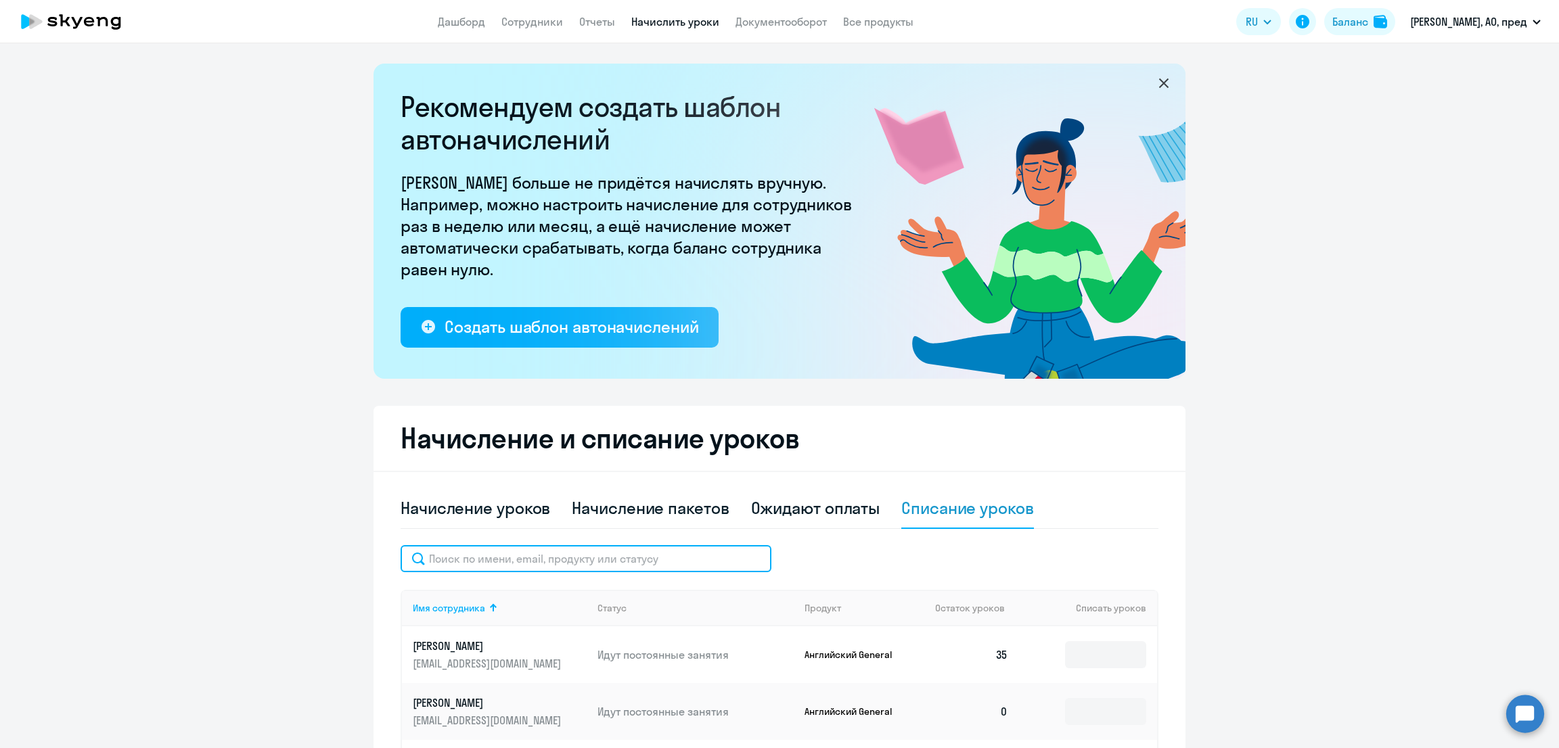
click at [585, 568] on input "text" at bounding box center [586, 558] width 371 height 27
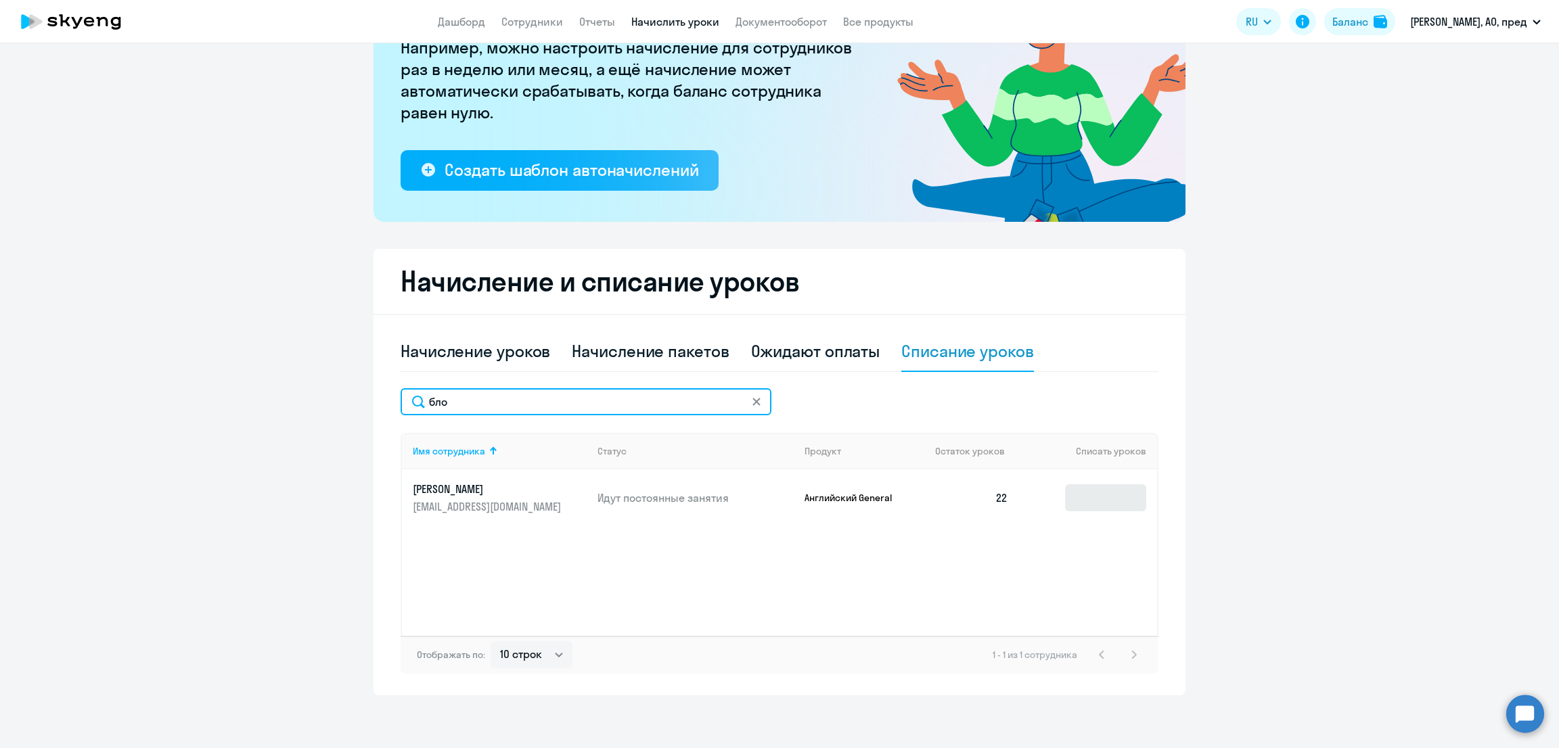
type input "бло"
click at [1087, 491] on input at bounding box center [1105, 498] width 81 height 27
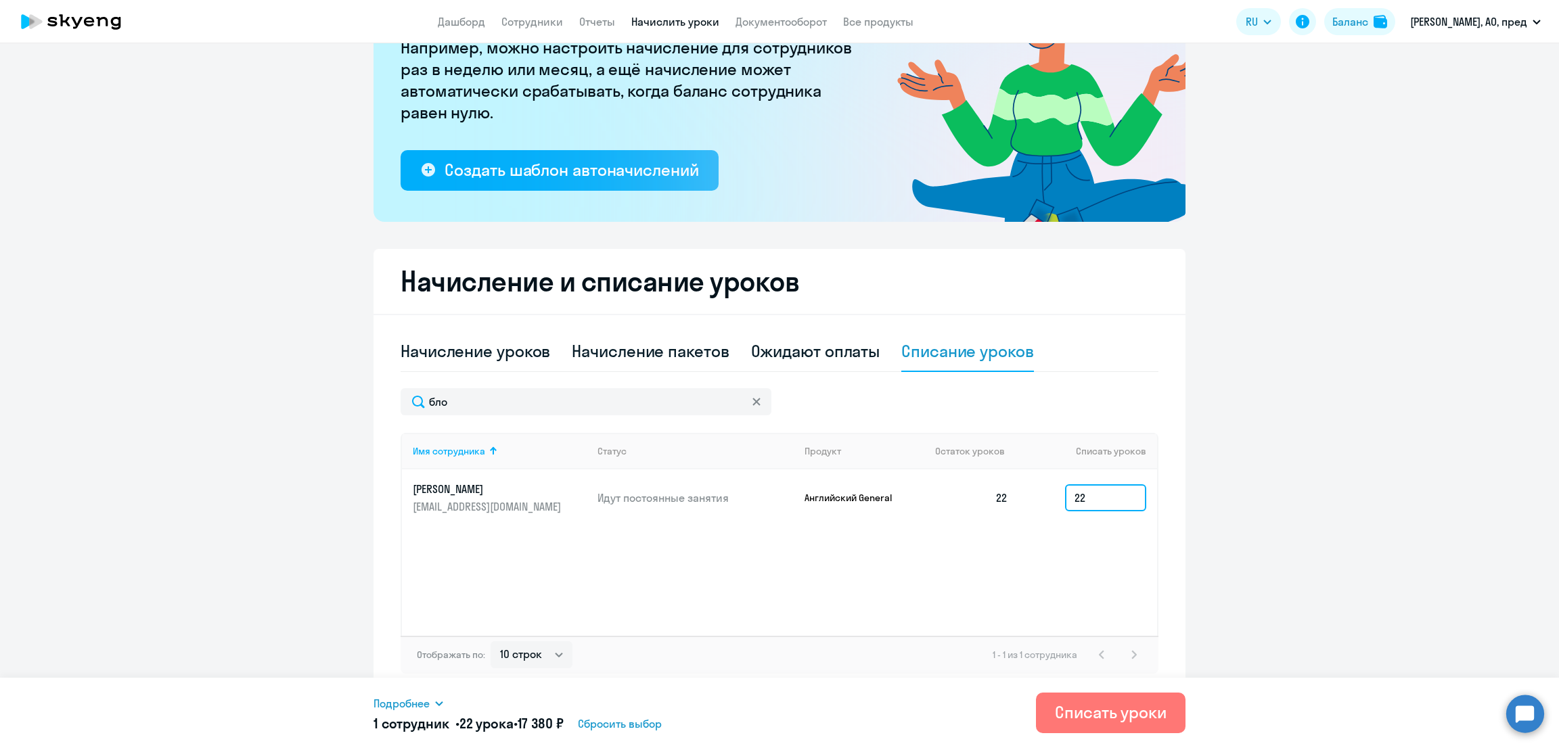
type input "22"
click at [393, 710] on span "Подробнее" at bounding box center [402, 704] width 56 height 16
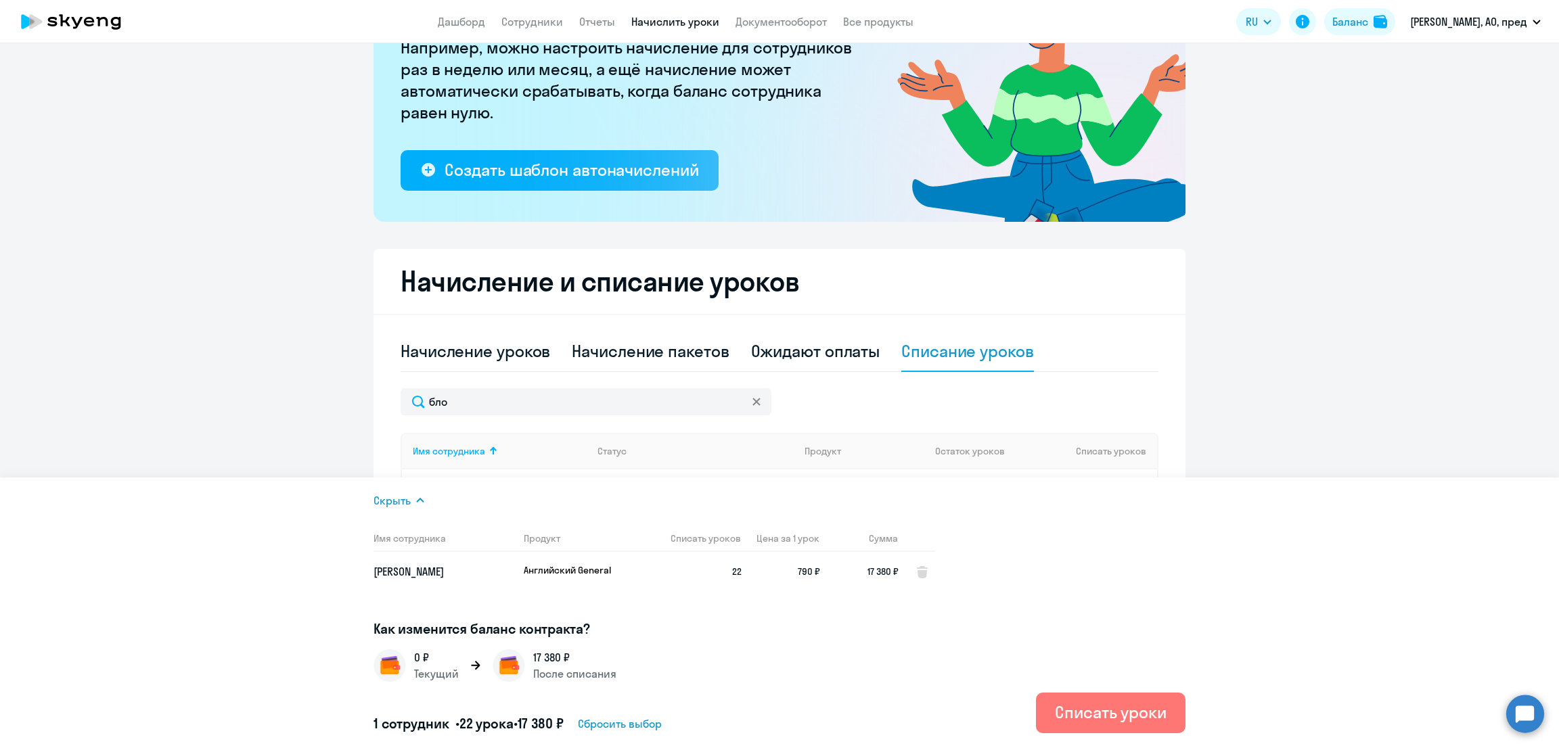
scroll to position [0, 0]
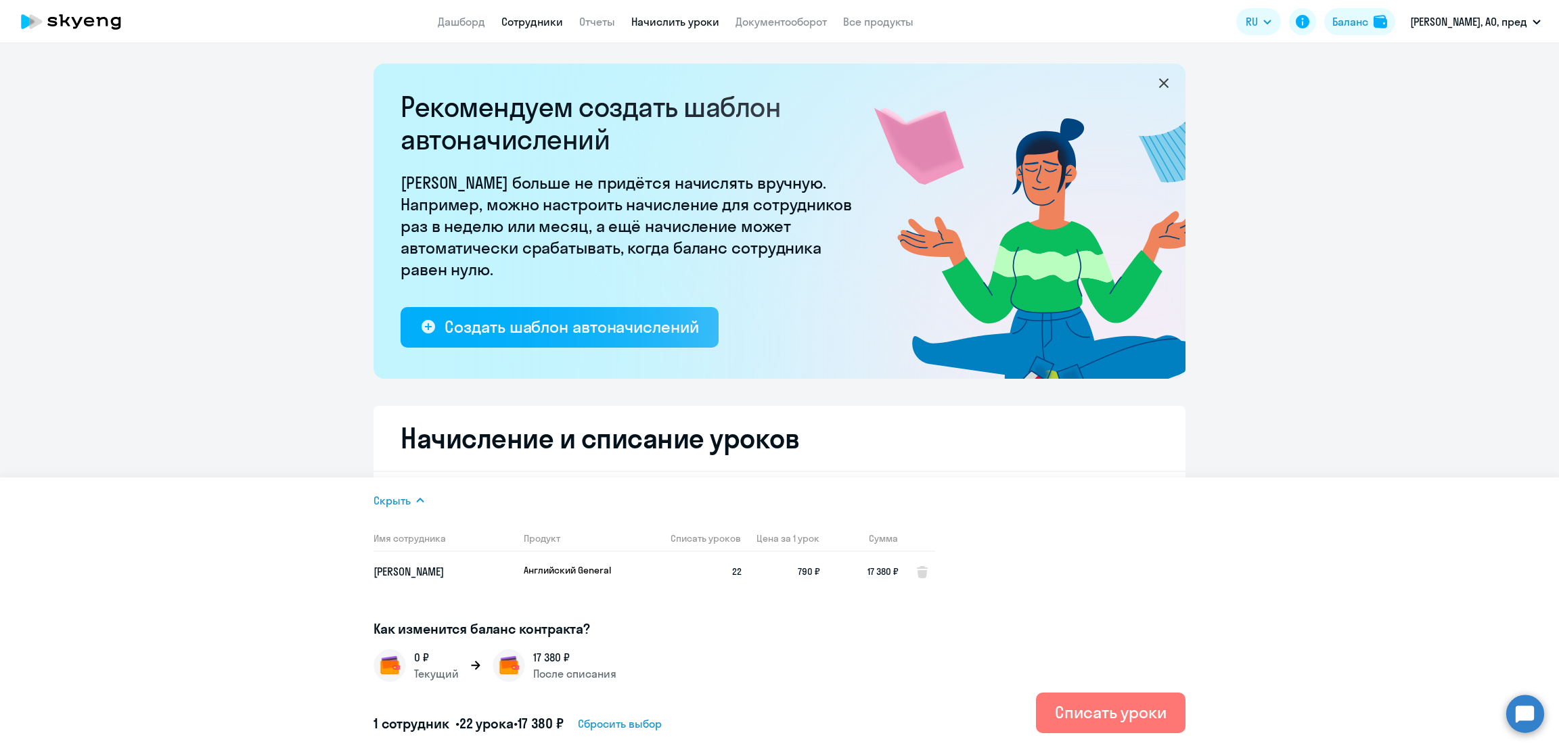
click at [556, 20] on link "Сотрудники" at bounding box center [532, 22] width 62 height 14
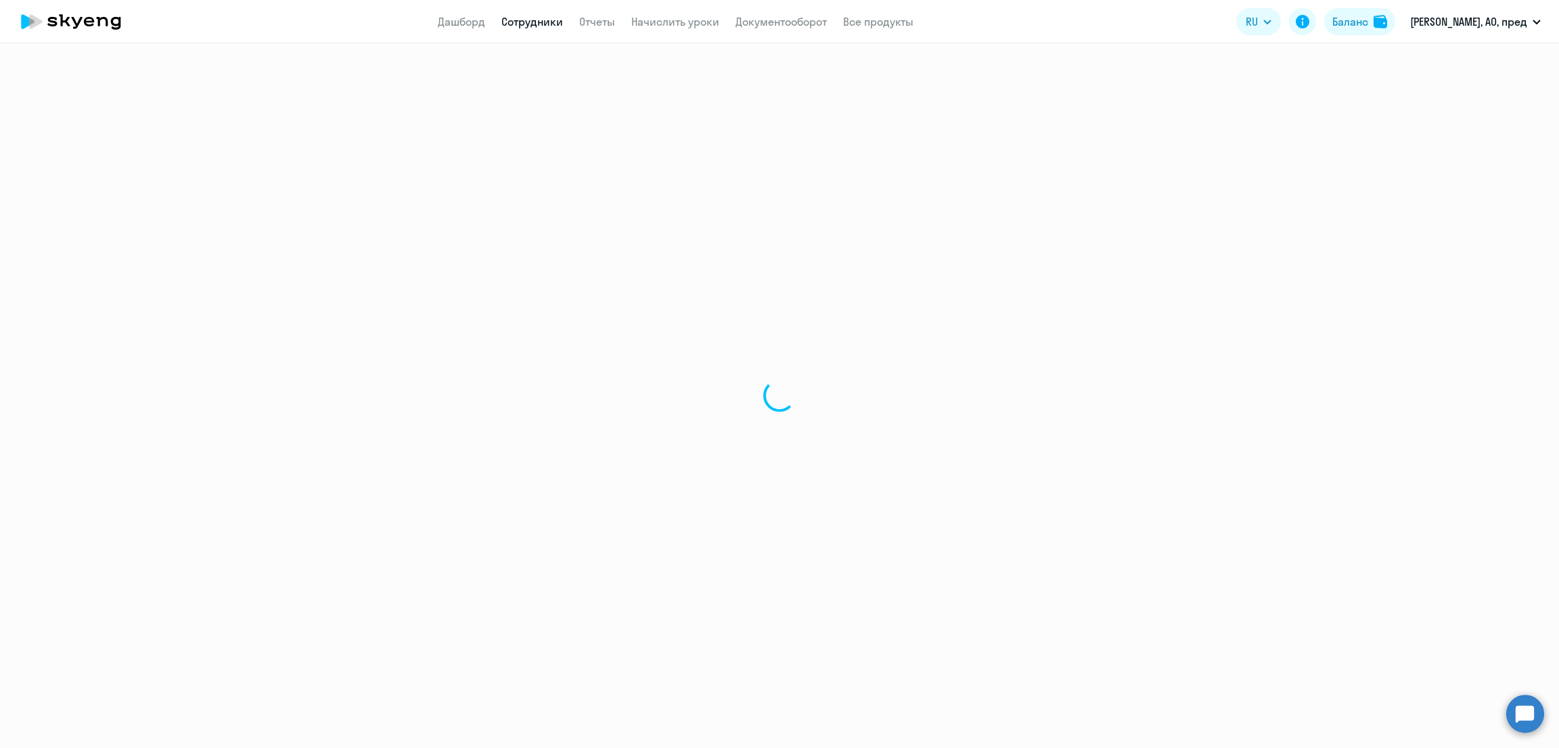
select select "30"
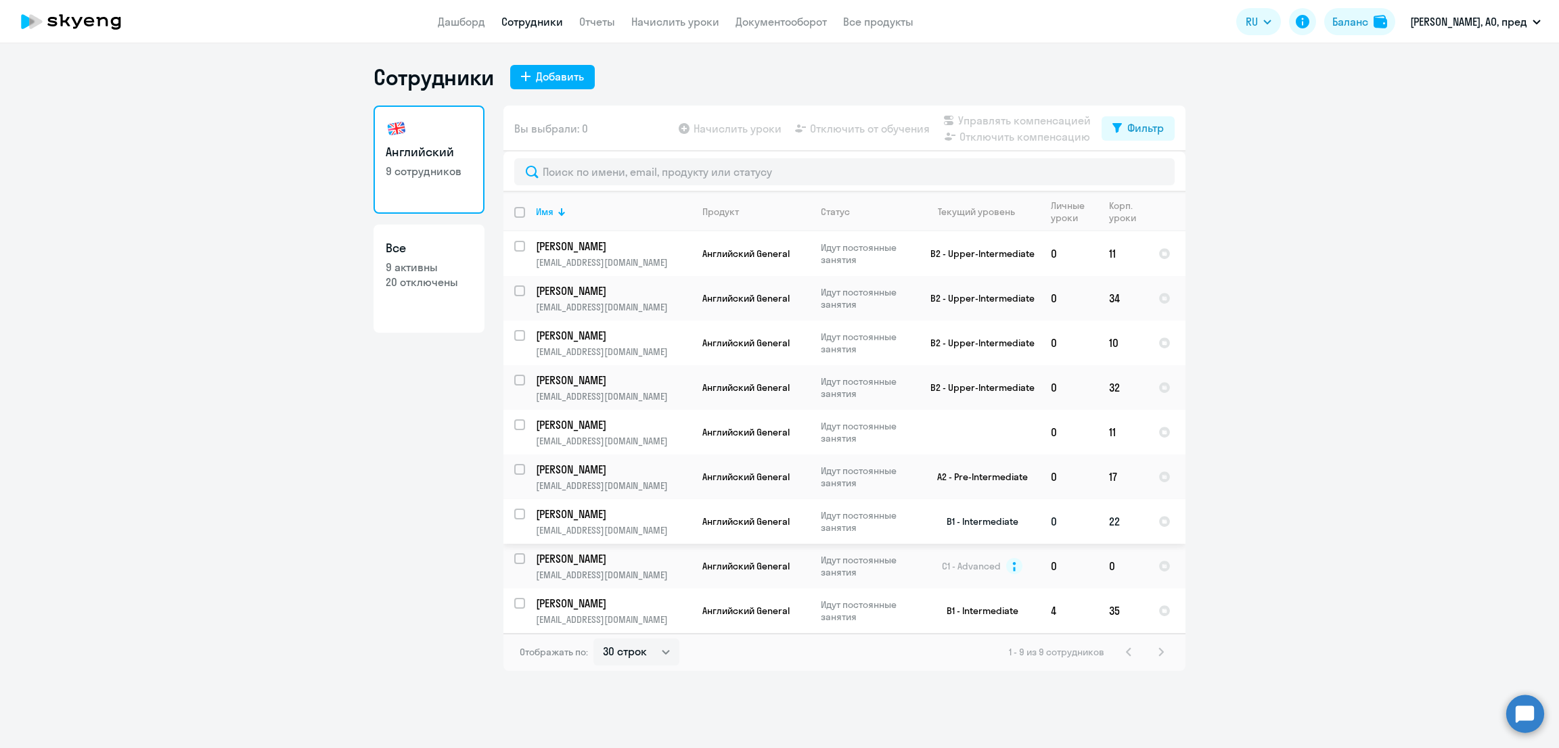
click at [602, 520] on p "[PERSON_NAME]" at bounding box center [612, 514] width 153 height 15
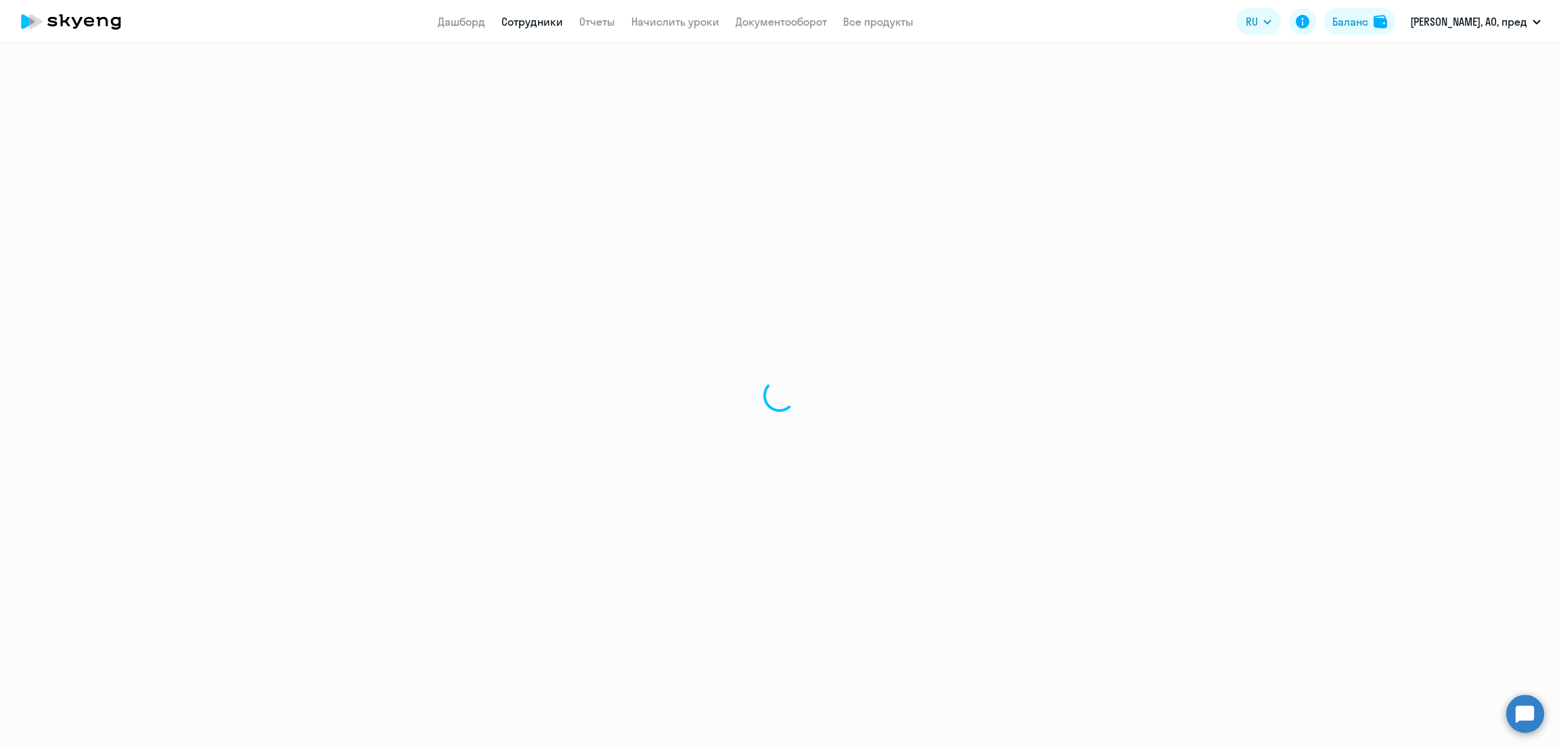
select select "english"
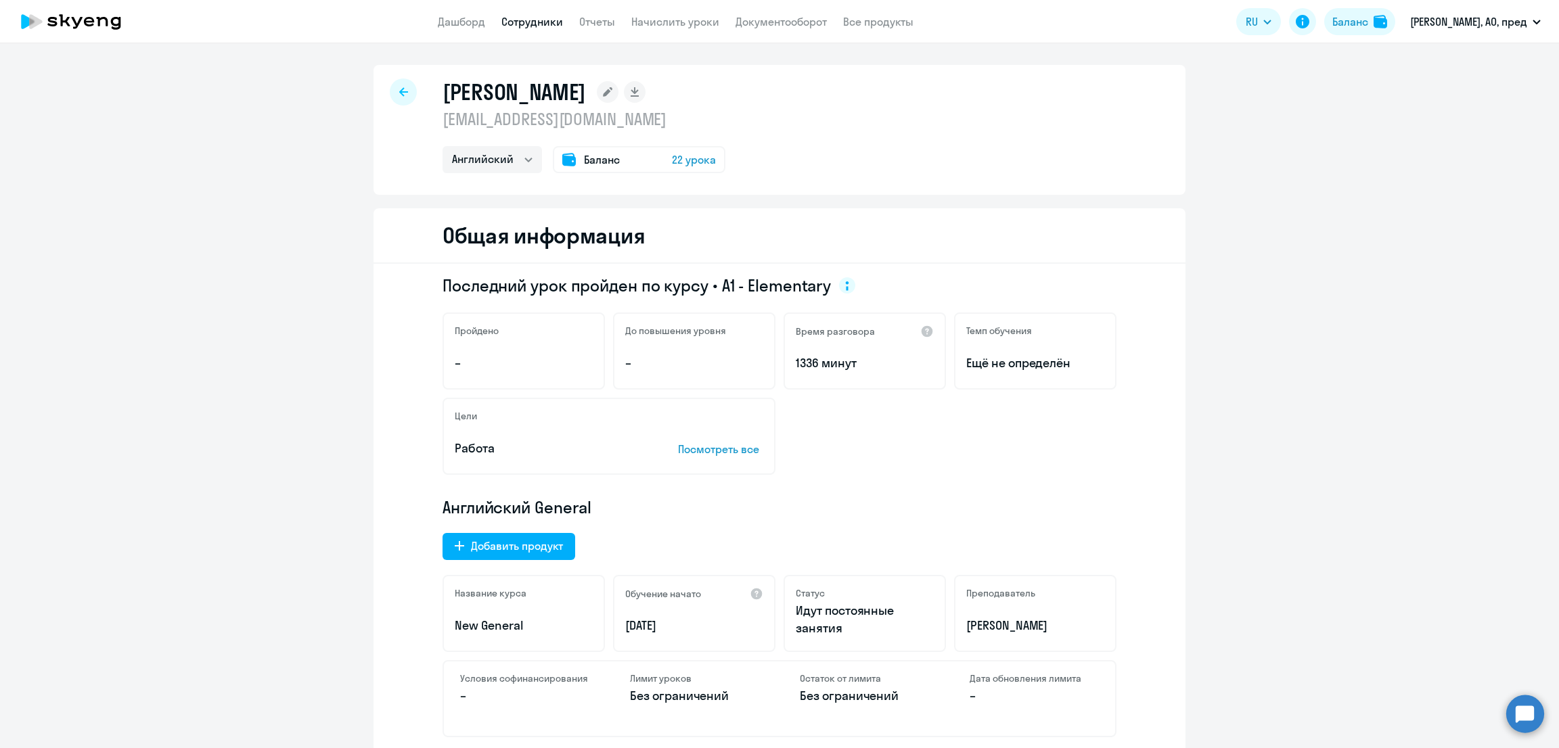
drag, startPoint x: 541, startPoint y: 117, endPoint x: 435, endPoint y: 120, distance: 106.3
click at [443, 120] on p "[EMAIL_ADDRESS][DOMAIN_NAME]" at bounding box center [584, 119] width 283 height 22
copy p "[EMAIL_ADDRESS][DOMAIN_NAME]"
click at [576, 114] on p "[EMAIL_ADDRESS][DOMAIN_NAME]" at bounding box center [584, 119] width 283 height 22
click at [563, 117] on p "[EMAIL_ADDRESS][DOMAIN_NAME]" at bounding box center [584, 119] width 283 height 22
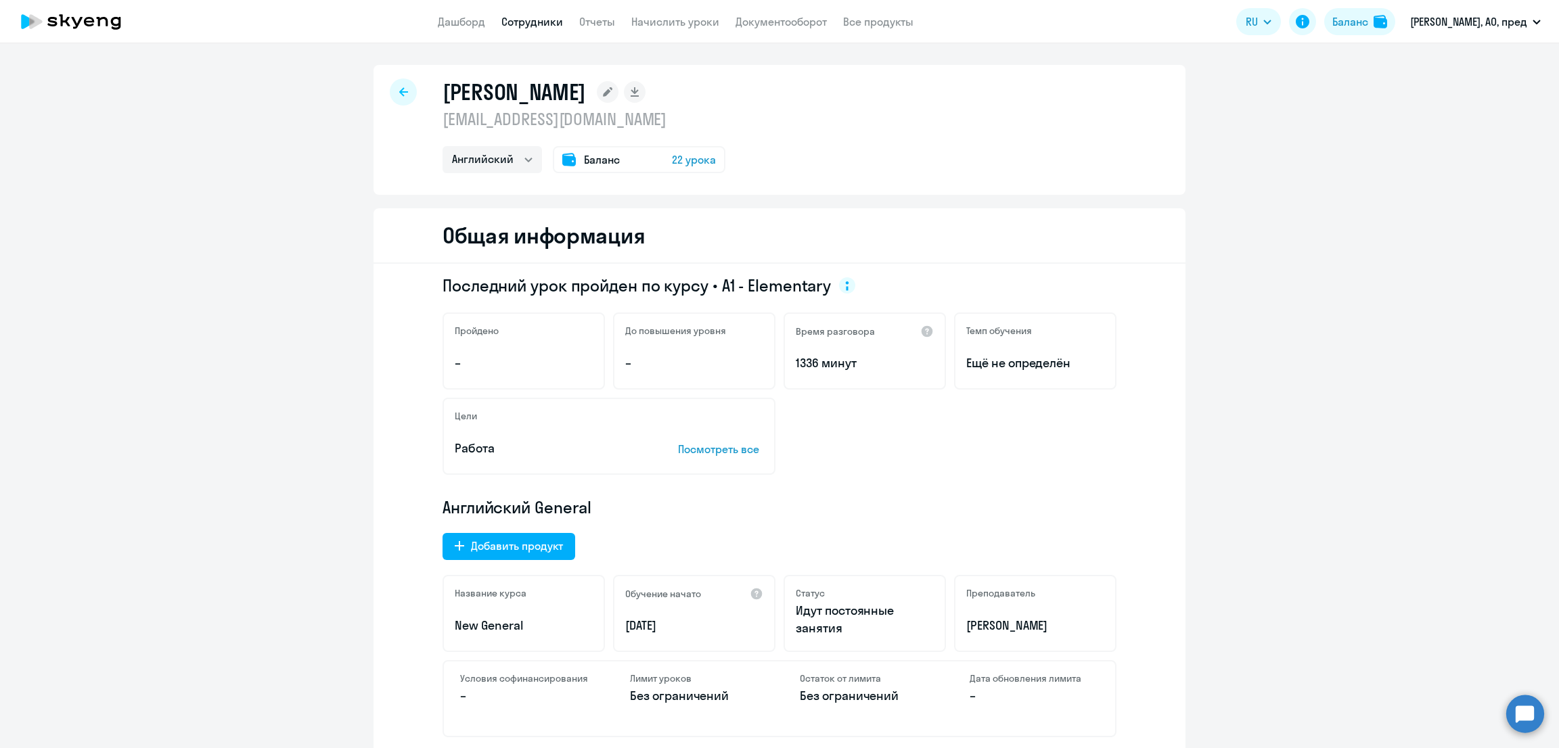
drag, startPoint x: 436, startPoint y: 87, endPoint x: 562, endPoint y: 109, distance: 127.8
click at [562, 109] on div "Блощаневич Светлана Германовна bsg@woori.ru Английский Баланс 22 урока" at bounding box center [584, 126] width 283 height 95
copy div "Блощаневич Светлана Германовна bsg@woori.ru"
click at [714, 22] on link "Начислить уроки" at bounding box center [675, 22] width 88 height 14
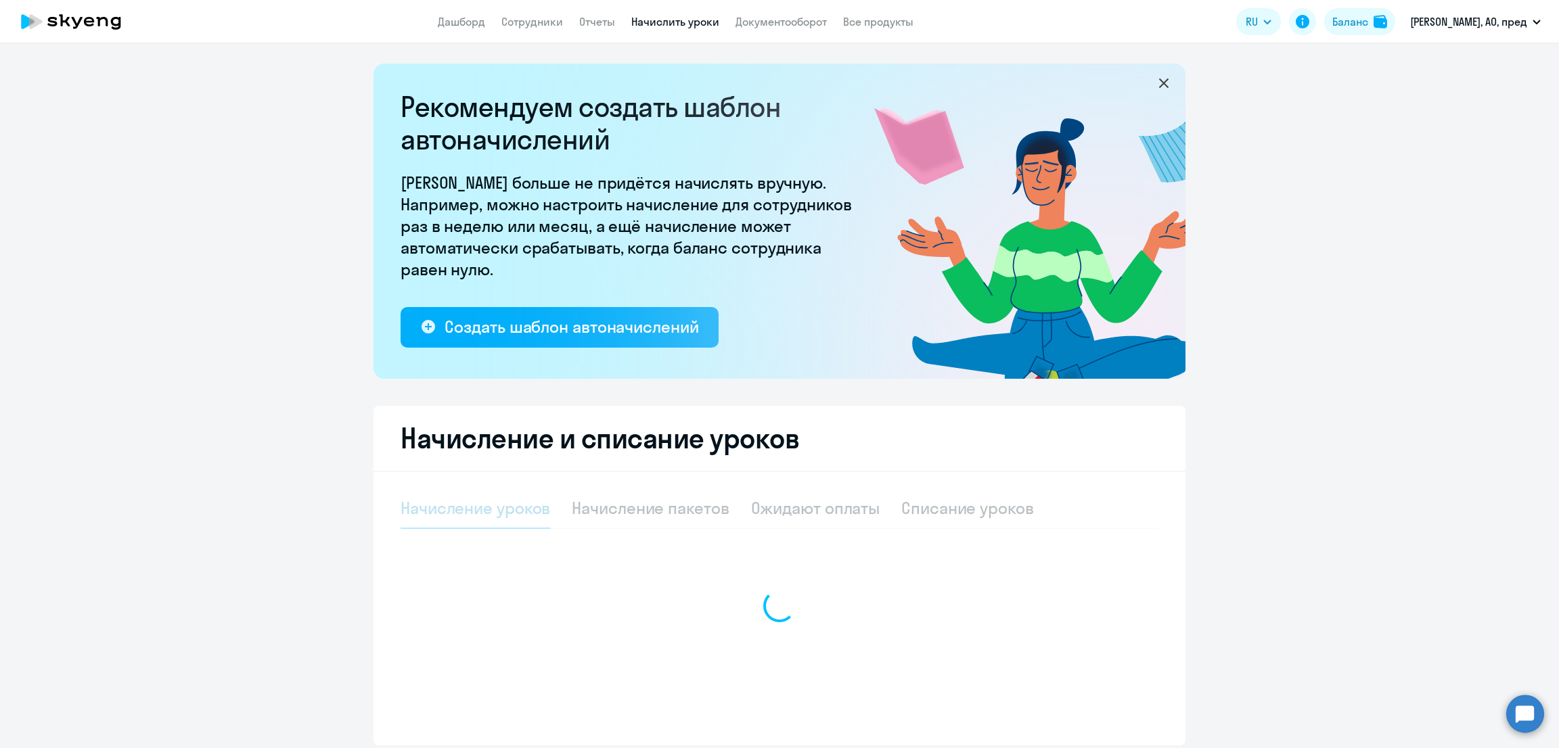
select select "10"
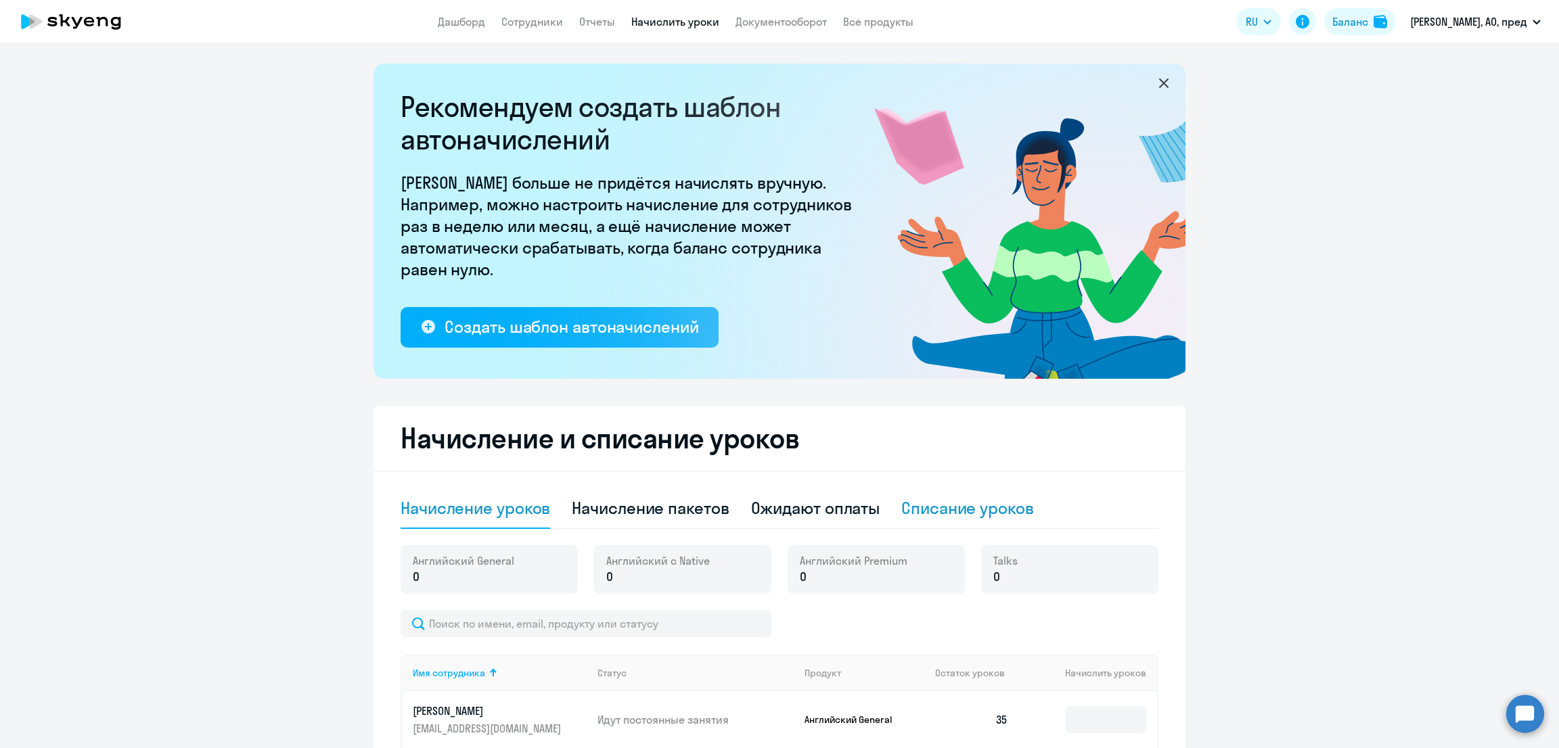
drag, startPoint x: 948, startPoint y: 513, endPoint x: 927, endPoint y: 525, distance: 24.3
click at [945, 519] on div "Списание уроков" at bounding box center [967, 509] width 133 height 41
select select "10"
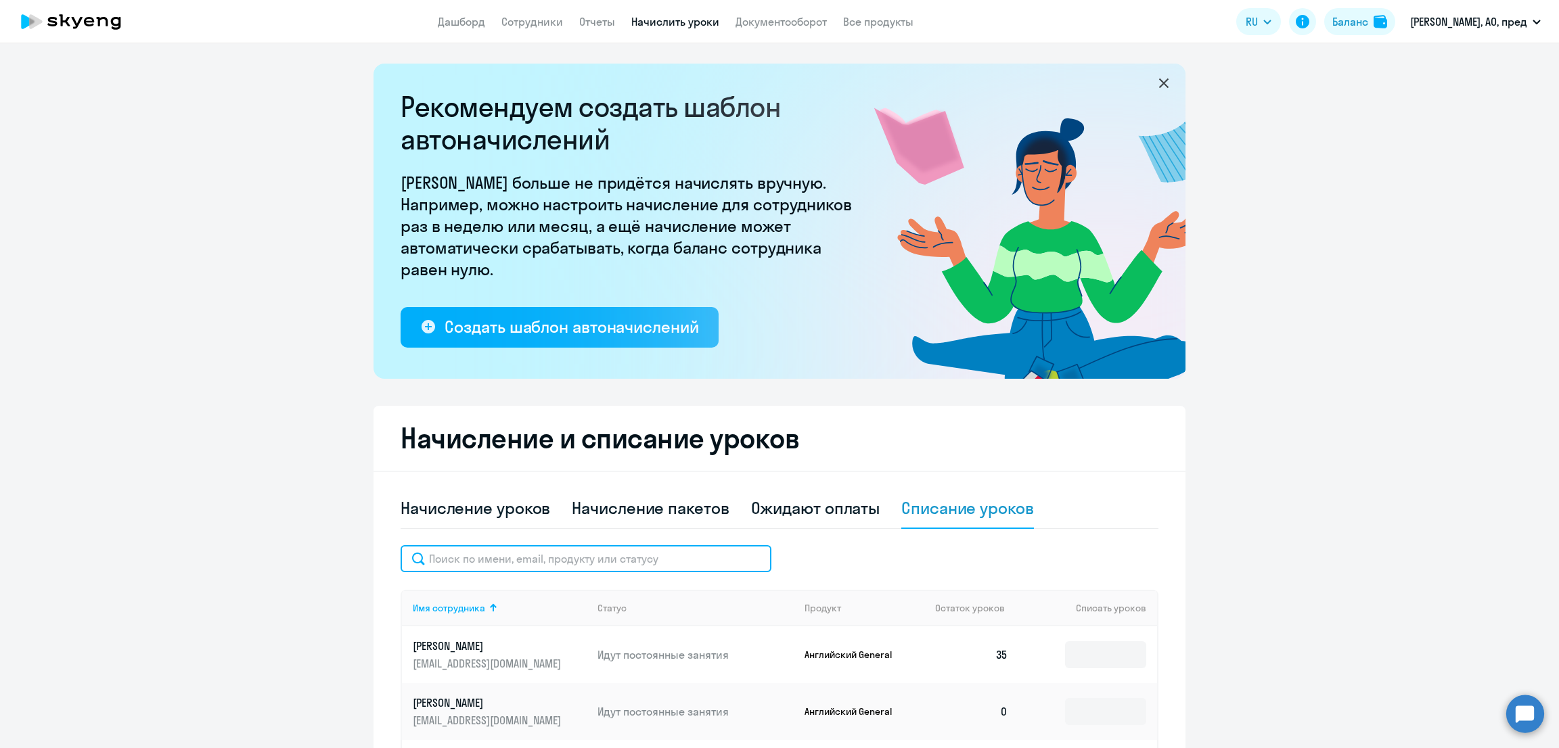
click at [583, 558] on input "text" at bounding box center [586, 558] width 371 height 27
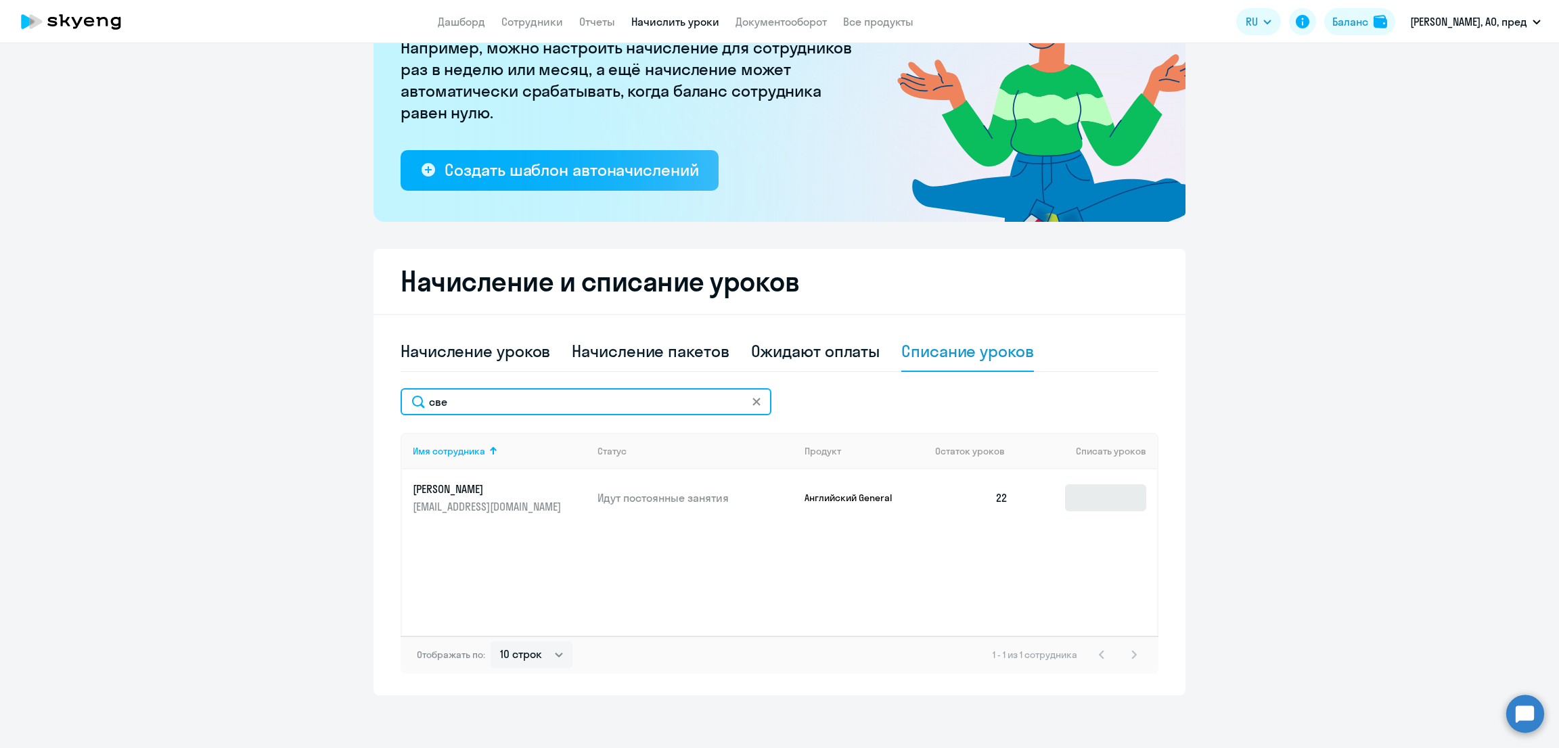
type input "све"
click at [1083, 500] on input at bounding box center [1105, 498] width 81 height 27
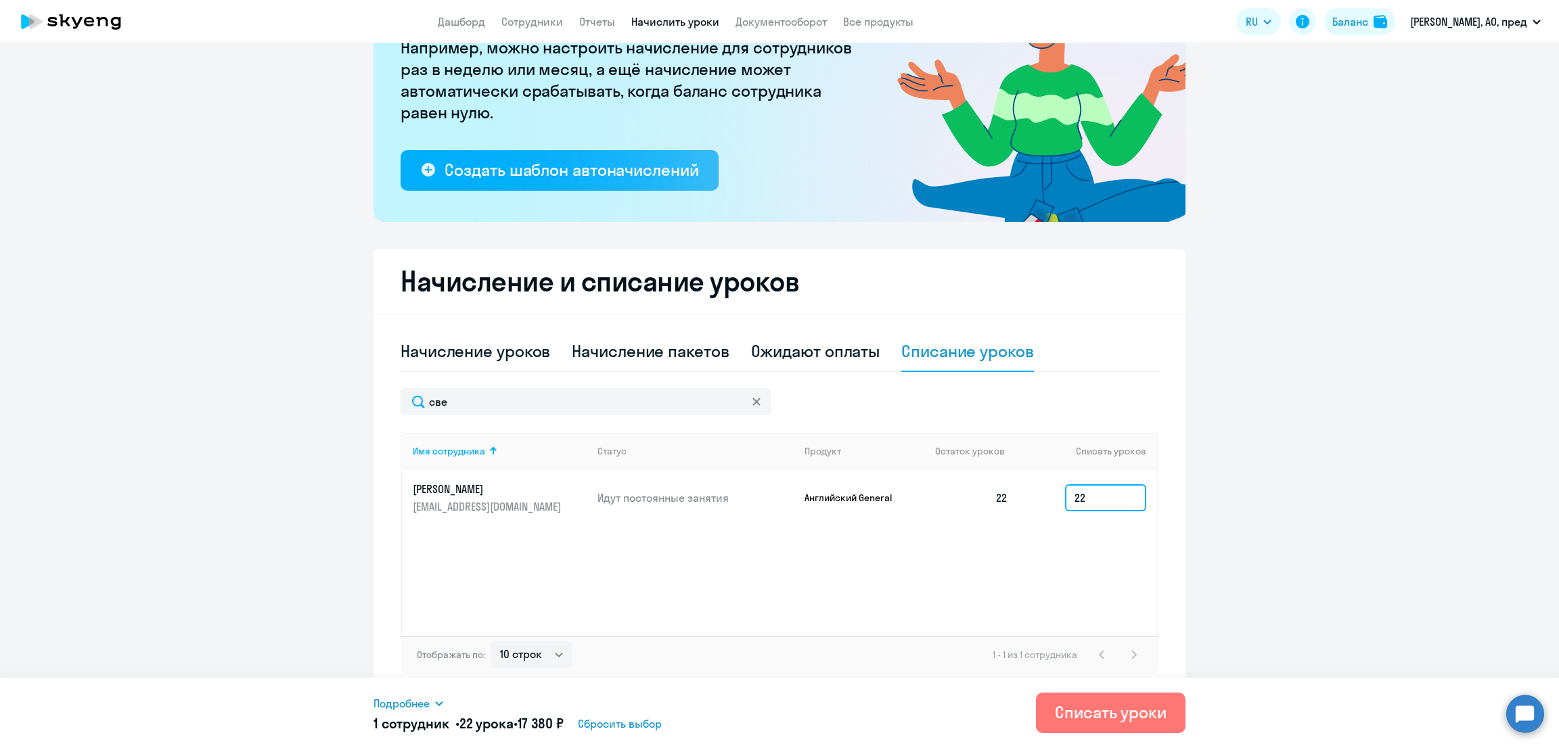
type input "22"
click at [428, 702] on span "Подробнее" at bounding box center [402, 704] width 56 height 16
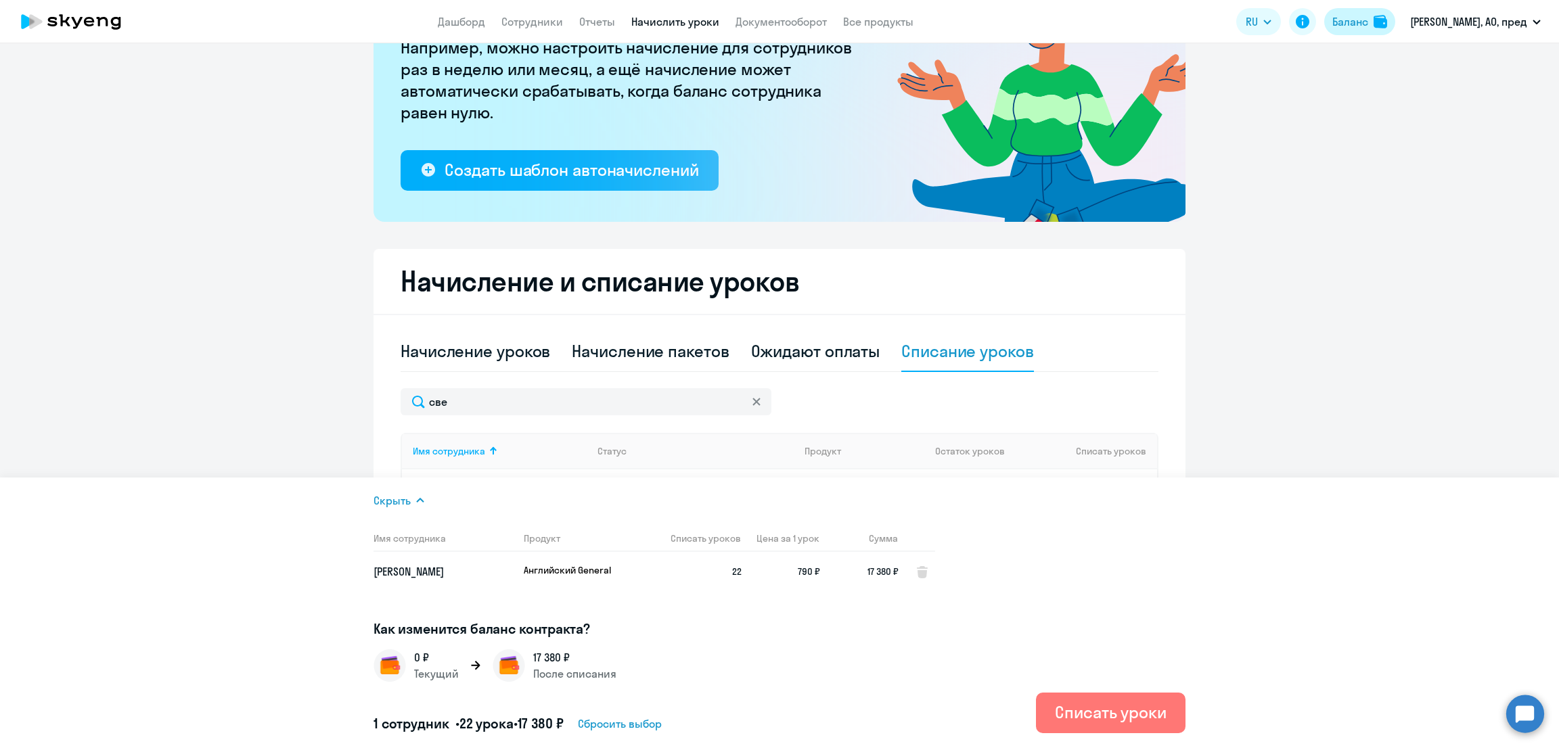
click at [1357, 16] on div "Баланс" at bounding box center [1351, 22] width 36 height 16
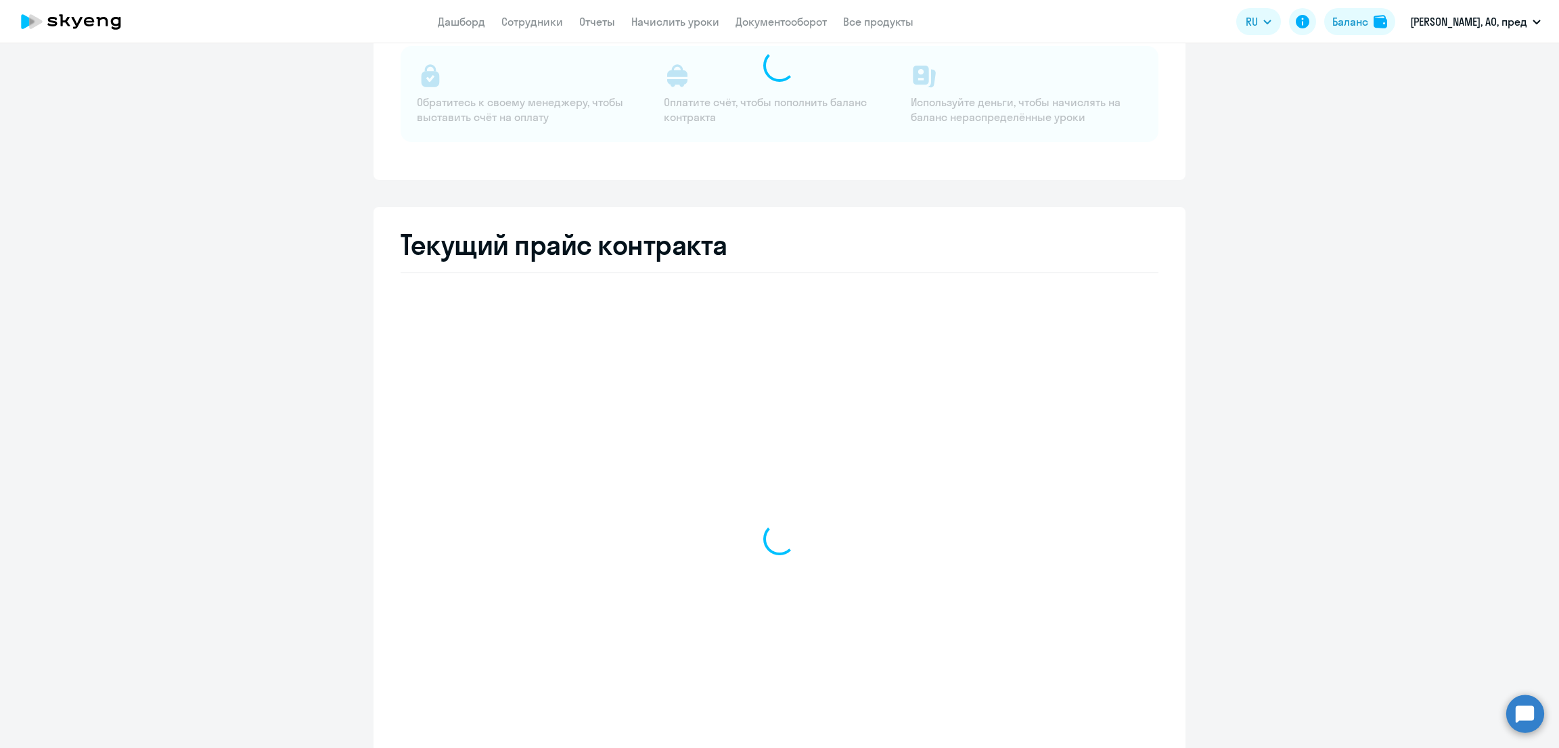
select select "english_adult_not_native_speaker"
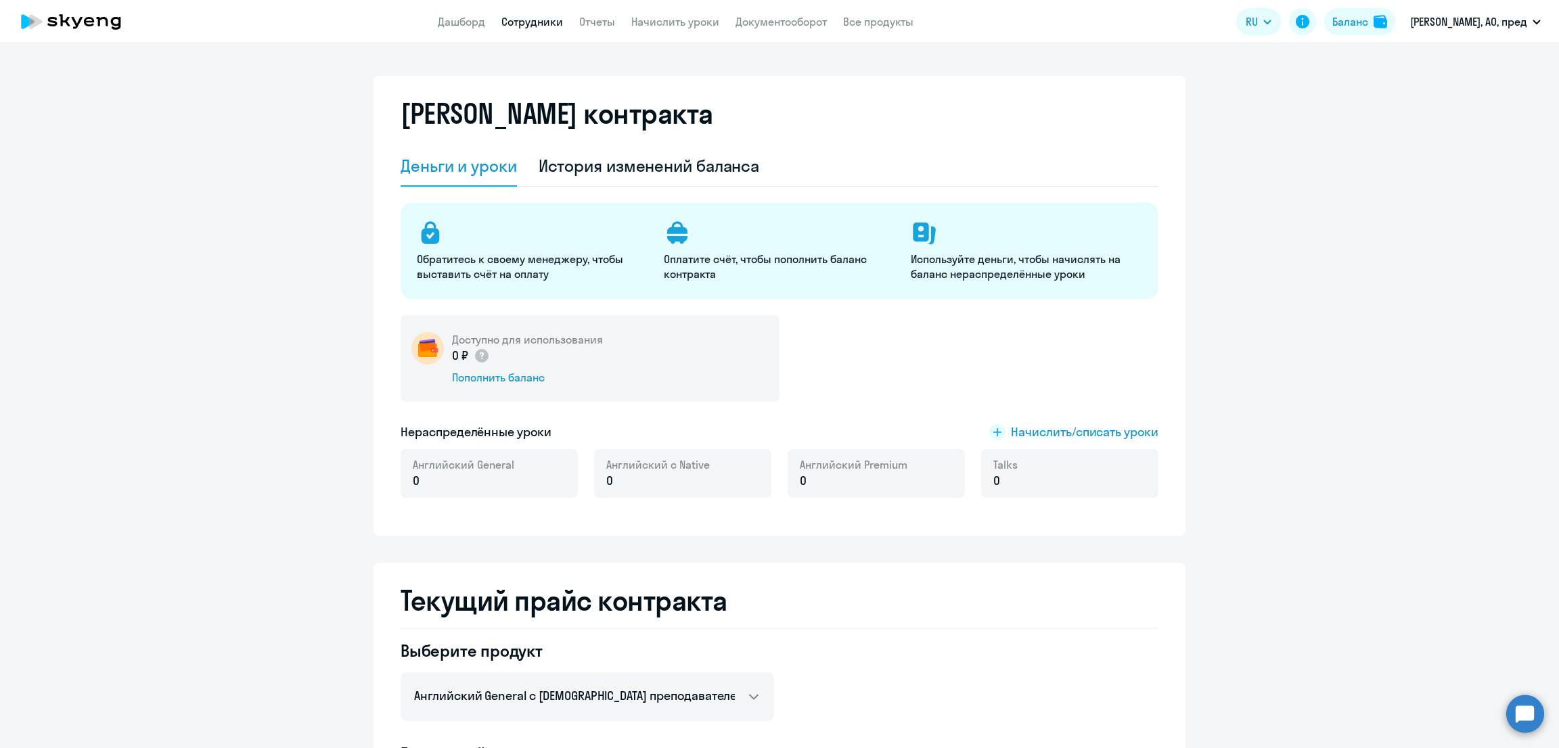
click at [545, 16] on link "Сотрудники" at bounding box center [532, 22] width 62 height 14
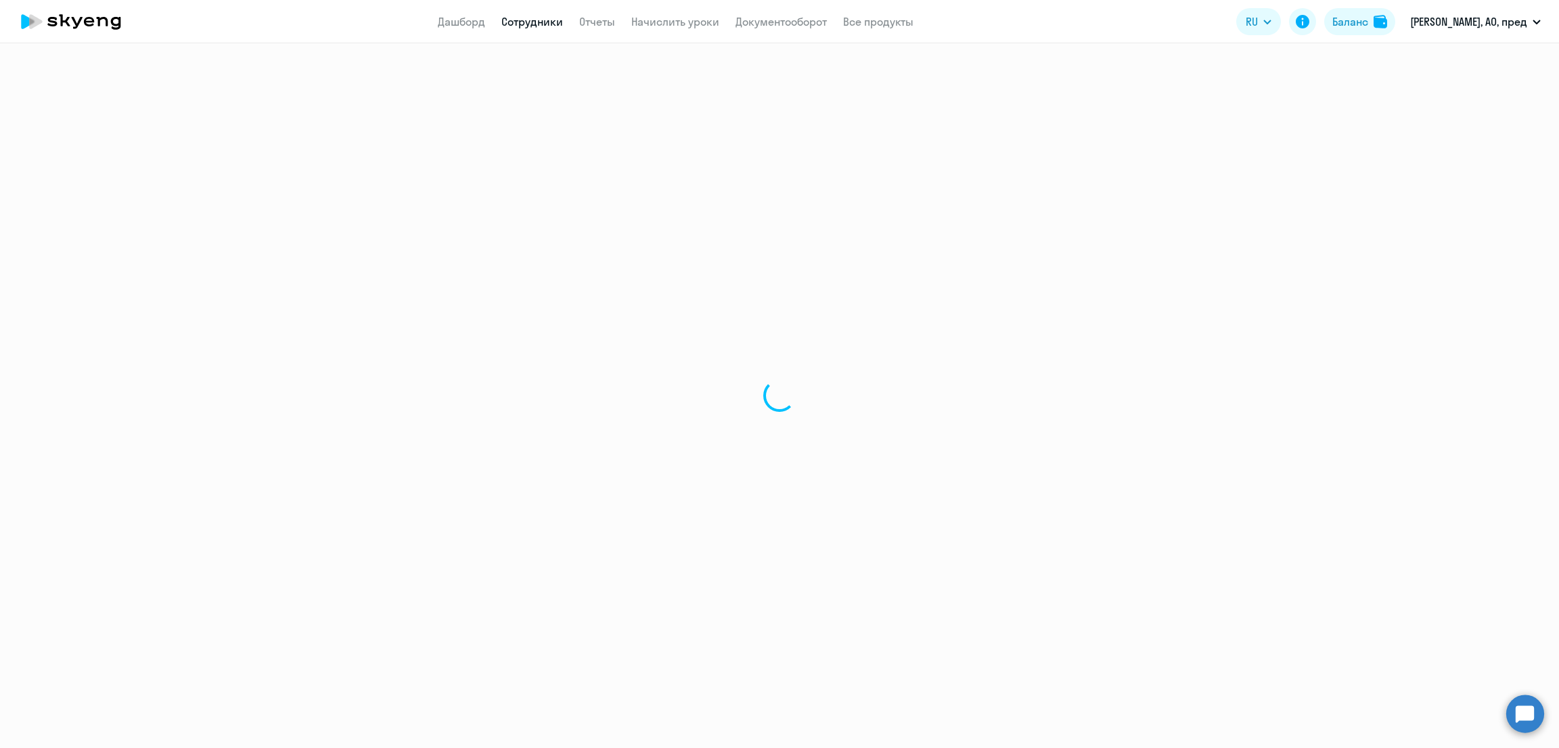
select select "30"
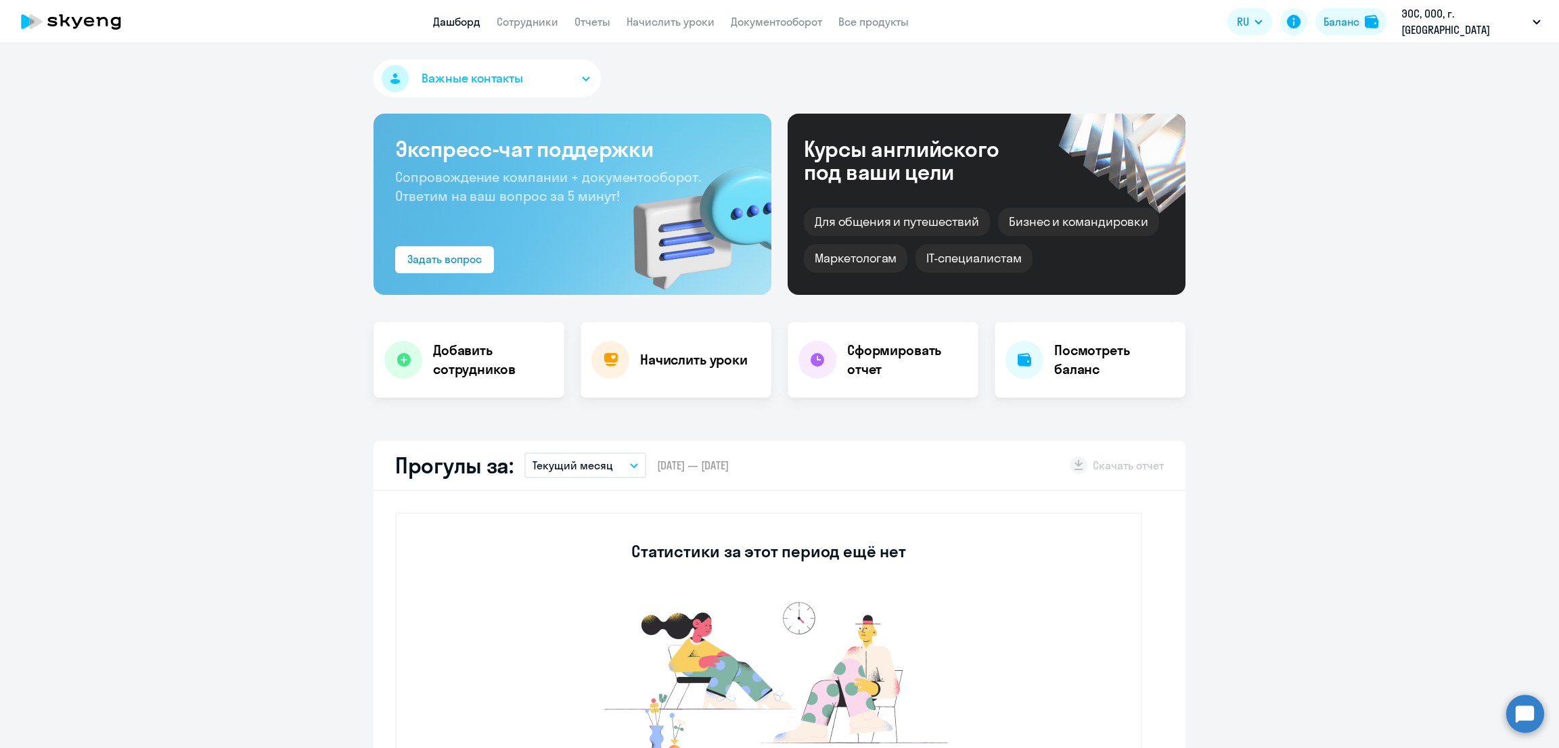
select select "30"
click at [558, 22] on link "Сотрудники" at bounding box center [528, 22] width 62 height 14
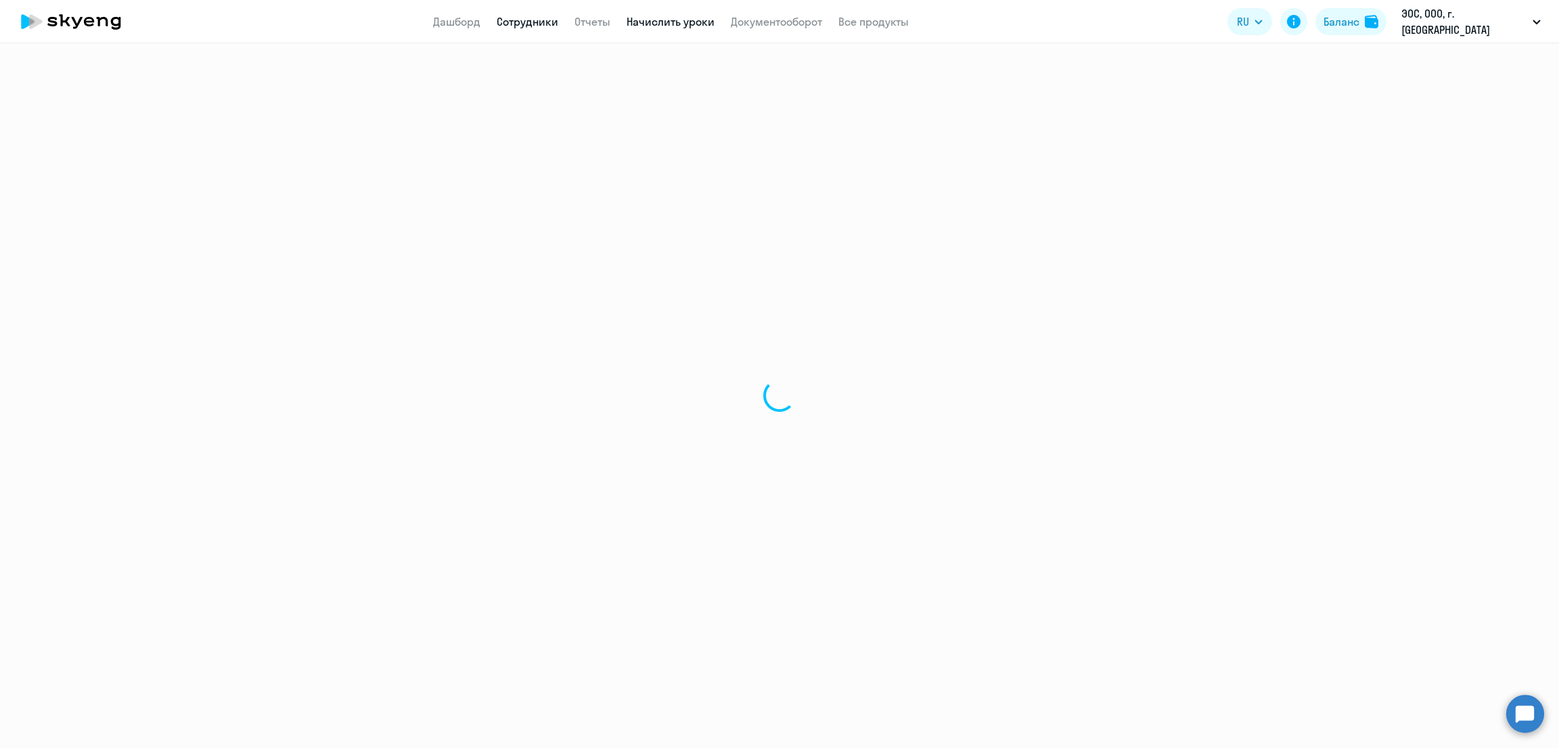
click at [715, 16] on link "Начислить уроки" at bounding box center [671, 22] width 88 height 14
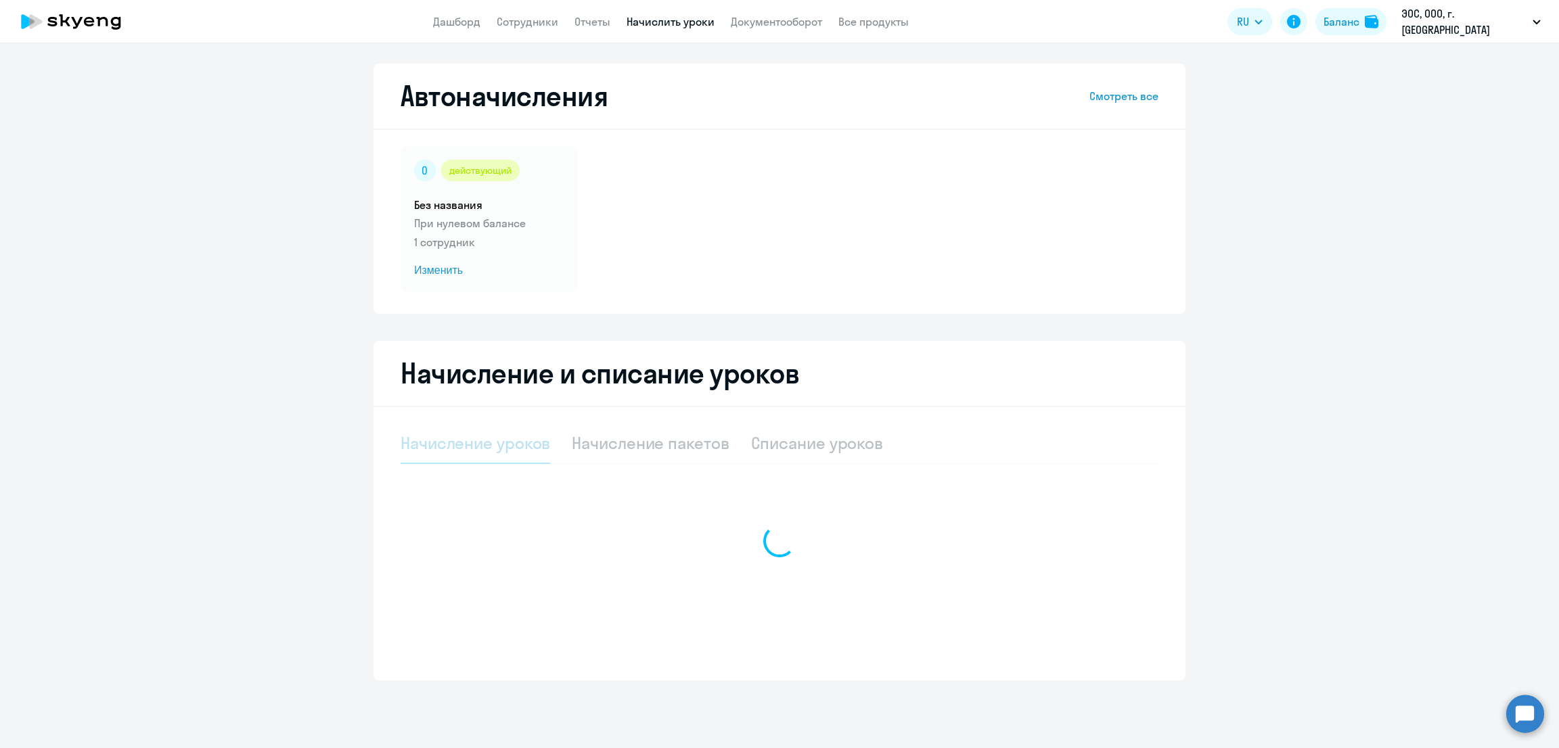
select select "10"
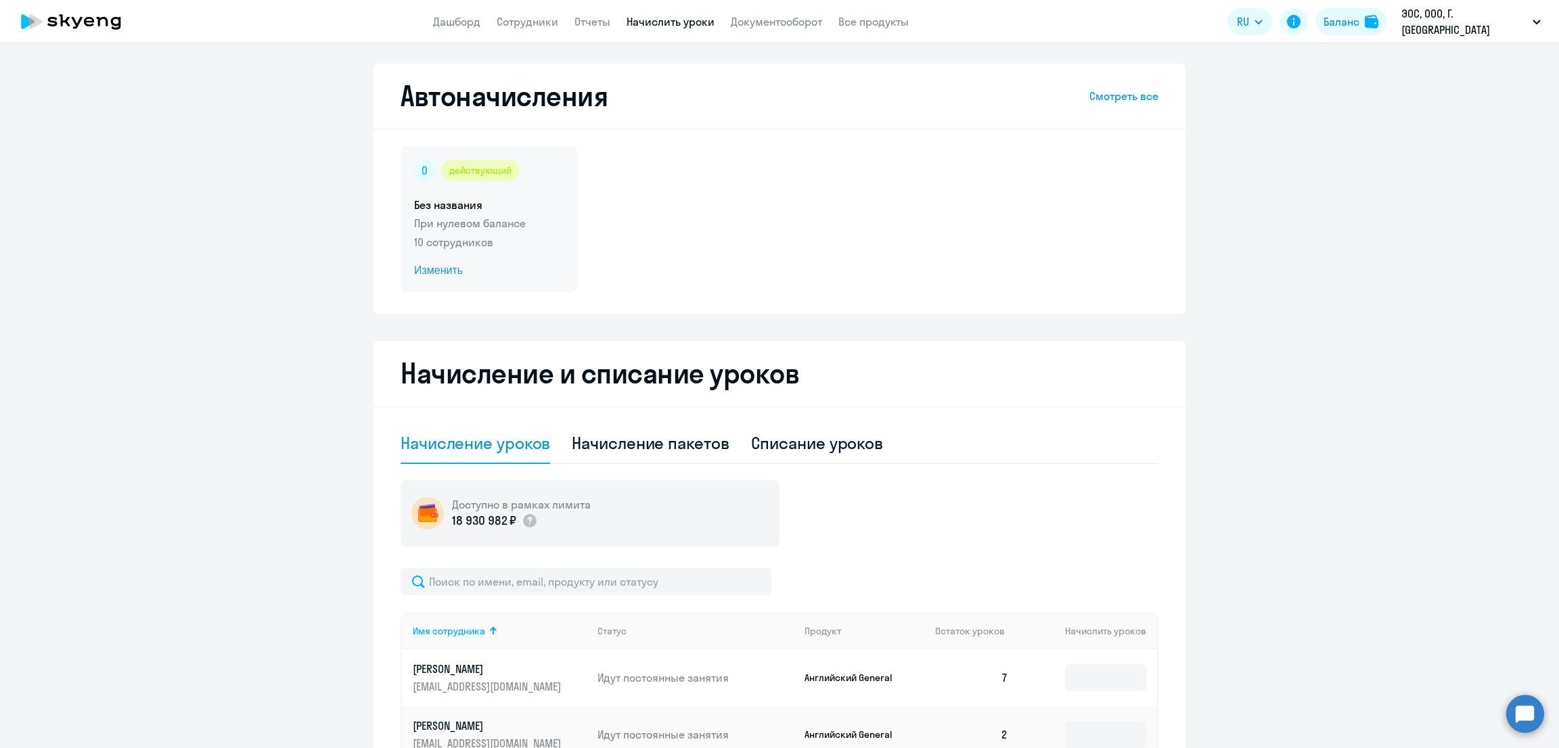
click at [524, 256] on div "действующий Без названия При нулевом балансе 10 сотрудников Изменить" at bounding box center [489, 219] width 177 height 146
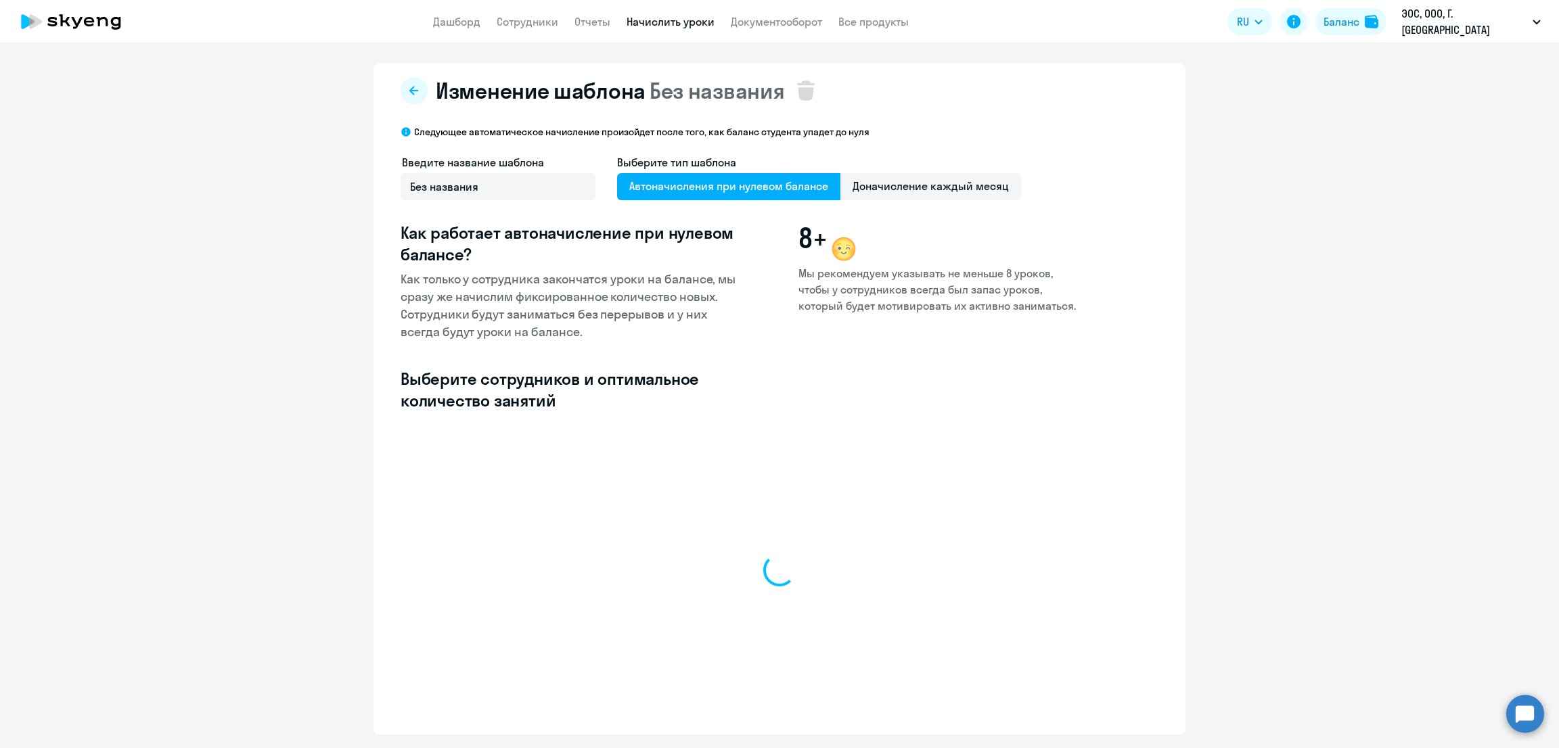
select select "10"
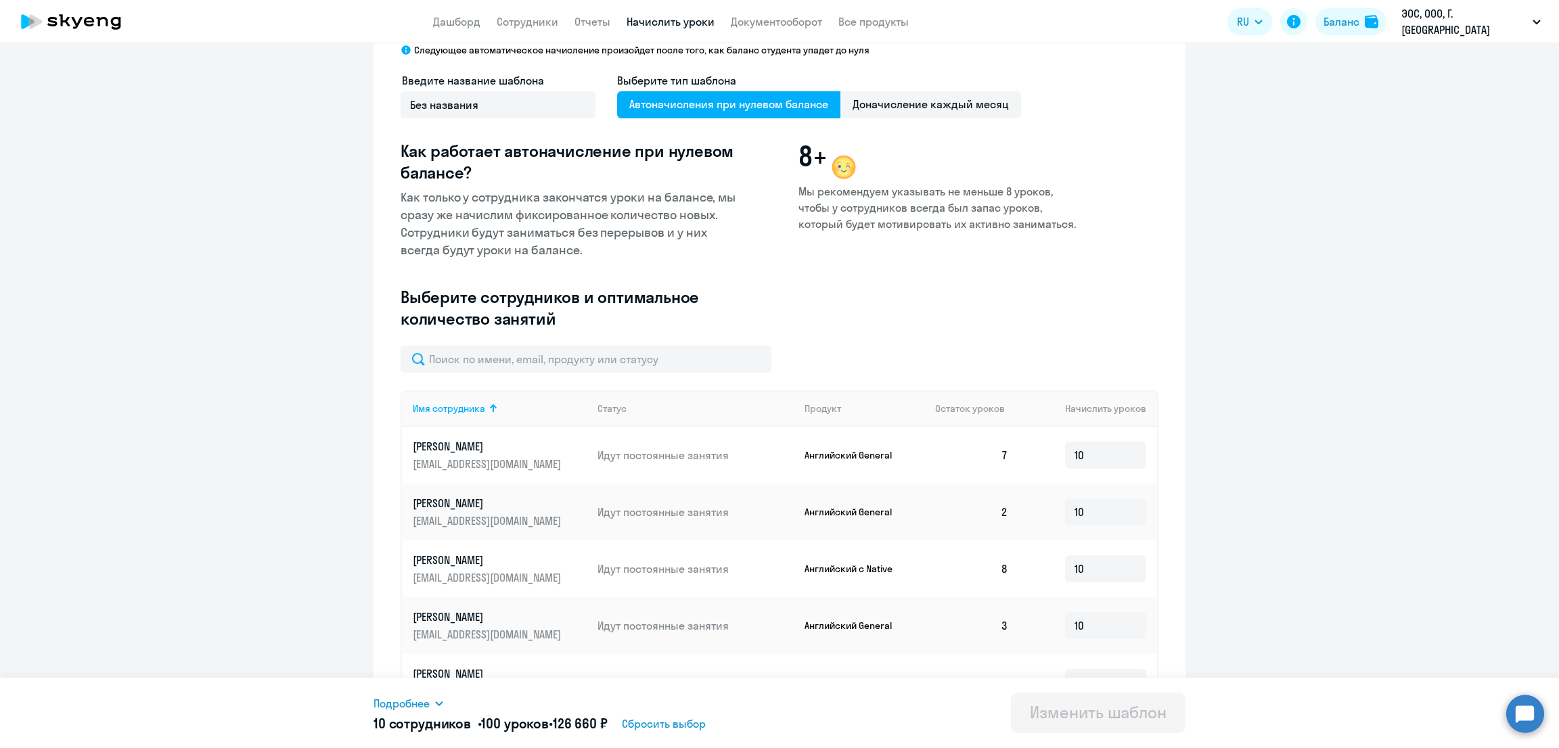
scroll to position [453, 0]
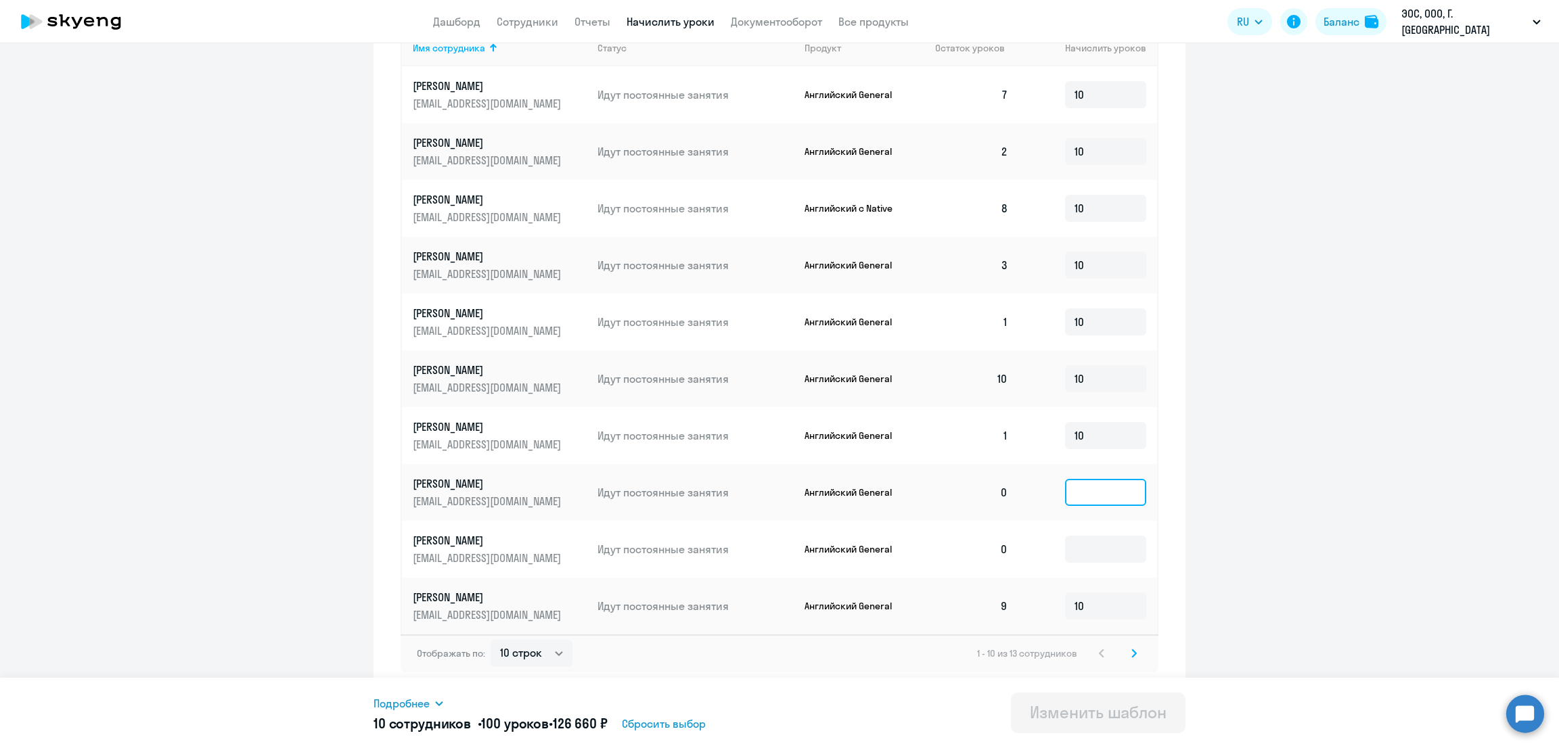
click at [1075, 495] on input at bounding box center [1105, 492] width 81 height 27
type input "0"
type input "10"
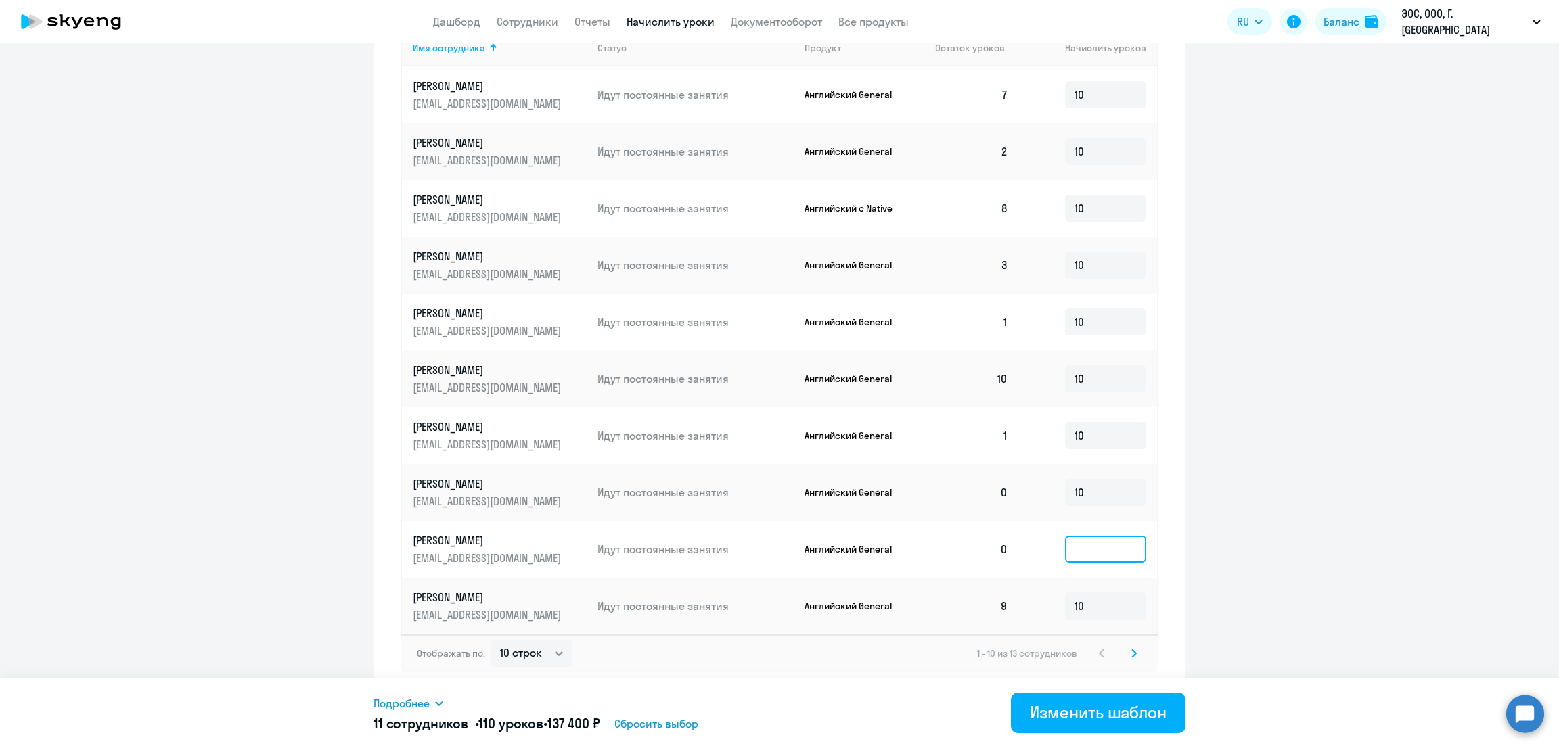
click at [1079, 549] on input at bounding box center [1105, 549] width 81 height 27
type input "10"
click at [1126, 655] on svg-icon at bounding box center [1134, 654] width 16 height 16
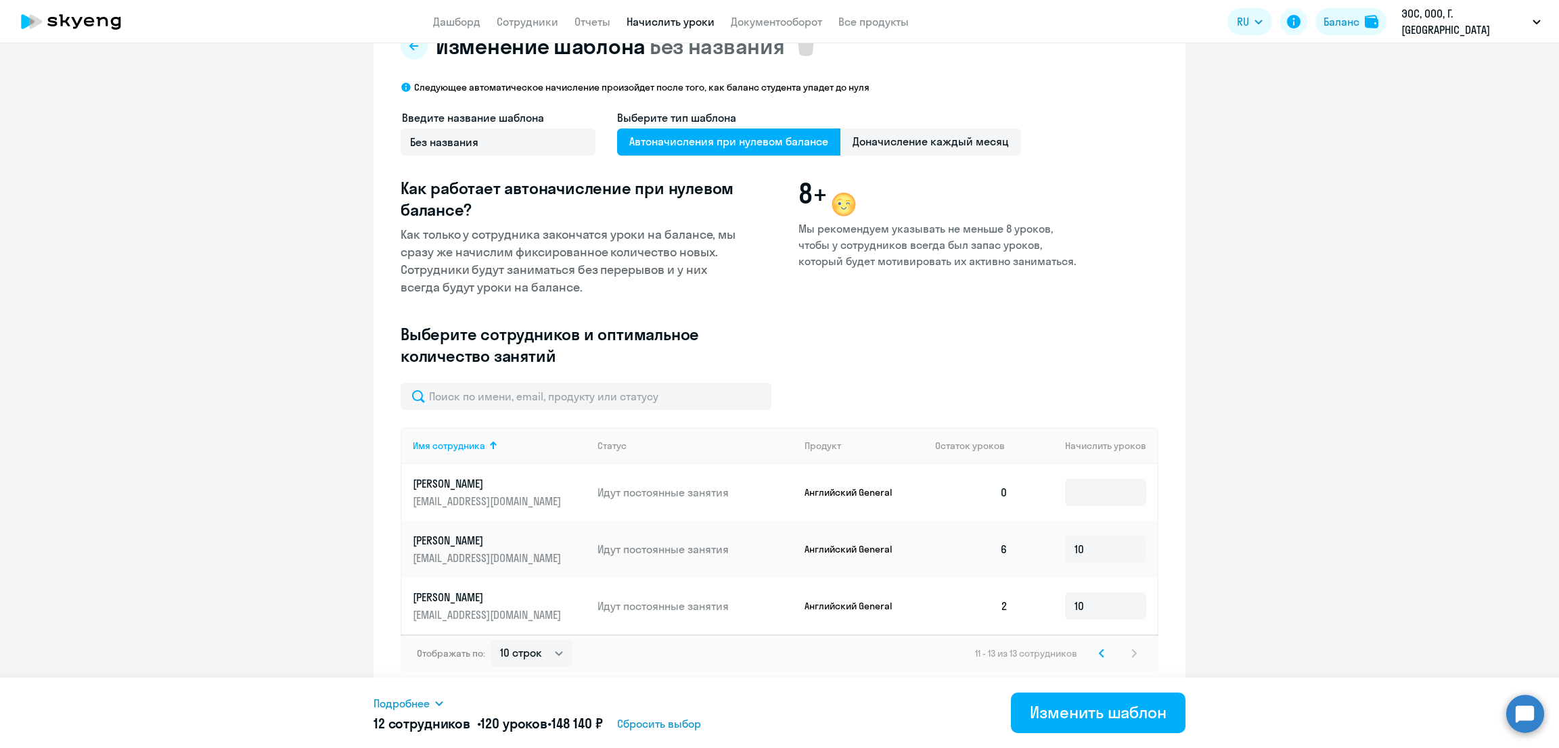
scroll to position [43, 0]
drag, startPoint x: 1107, startPoint y: 509, endPoint x: 1106, endPoint y: 501, distance: 8.2
click at [1107, 508] on td at bounding box center [1088, 494] width 138 height 57
click at [1105, 499] on input at bounding box center [1105, 493] width 81 height 27
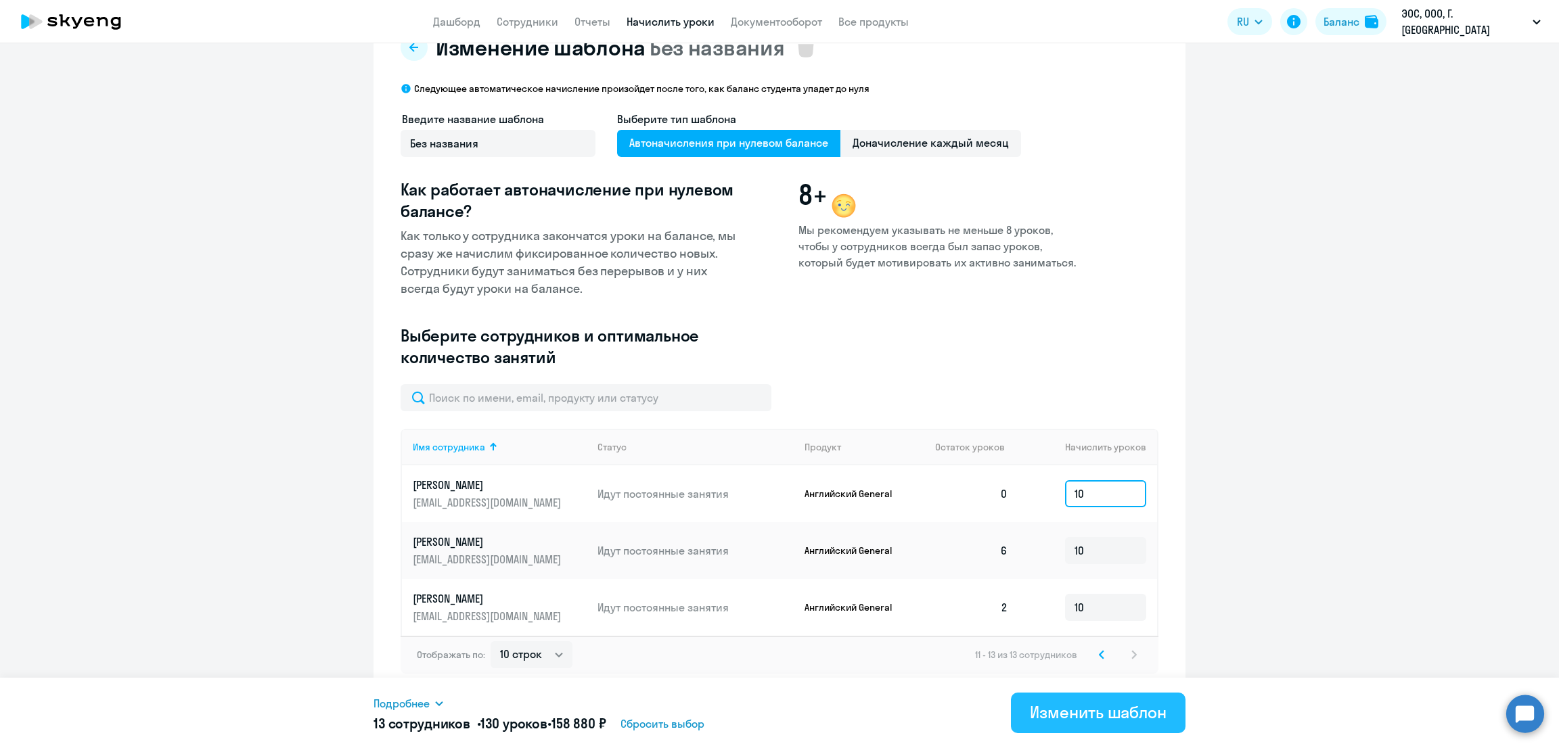
type input "10"
click at [1046, 717] on div "Изменить шаблон" at bounding box center [1098, 713] width 137 height 22
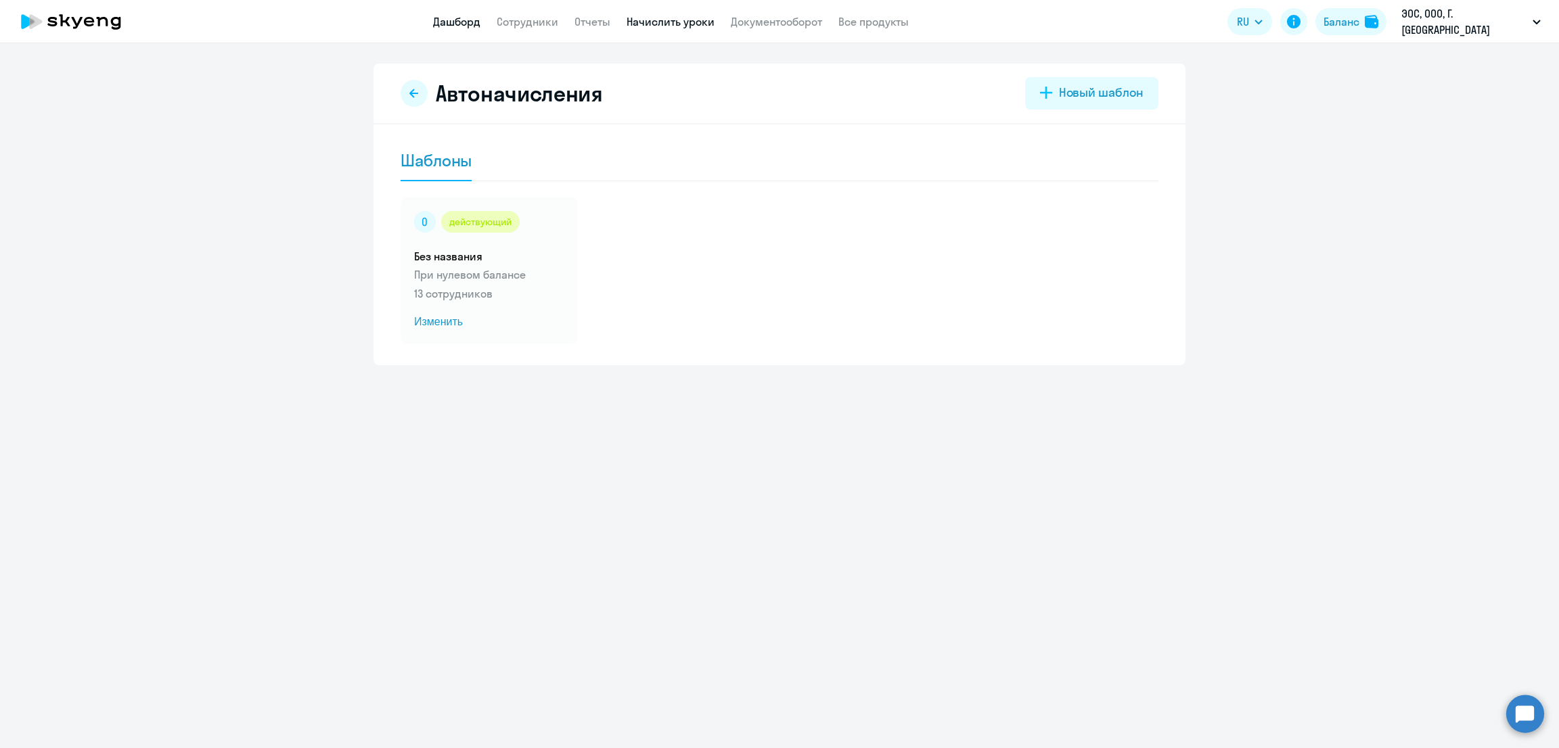
click at [468, 26] on link "Дашборд" at bounding box center [456, 22] width 47 height 14
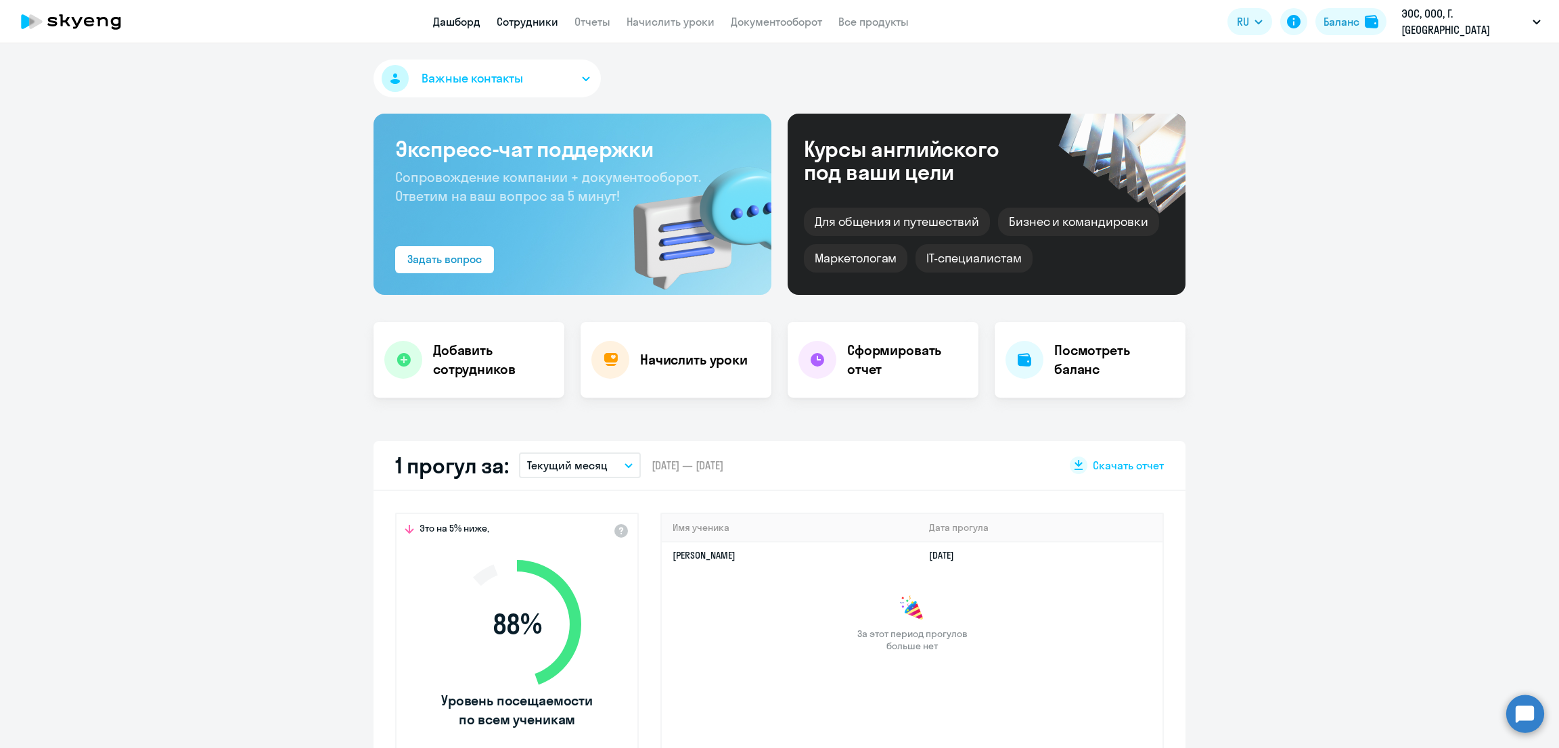
click at [539, 20] on link "Сотрудники" at bounding box center [528, 22] width 62 height 14
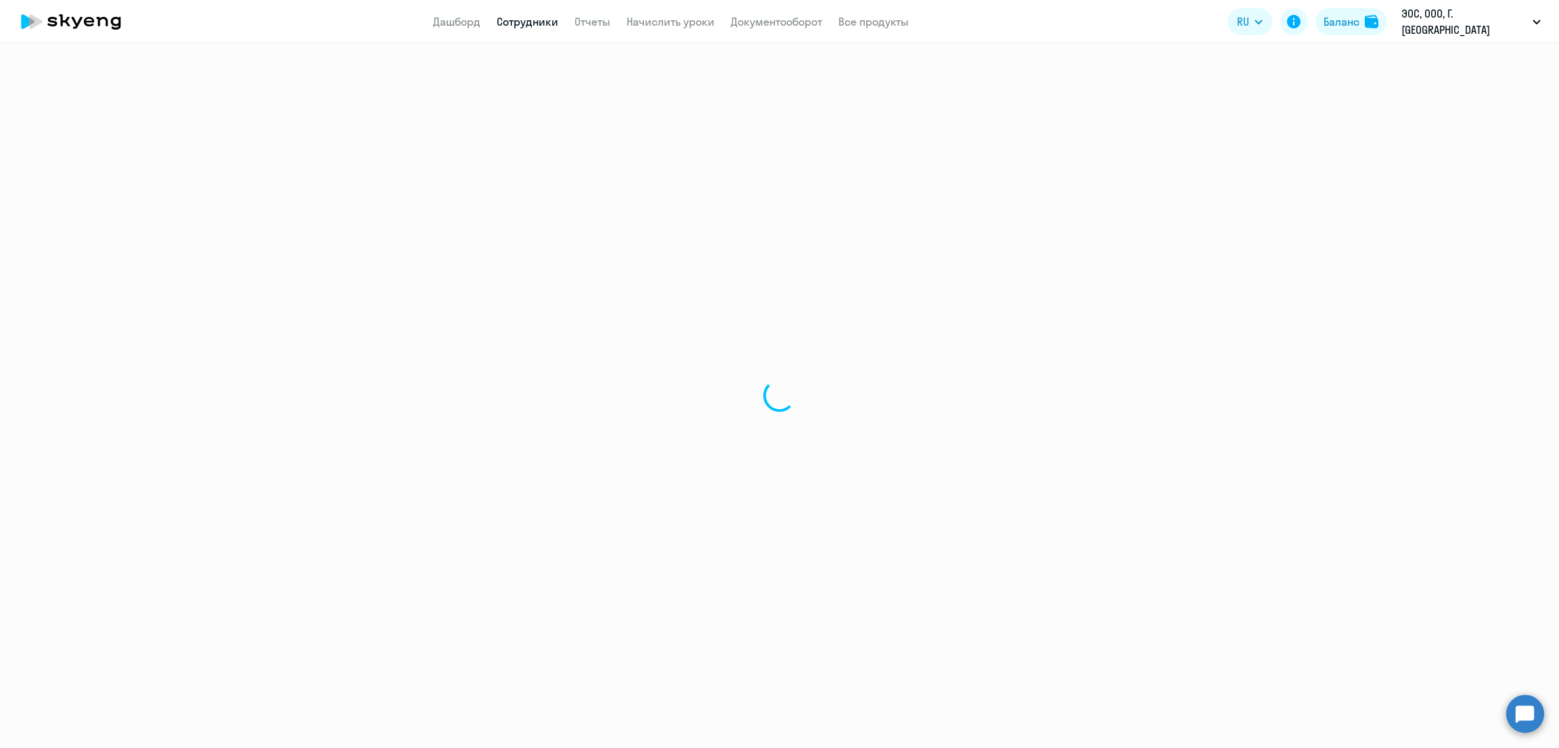
select select "30"
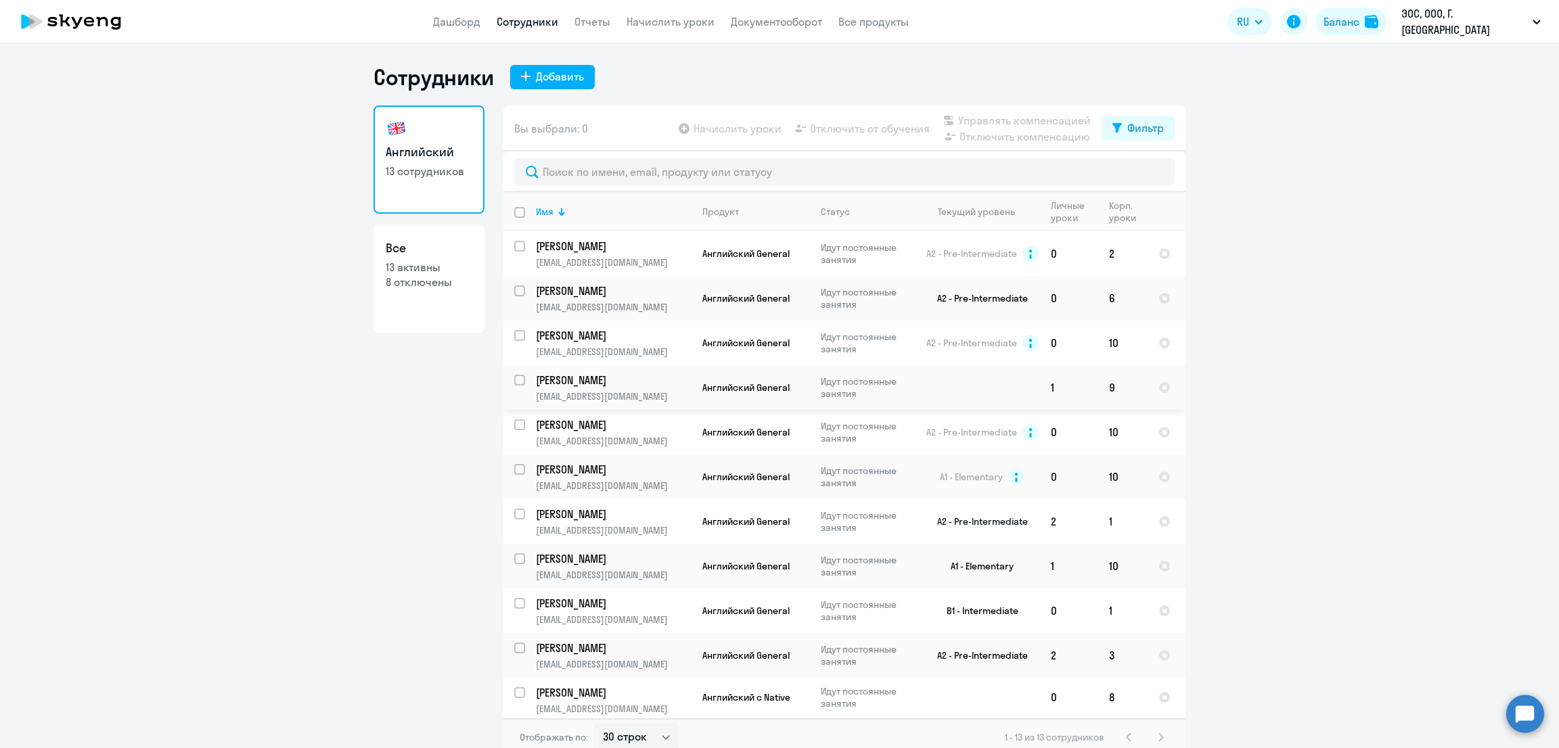
scroll to position [127, 0]
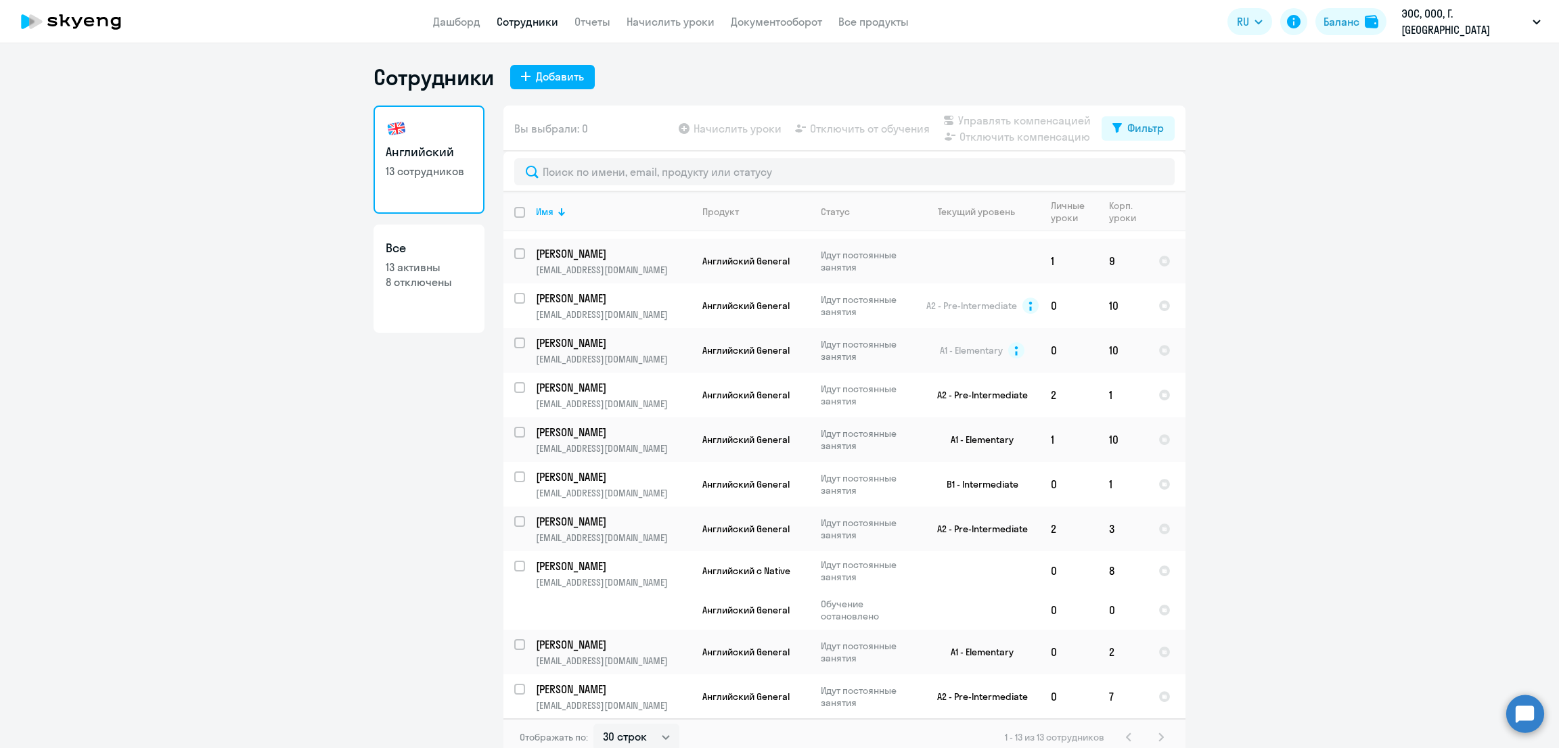
click at [555, 22] on link "Сотрудники" at bounding box center [528, 22] width 62 height 14
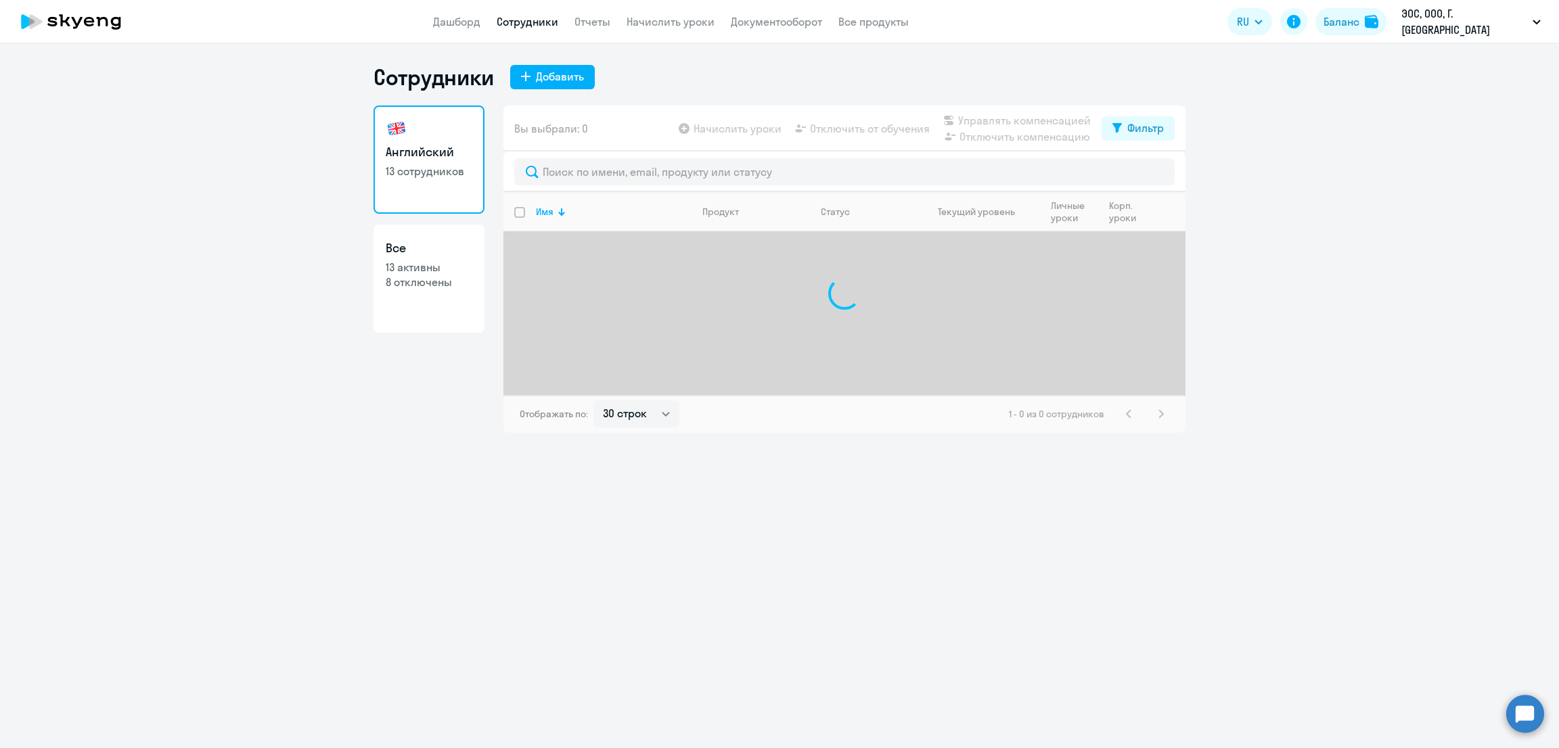
select select "30"
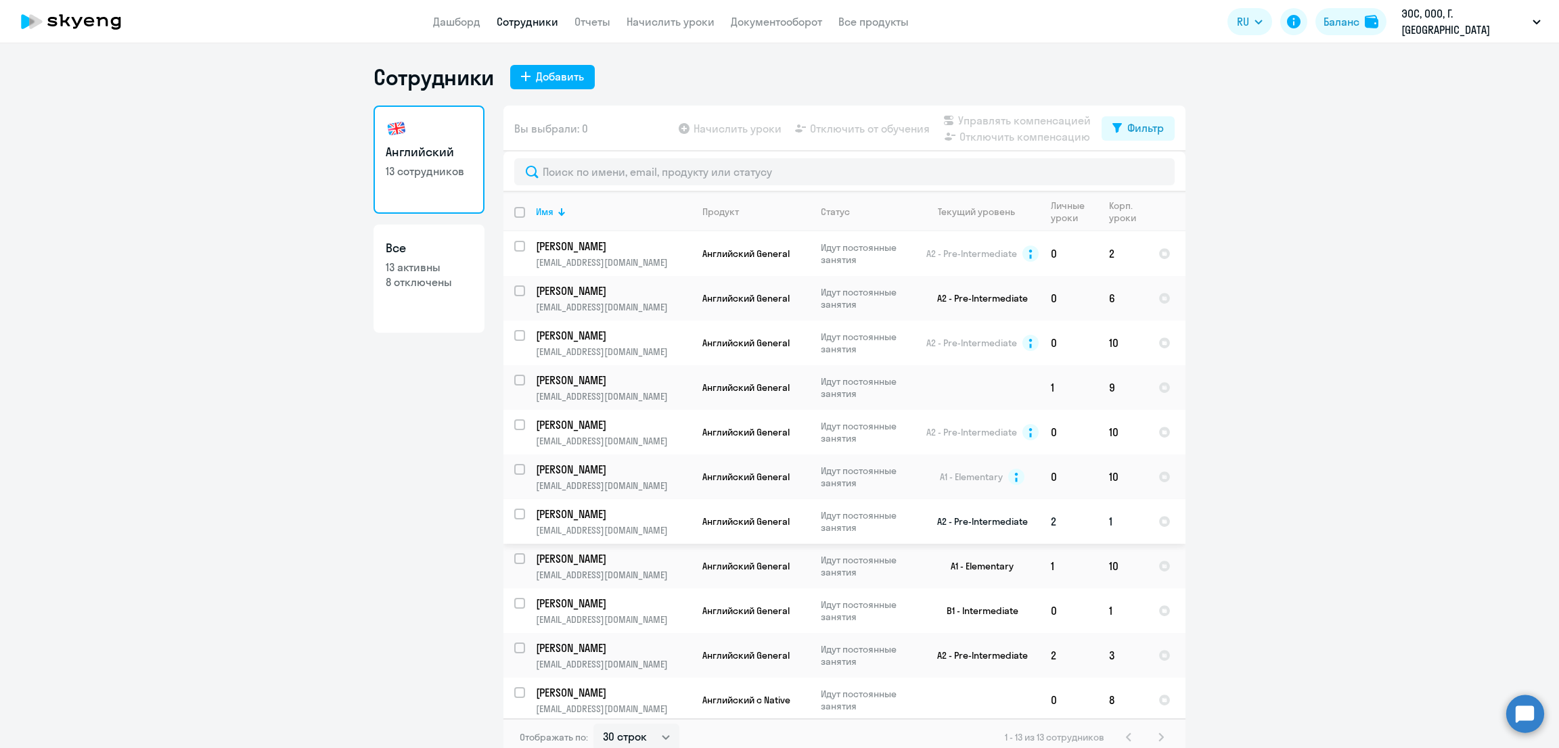
scroll to position [92, 0]
click at [472, 26] on link "Дашборд" at bounding box center [456, 22] width 47 height 14
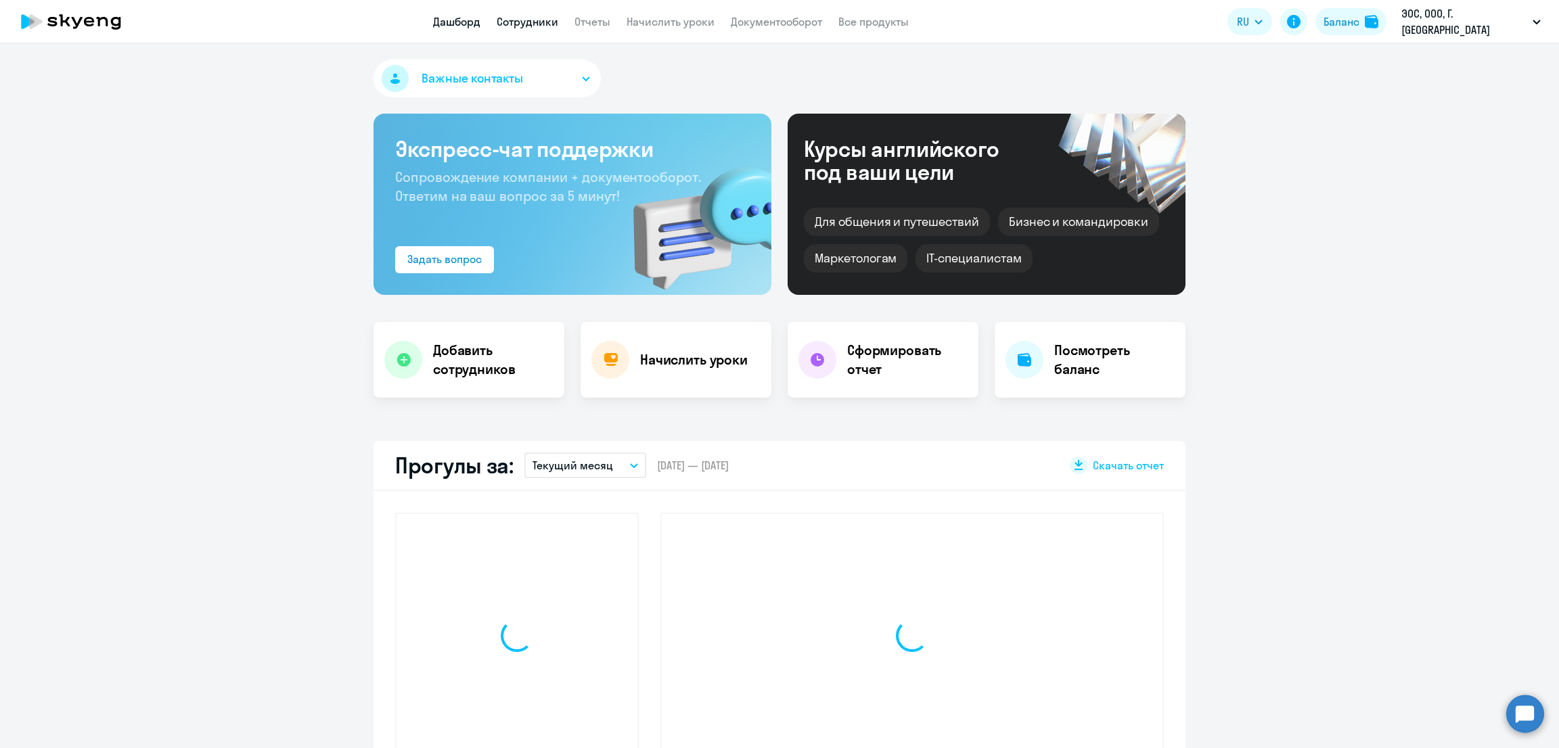
click at [549, 24] on link "Сотрудники" at bounding box center [528, 22] width 62 height 14
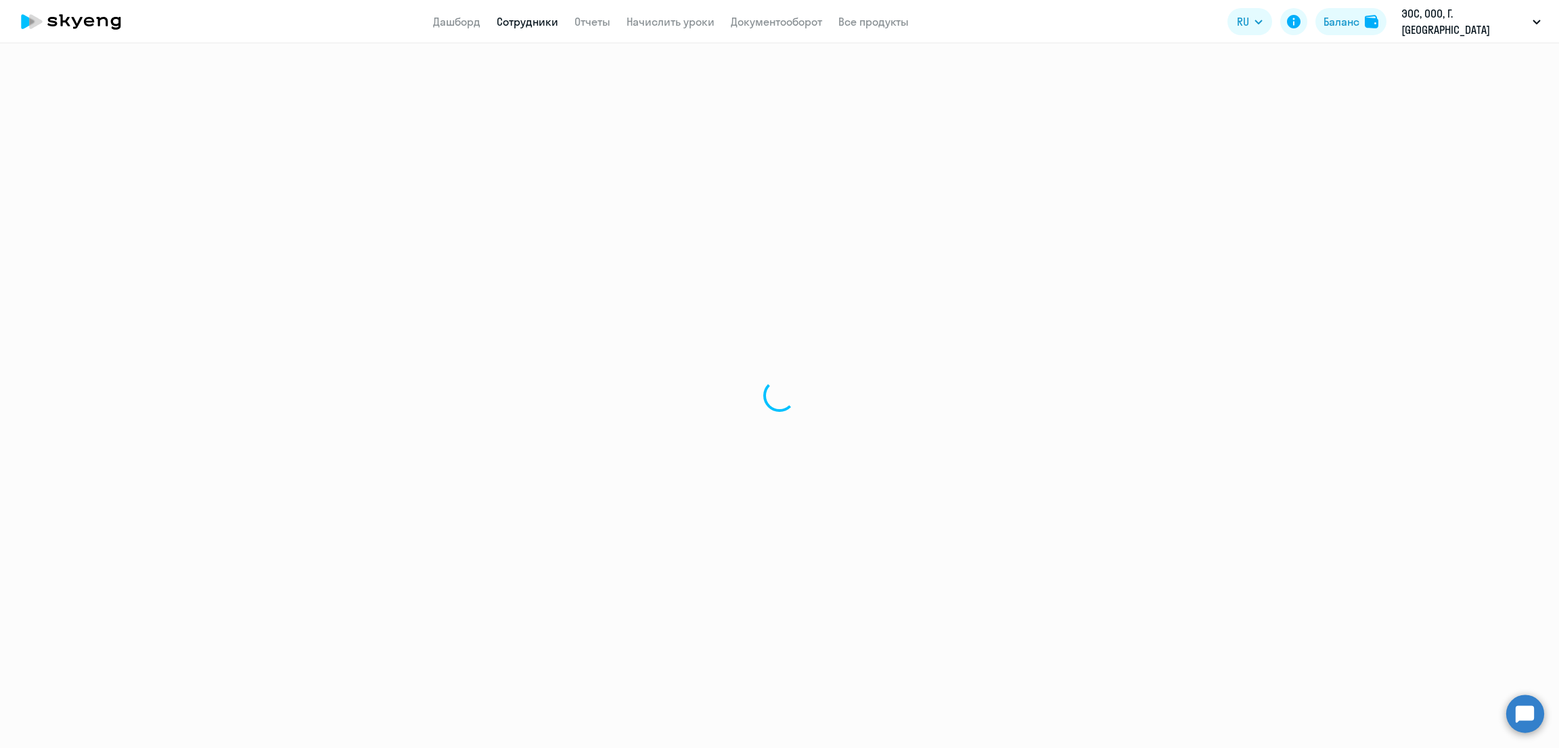
select select "30"
